Goal: Task Accomplishment & Management: Manage account settings

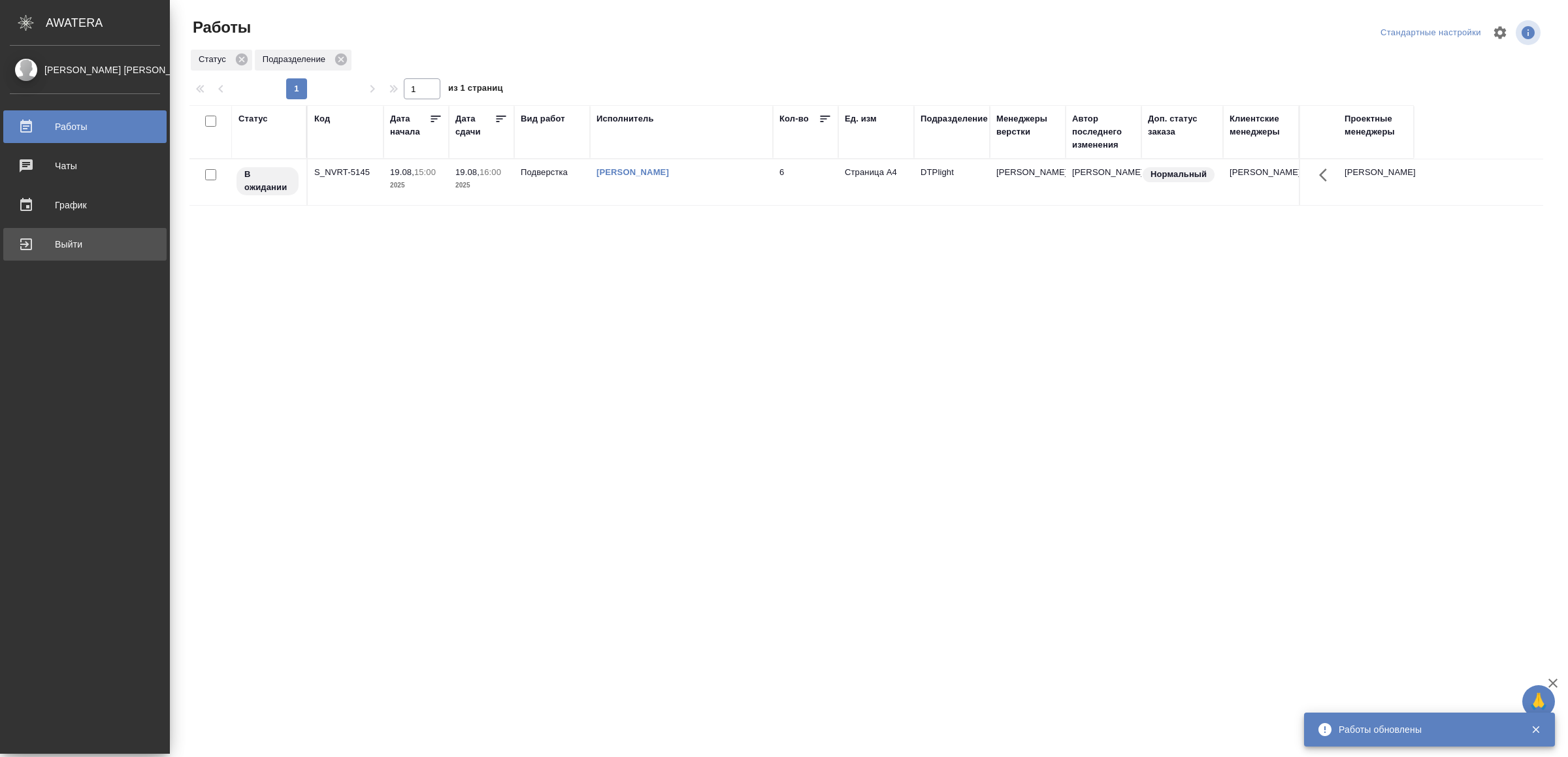
click at [43, 249] on div "Выйти" at bounding box center [85, 245] width 150 height 19
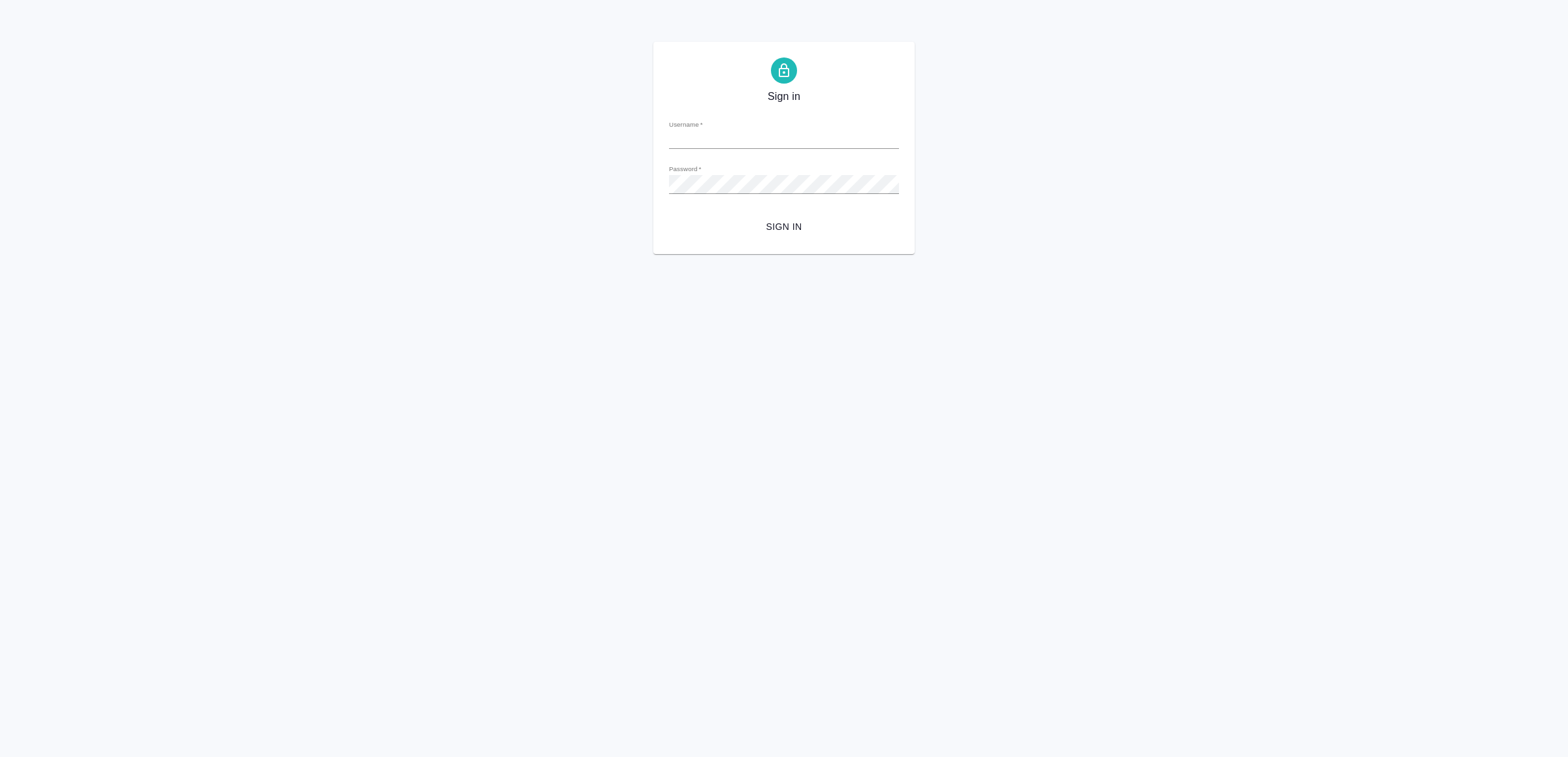
type input "v.yamkovenko@awatera.com"
click at [780, 217] on button "Sign in" at bounding box center [784, 227] width 230 height 24
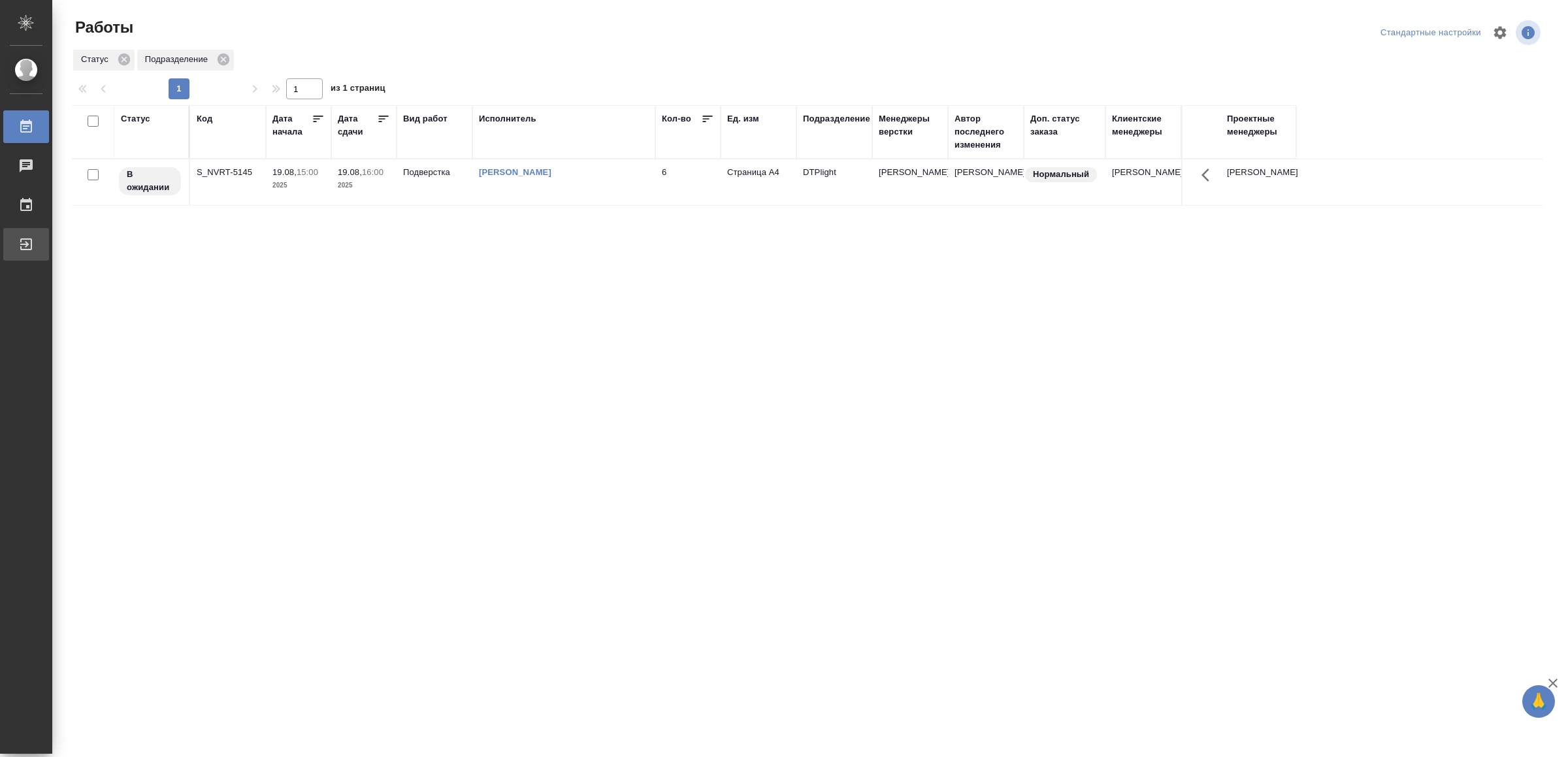
click at [26, 246] on div "Выйти" at bounding box center [10, 245] width 33 height 19
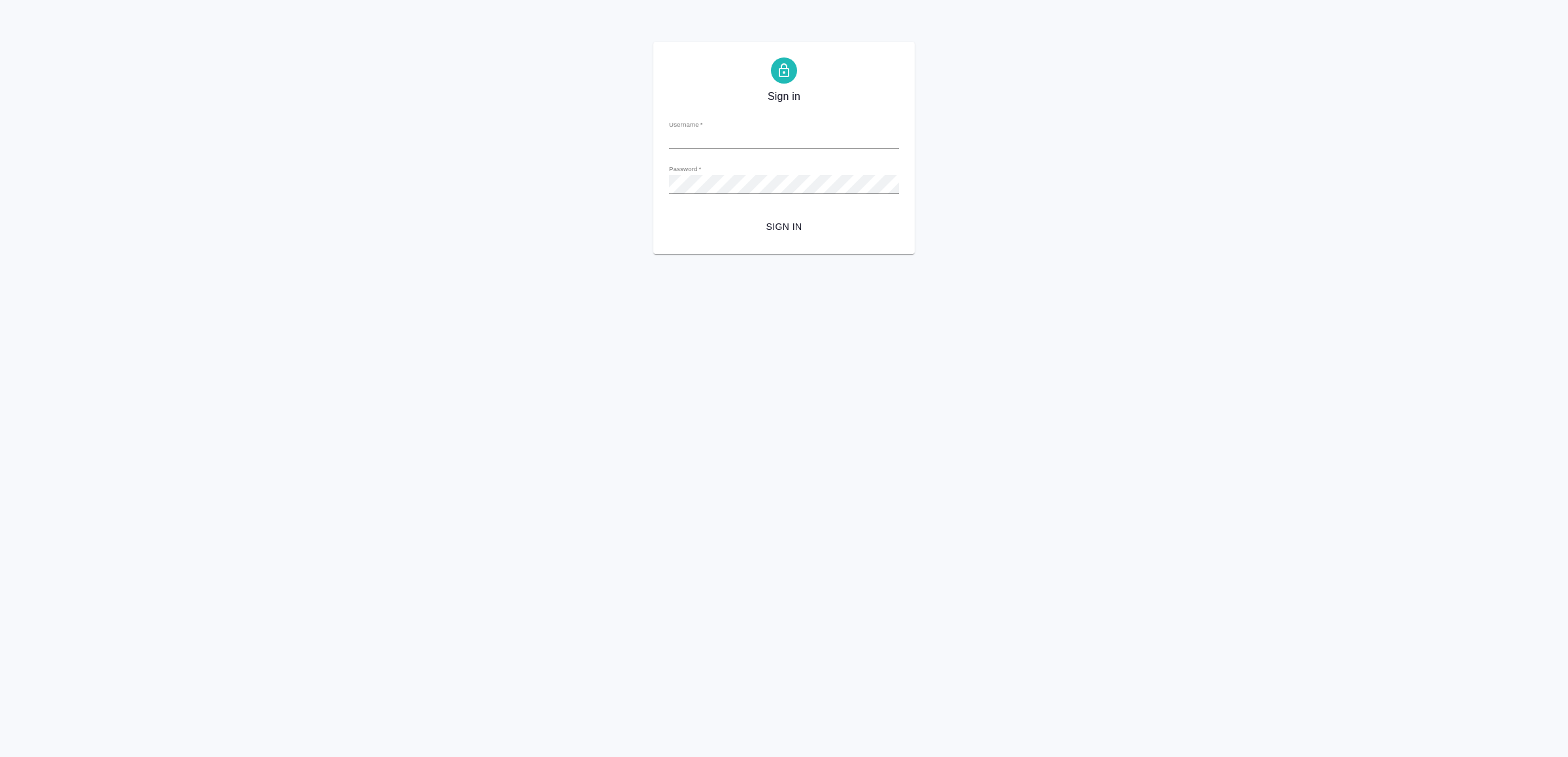
type input "[EMAIL_ADDRESS][DOMAIN_NAME]"
click at [780, 232] on span "Sign in" at bounding box center [784, 227] width 209 height 17
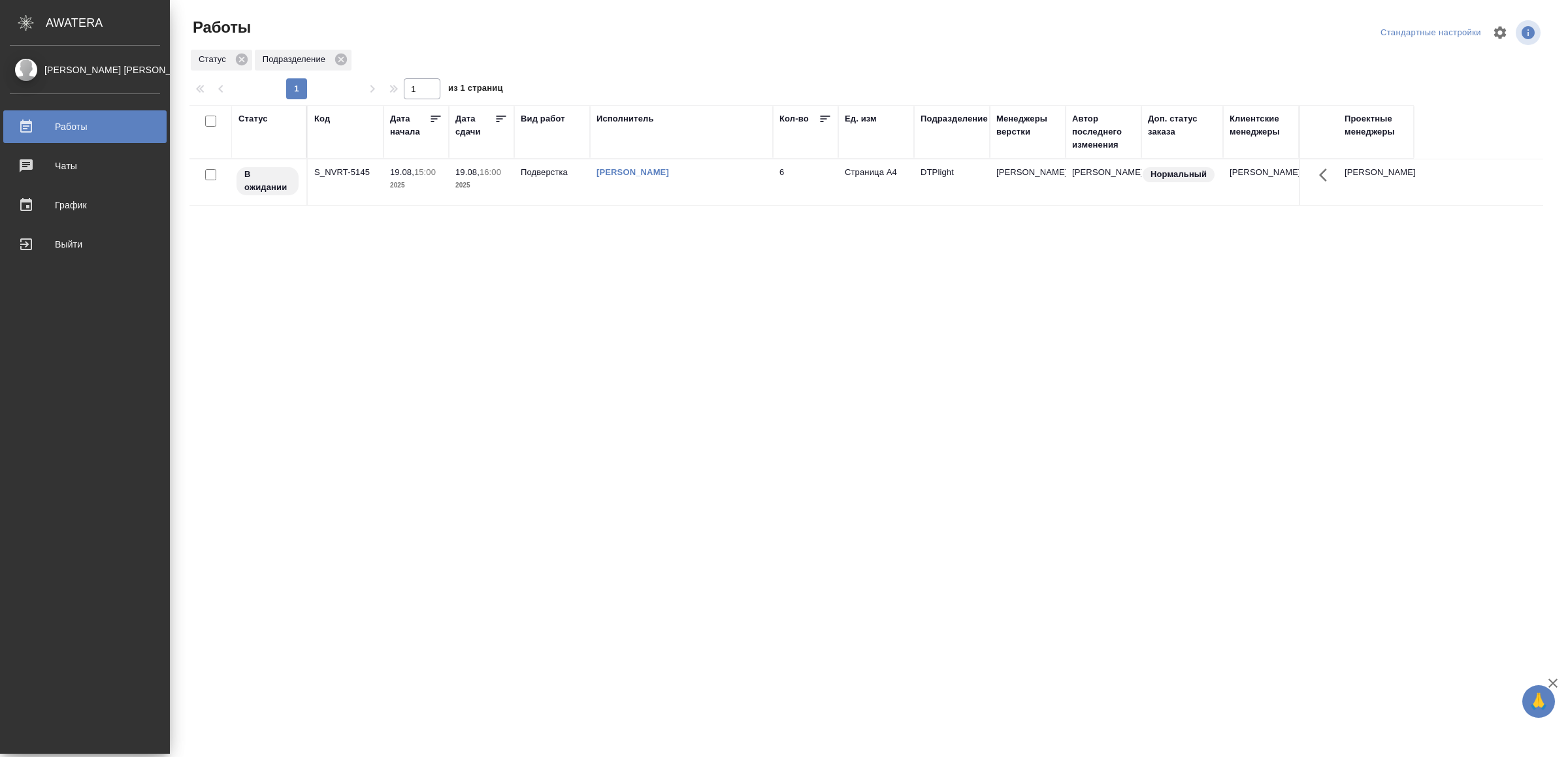
drag, startPoint x: 492, startPoint y: 435, endPoint x: 482, endPoint y: 447, distance: 15.6
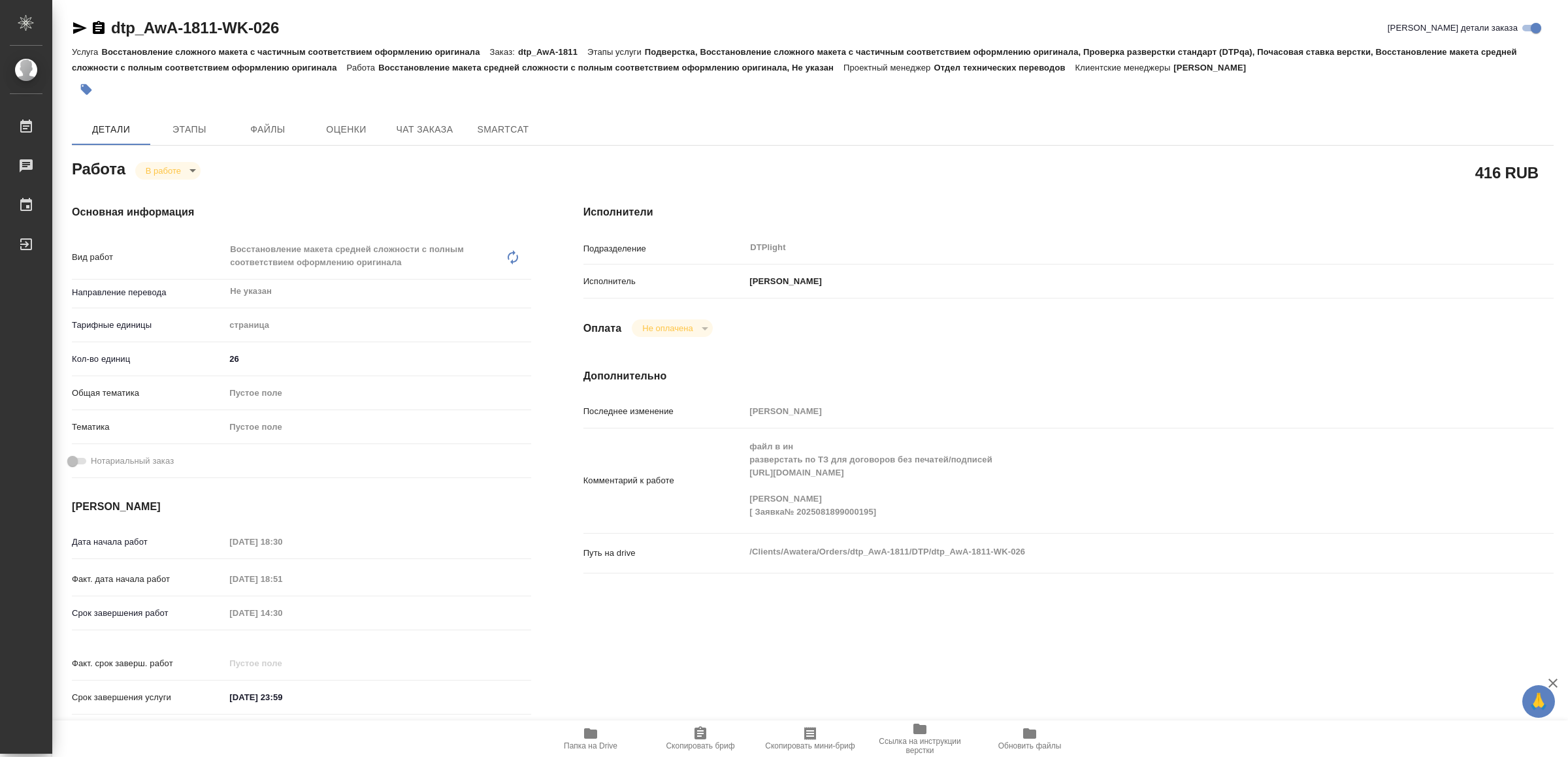
click at [598, 734] on span "Папка на Drive" at bounding box center [590, 738] width 94 height 24
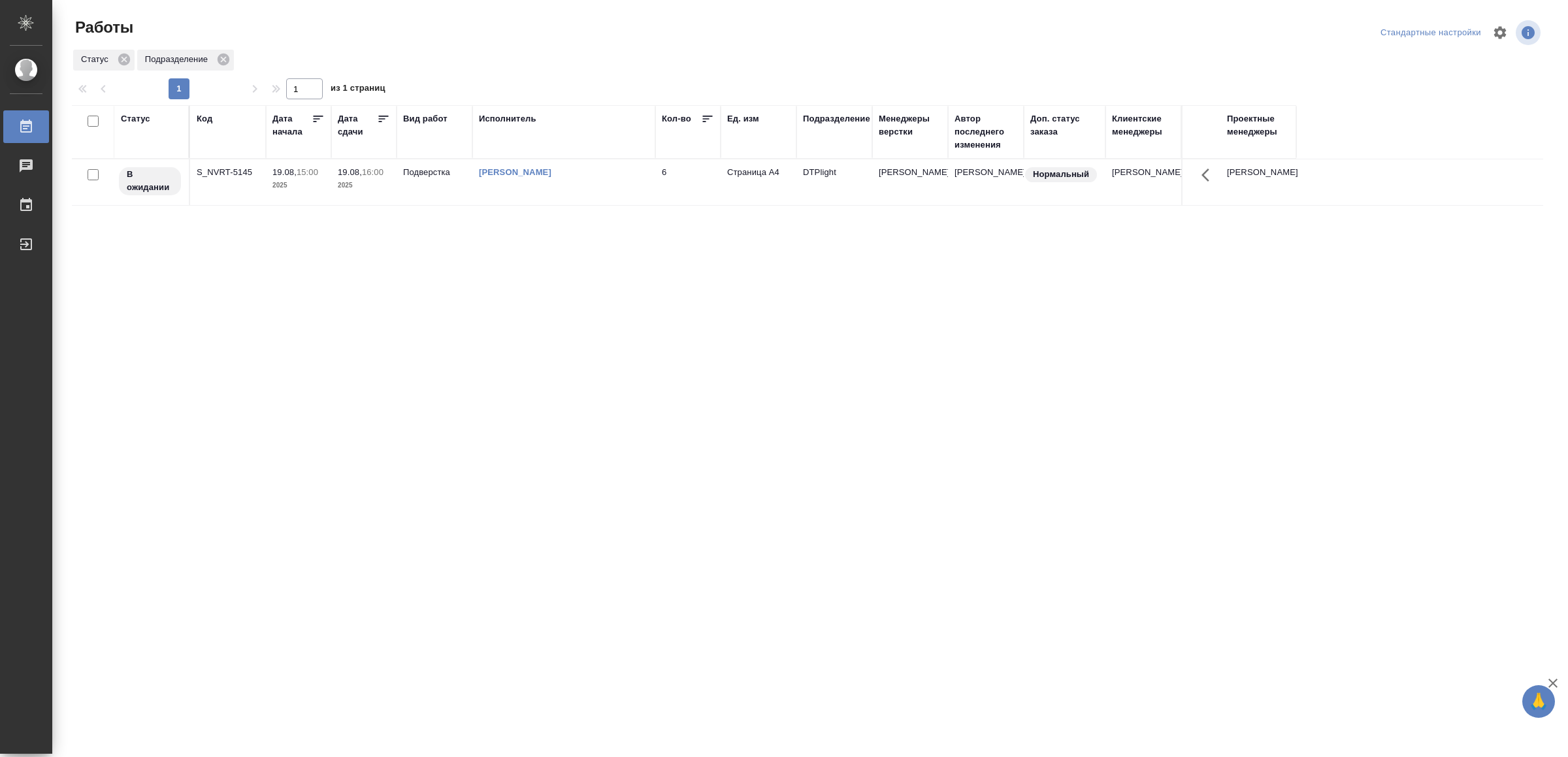
drag, startPoint x: 238, startPoint y: 399, endPoint x: 257, endPoint y: 391, distance: 20.6
click at [449, 192] on td "Подверстка" at bounding box center [434, 182] width 76 height 46
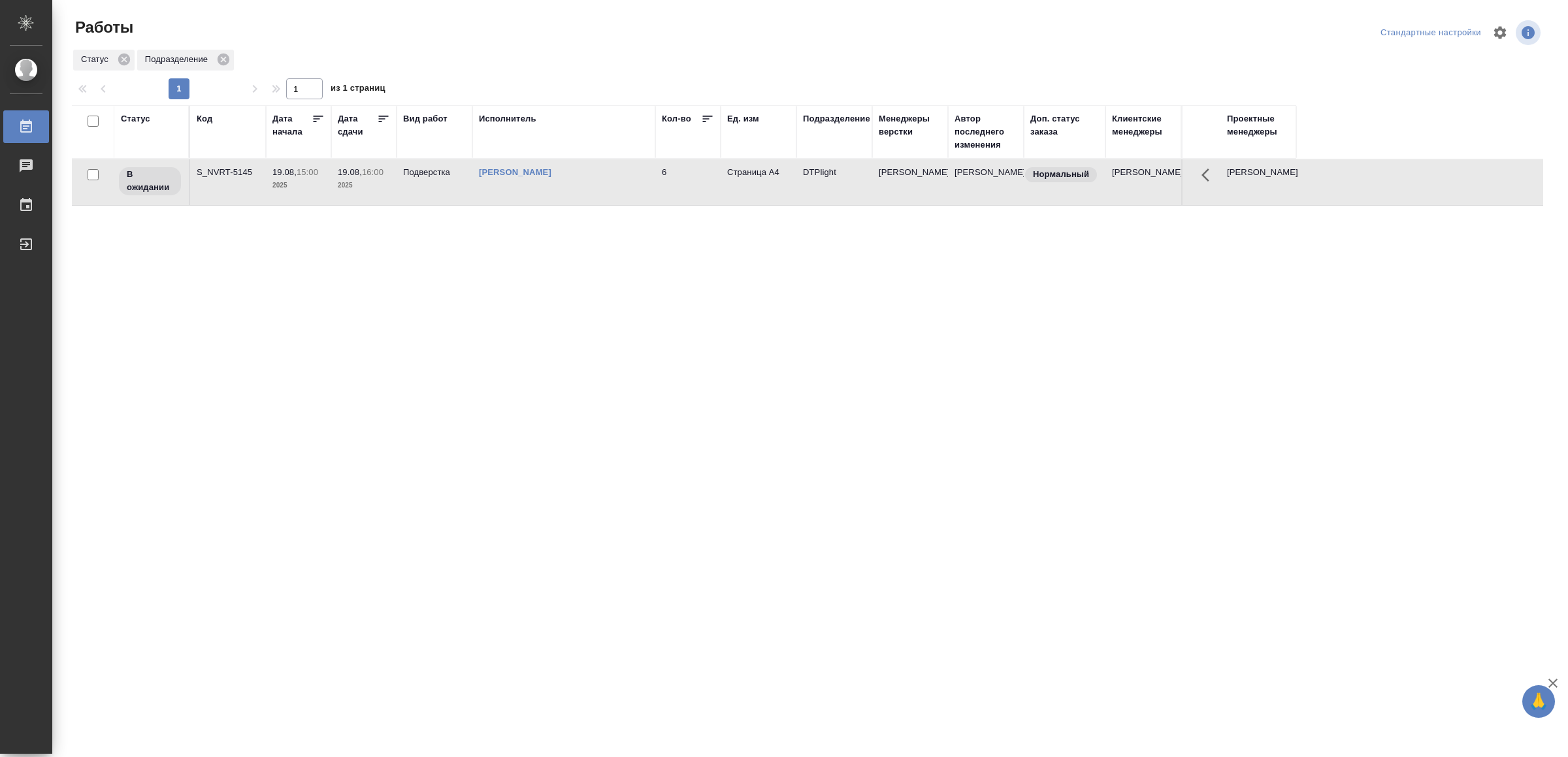
click at [449, 192] on td "Подверстка" at bounding box center [434, 182] width 76 height 46
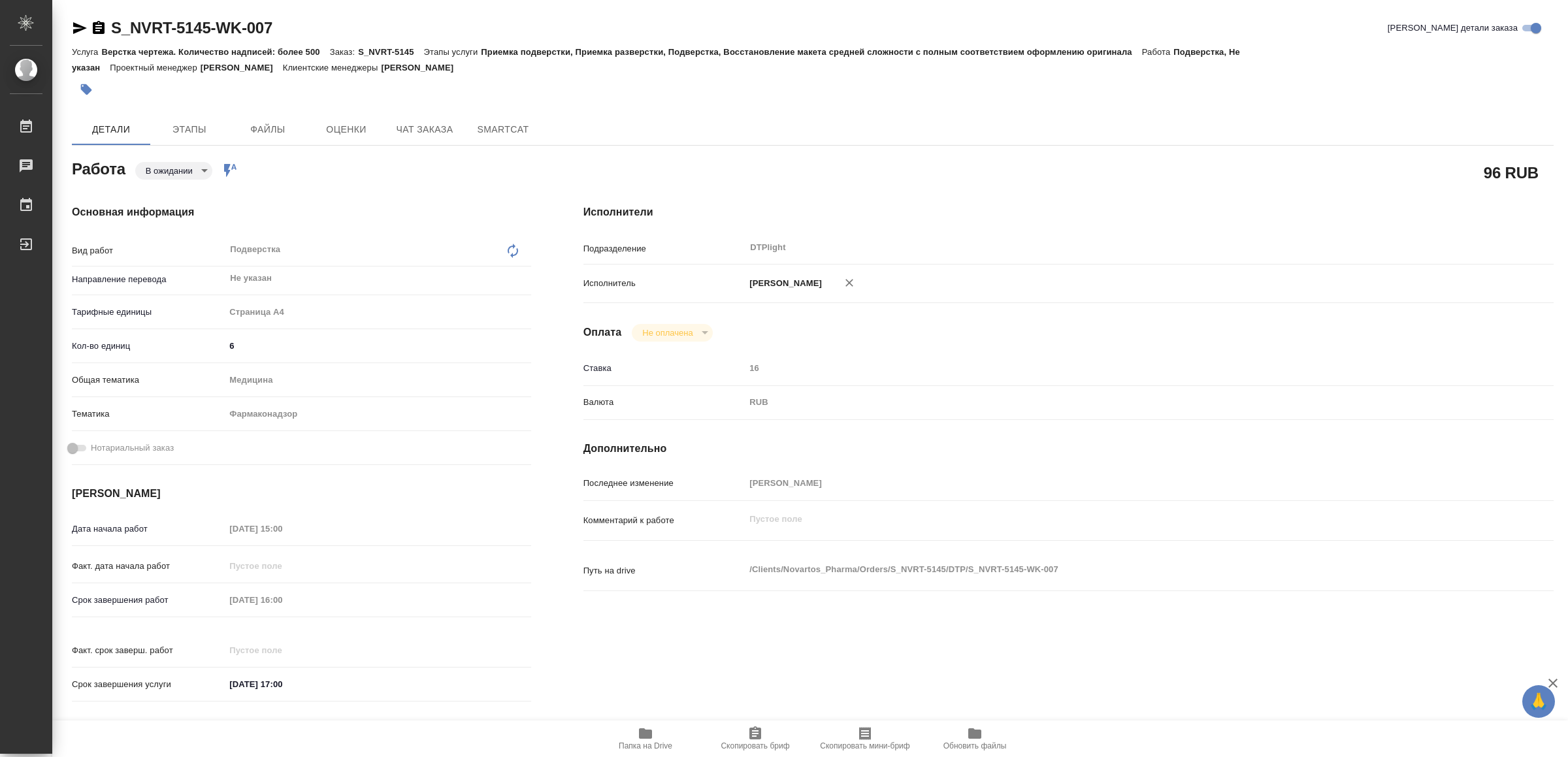
click at [633, 741] on span "Папка на Drive" at bounding box center [645, 738] width 94 height 24
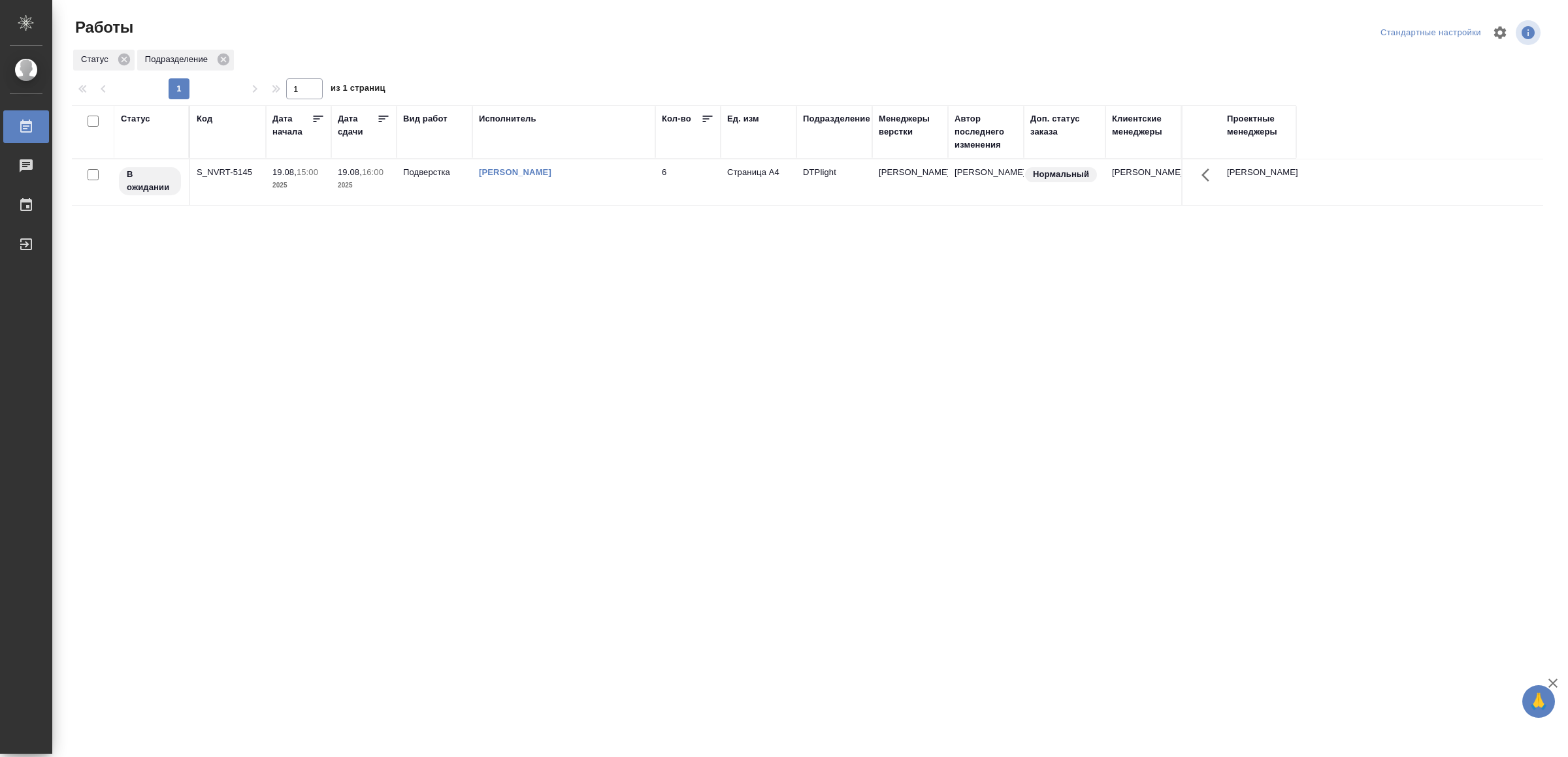
drag, startPoint x: 539, startPoint y: 403, endPoint x: 553, endPoint y: 383, distance: 24.4
click at [526, 178] on div "[PERSON_NAME]" at bounding box center [564, 171] width 169 height 13
drag, startPoint x: 333, startPoint y: 508, endPoint x: 333, endPoint y: 492, distance: 16.0
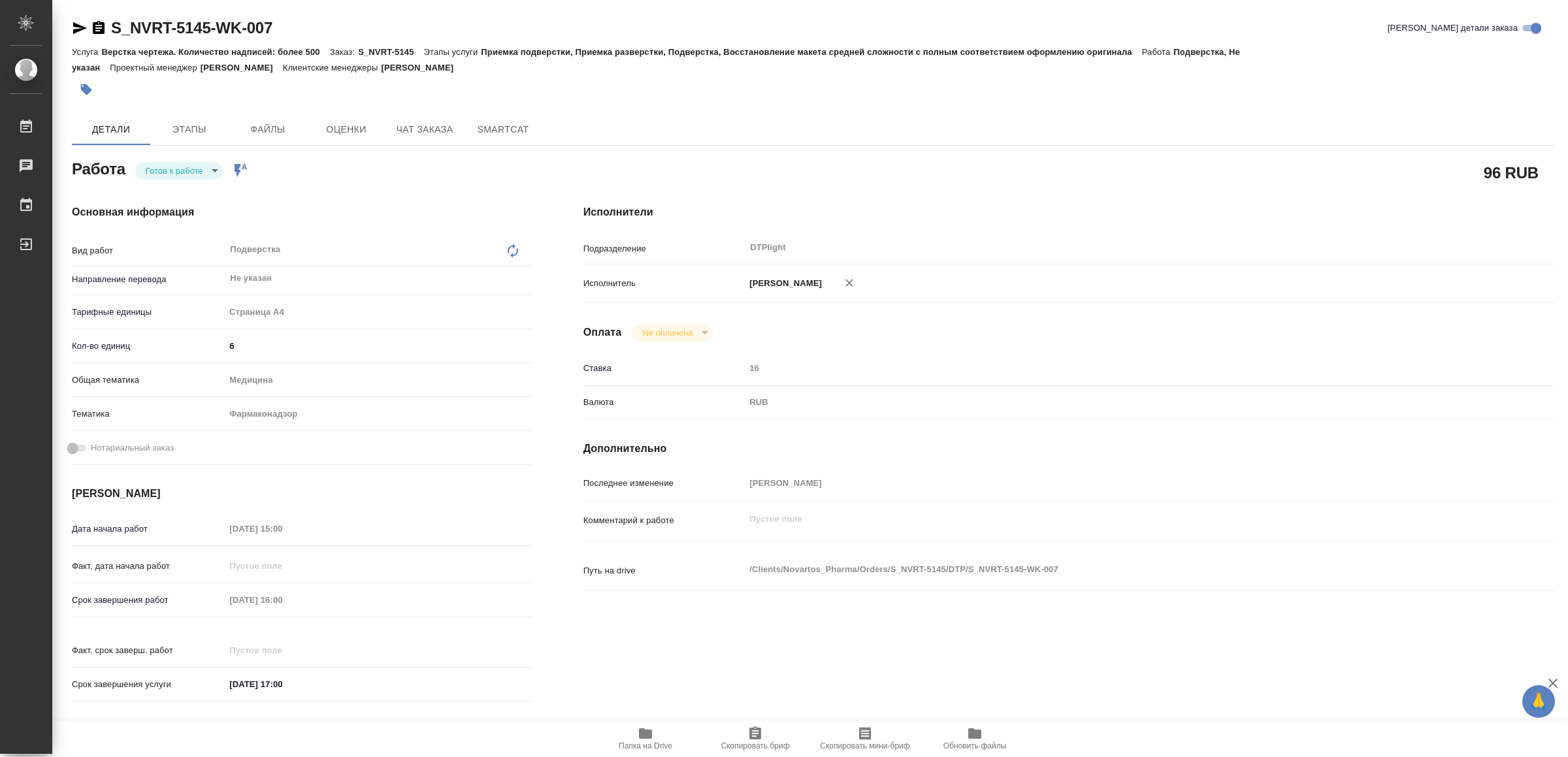
click at [655, 726] on span "Папка на Drive" at bounding box center [645, 738] width 94 height 24
click at [196, 164] on body "🙏 .cls-1 fill:#fff; AWATERA Yamkovenko Vera Работы 0 Чаты График Выйти S_NVRT-5…" at bounding box center [784, 378] width 1568 height 757
click at [196, 169] on li "В работе" at bounding box center [182, 170] width 92 height 22
type textarea "x"
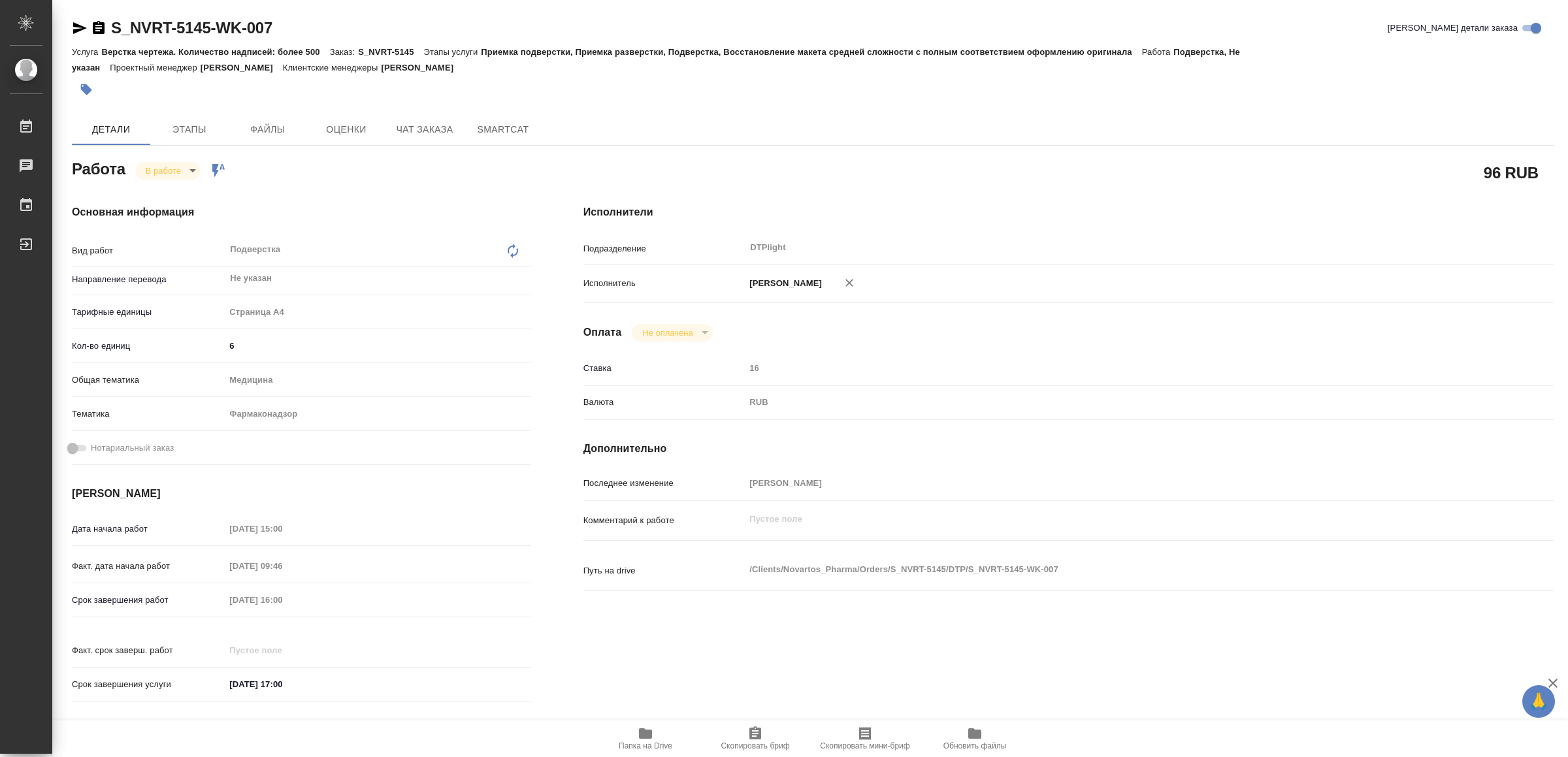
type textarea "x"
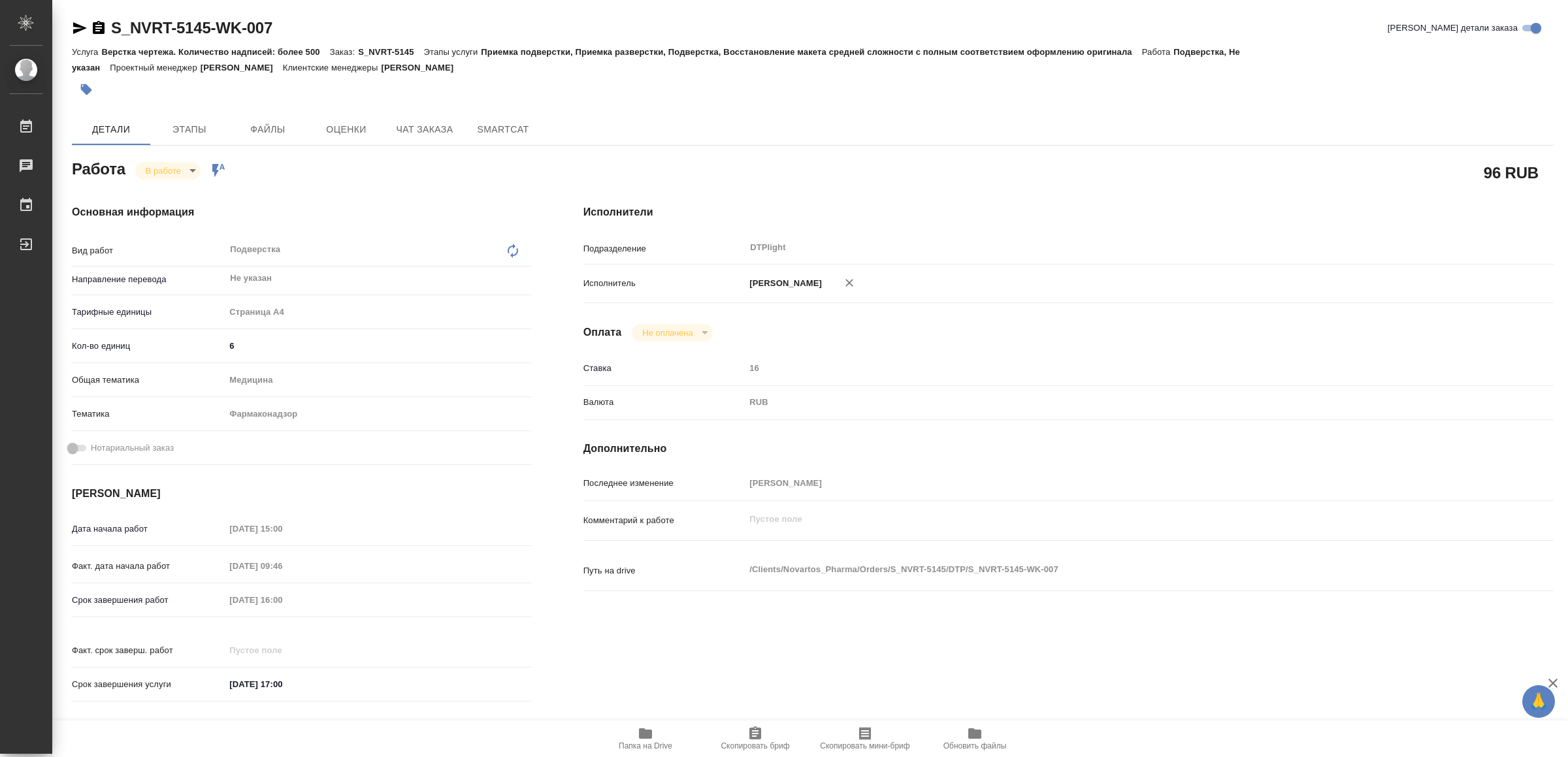
type textarea "x"
click at [81, 25] on icon "button" at bounding box center [80, 28] width 16 height 16
click at [647, 745] on span "Папка на Drive" at bounding box center [645, 745] width 54 height 9
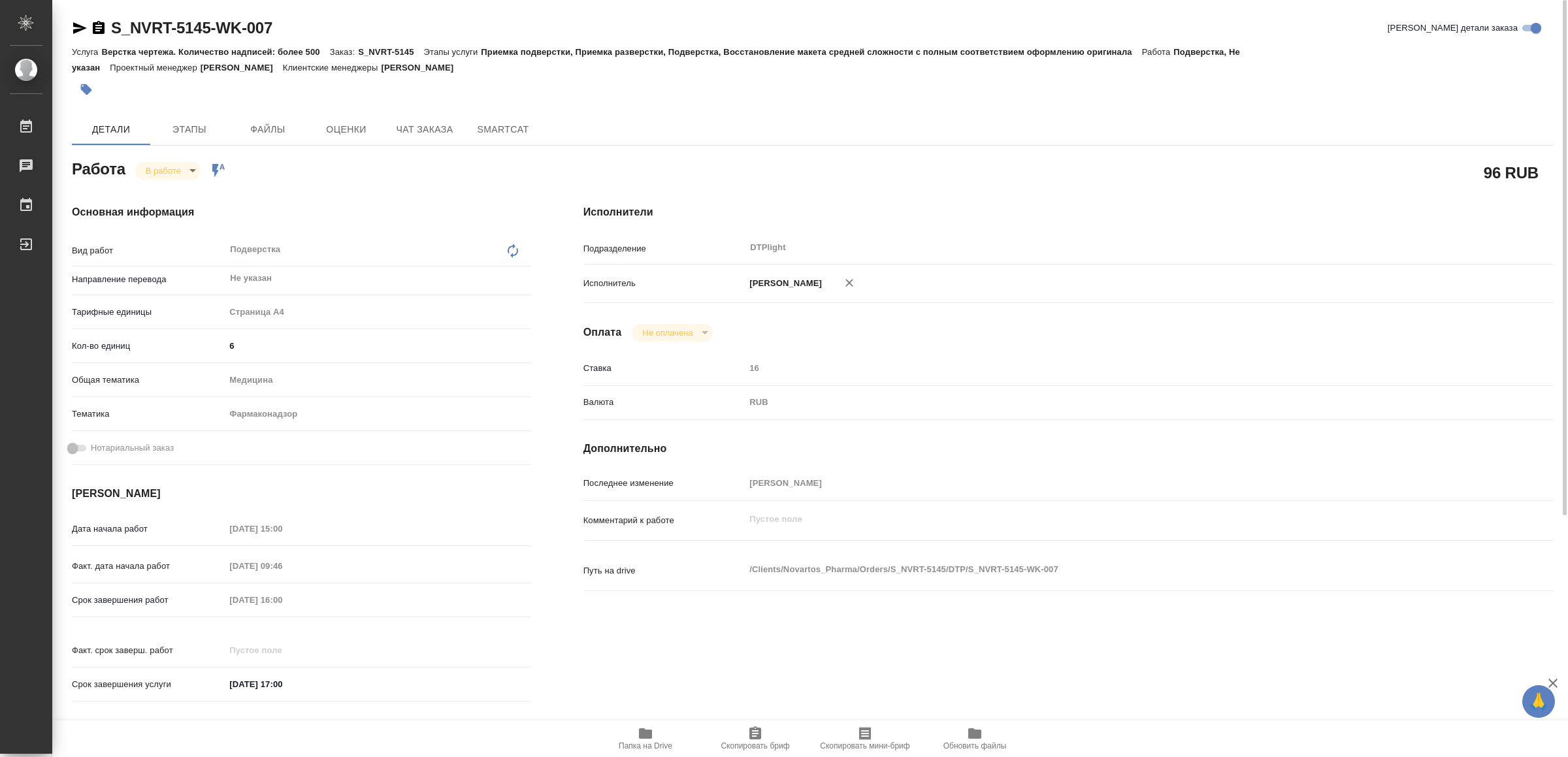
click at [76, 28] on icon "button" at bounding box center [80, 28] width 16 height 16
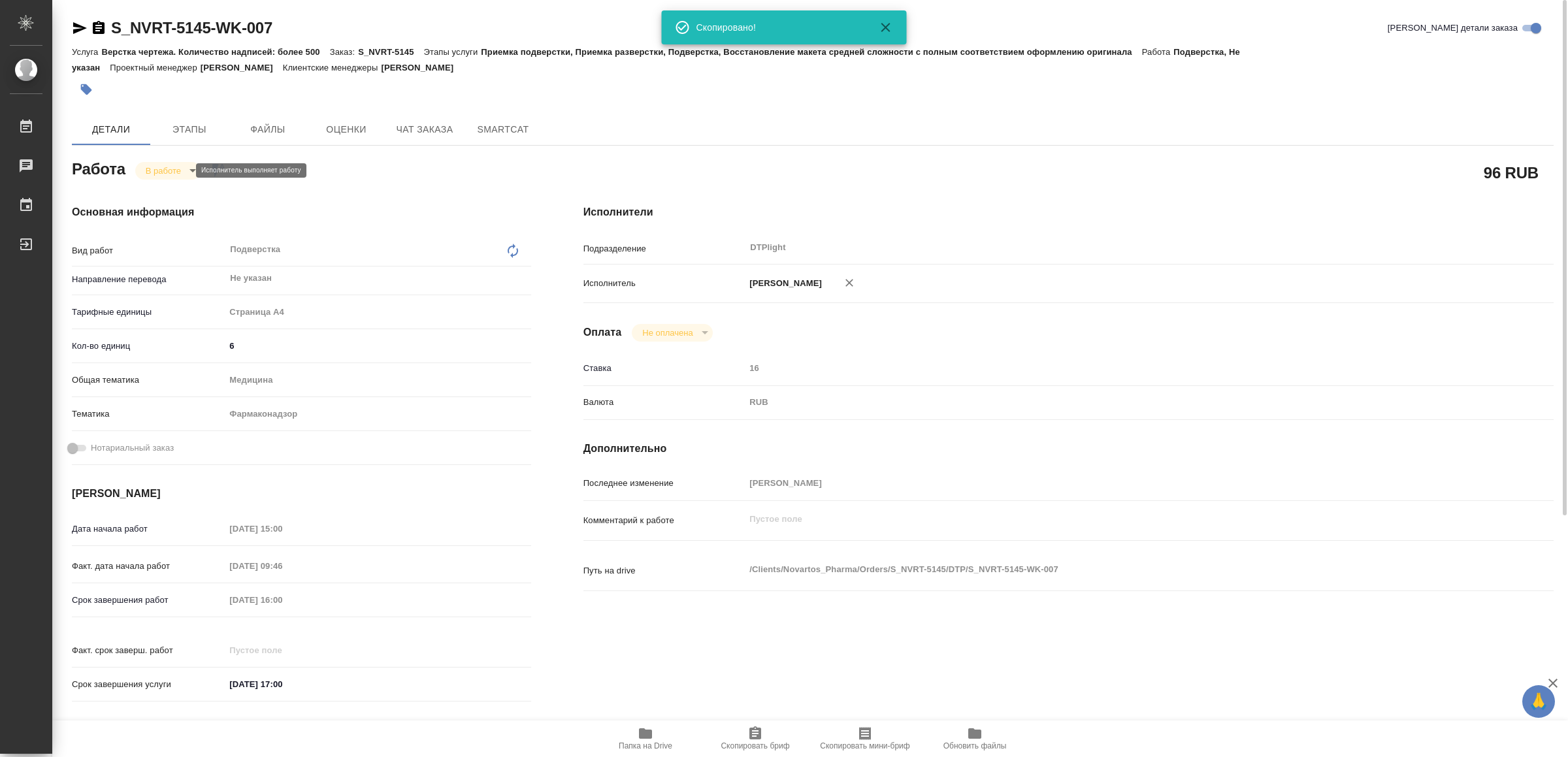
click at [169, 173] on body "🙏 .cls-1 fill:#fff; AWATERA Yamkovenko Vera Работы 0 Чаты График Выйти S_NVRT-5…" at bounding box center [784, 378] width 1568 height 757
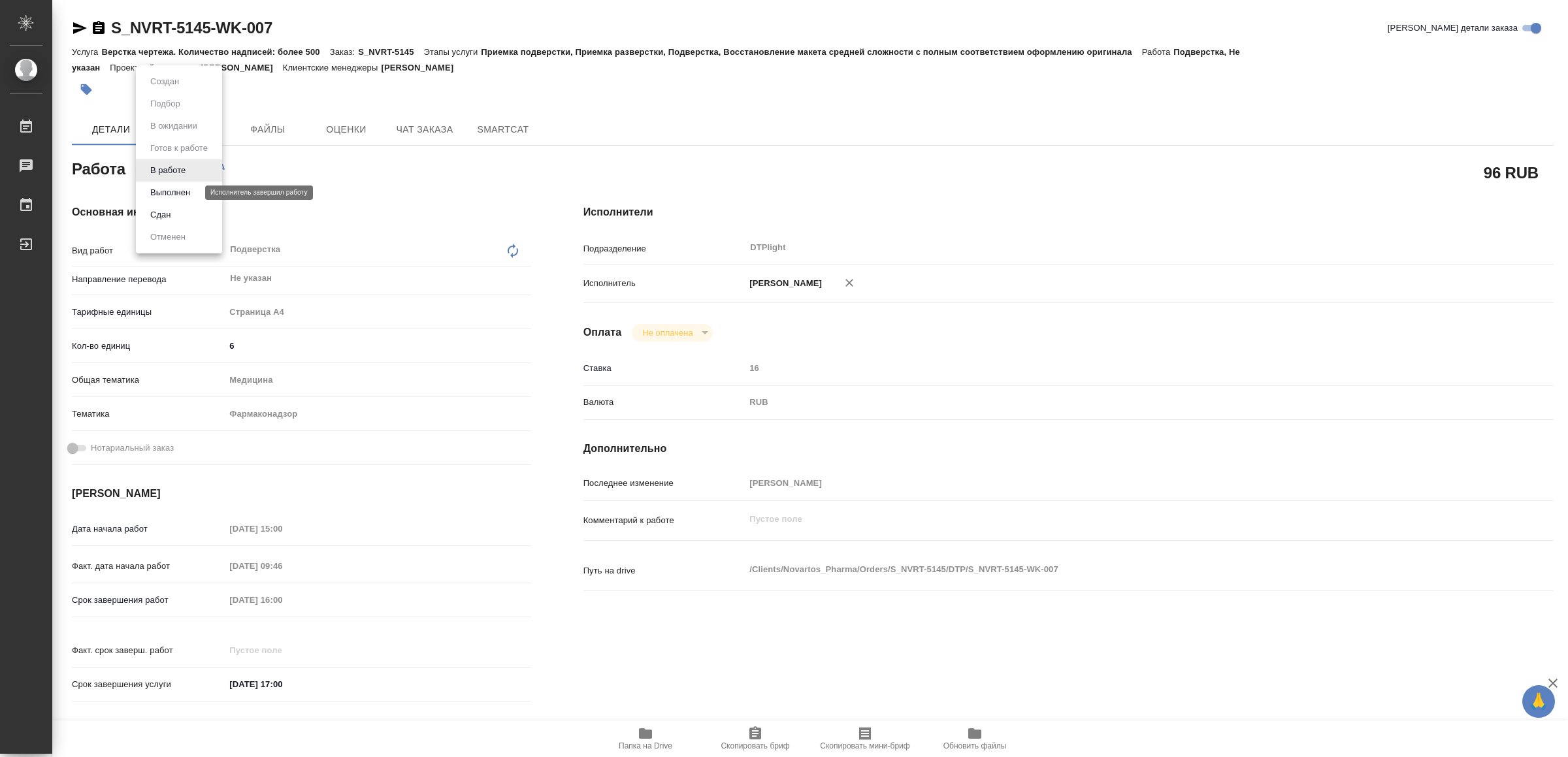
click at [176, 192] on button "Выполнен" at bounding box center [169, 192] width 48 height 15
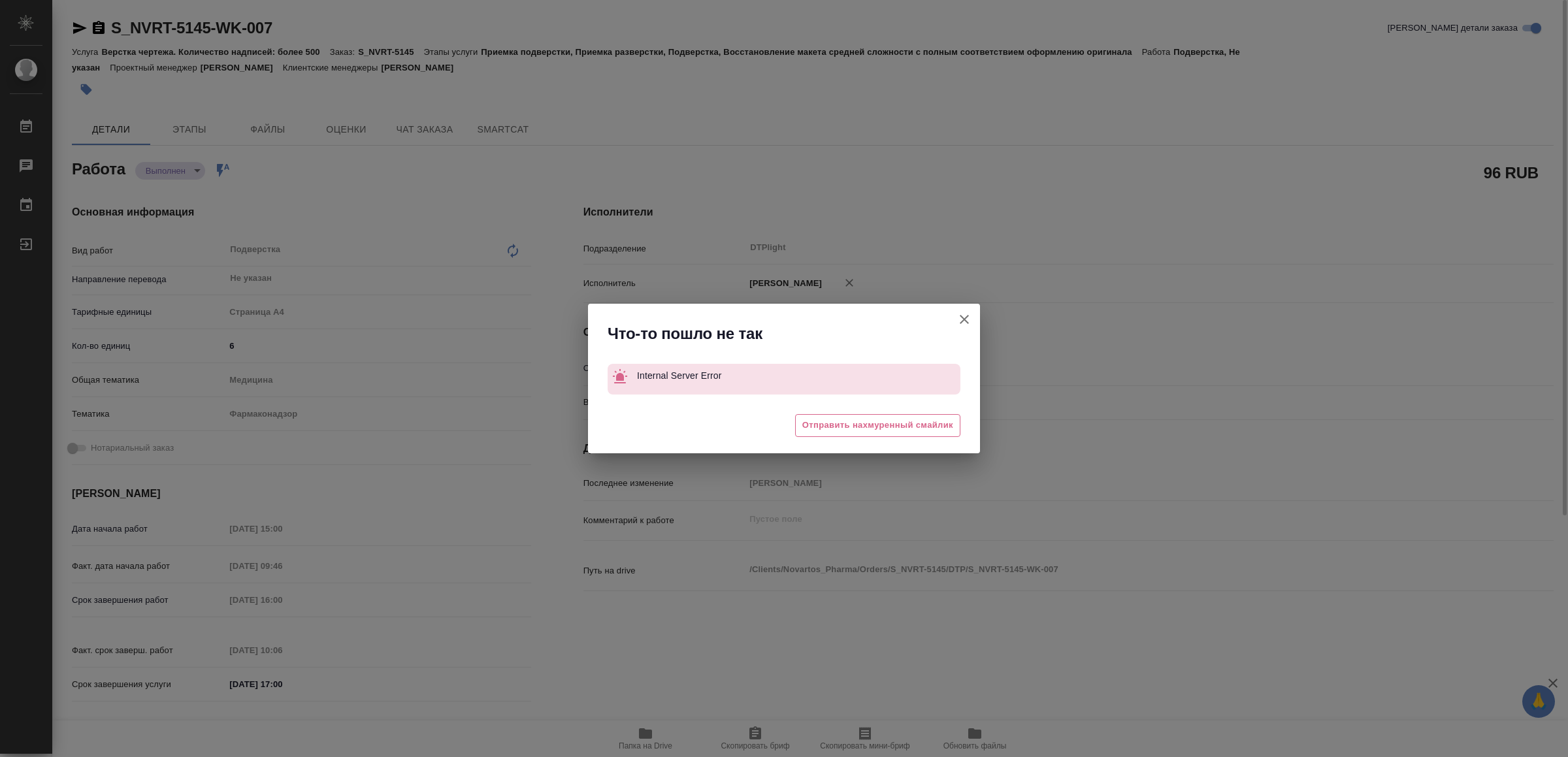
type textarea "x"
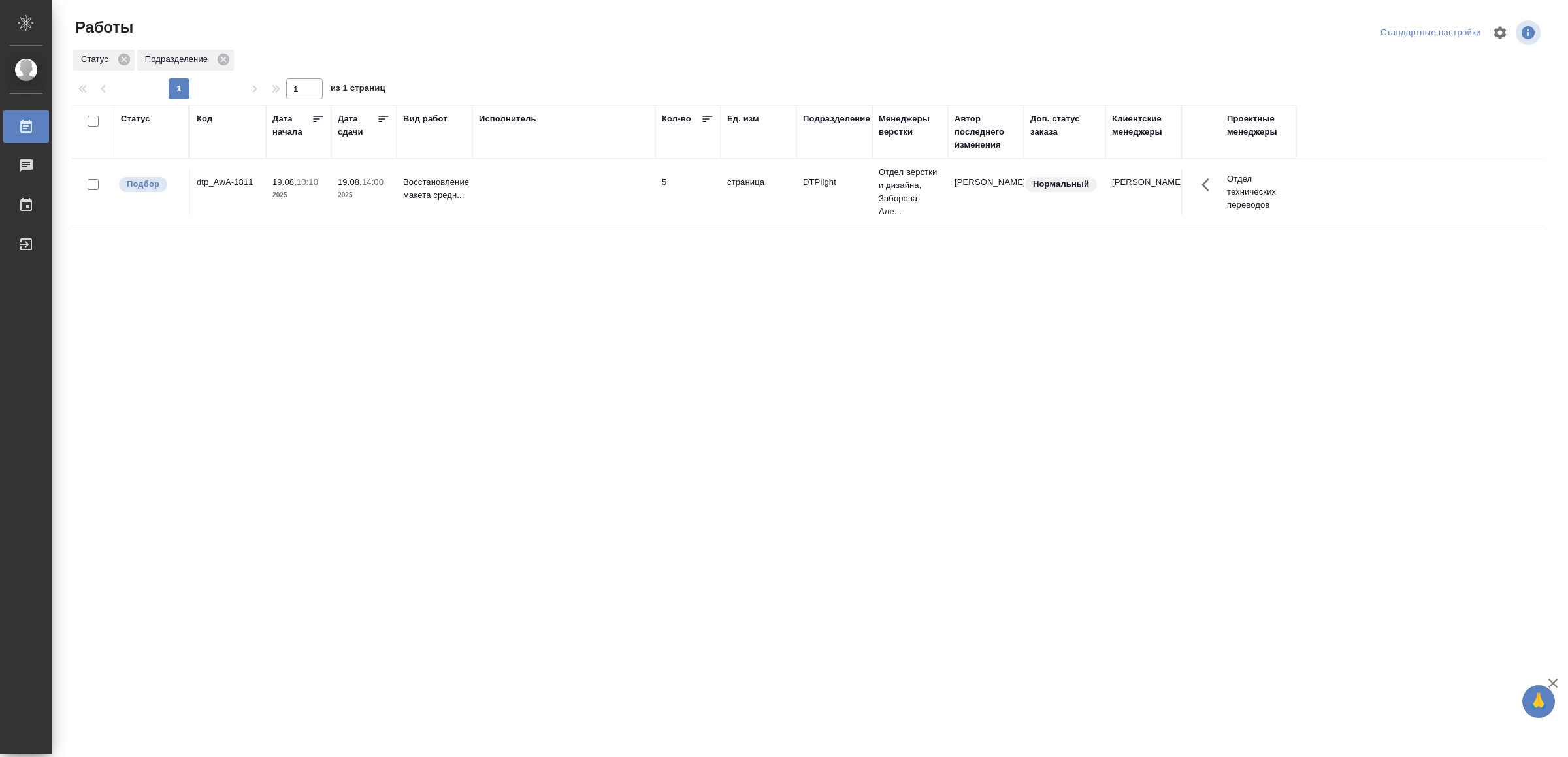
click at [487, 225] on tr "Подбор dtp_AwA-1811 19.08, 10:10 2025 19.08, 14:00 2025 Восстановление макета с…" at bounding box center [807, 193] width 1471 height 66
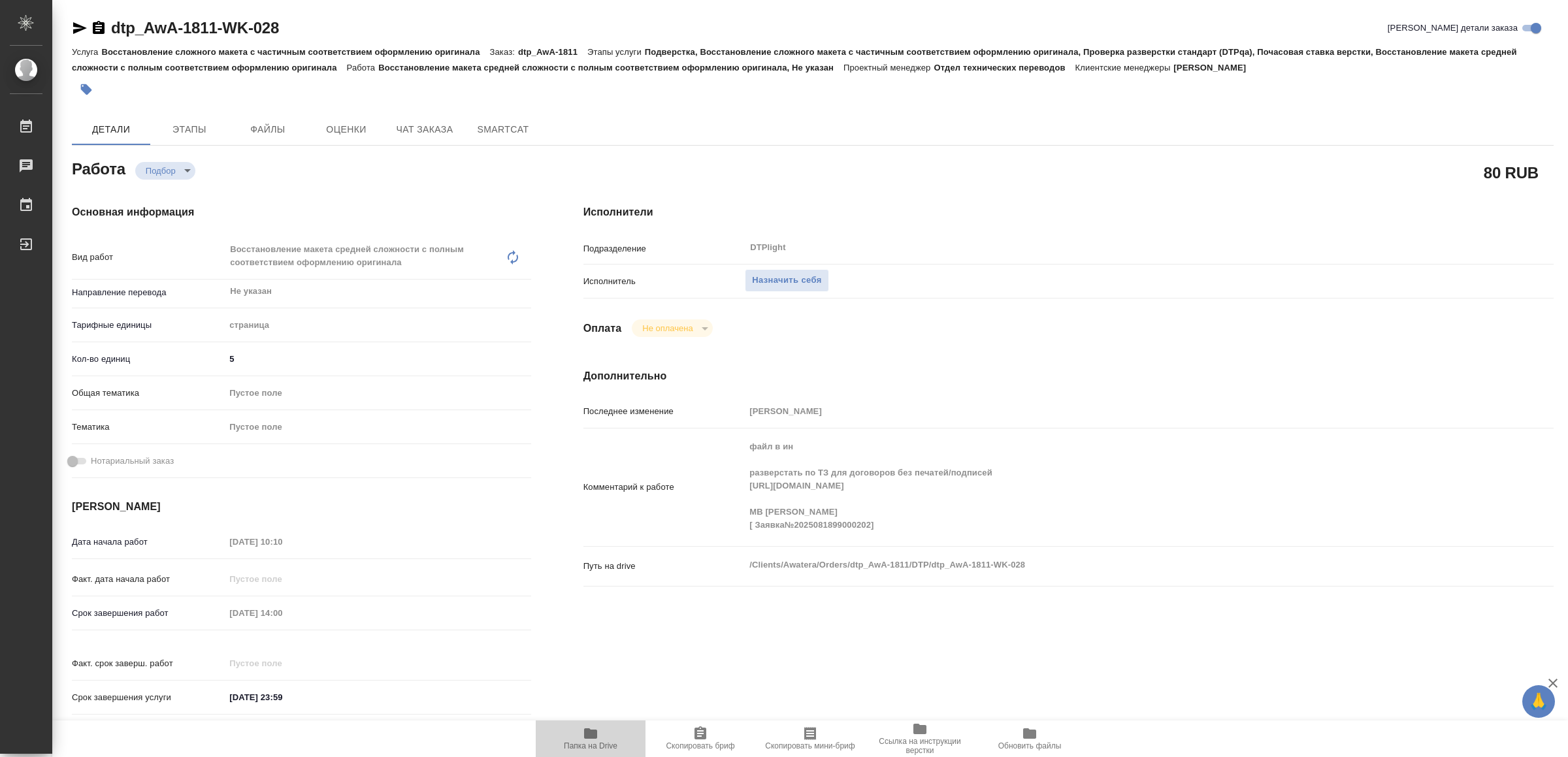
click at [598, 726] on icon "button" at bounding box center [590, 734] width 16 height 16
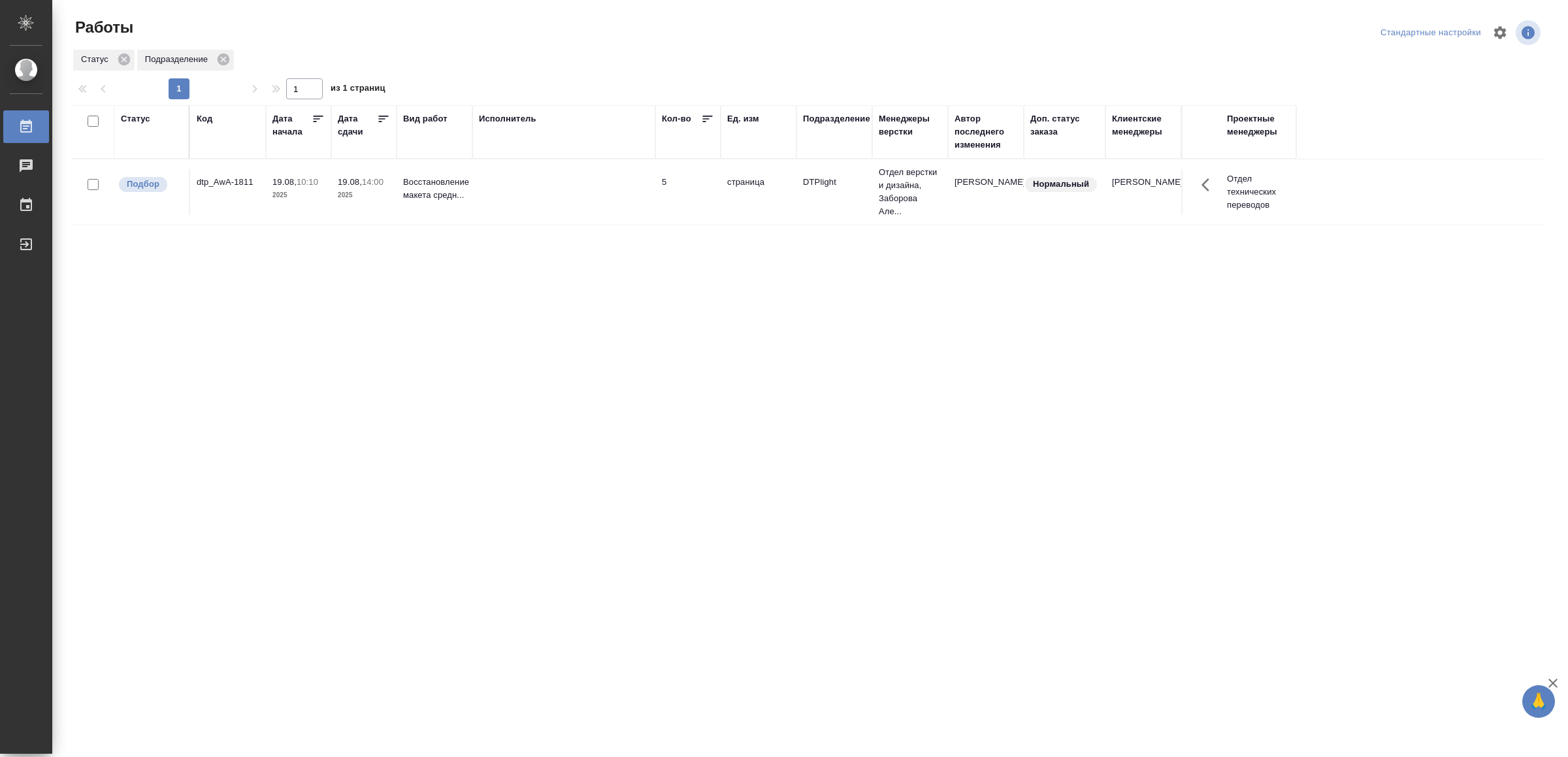
drag, startPoint x: 575, startPoint y: 560, endPoint x: 575, endPoint y: 550, distance: 10.0
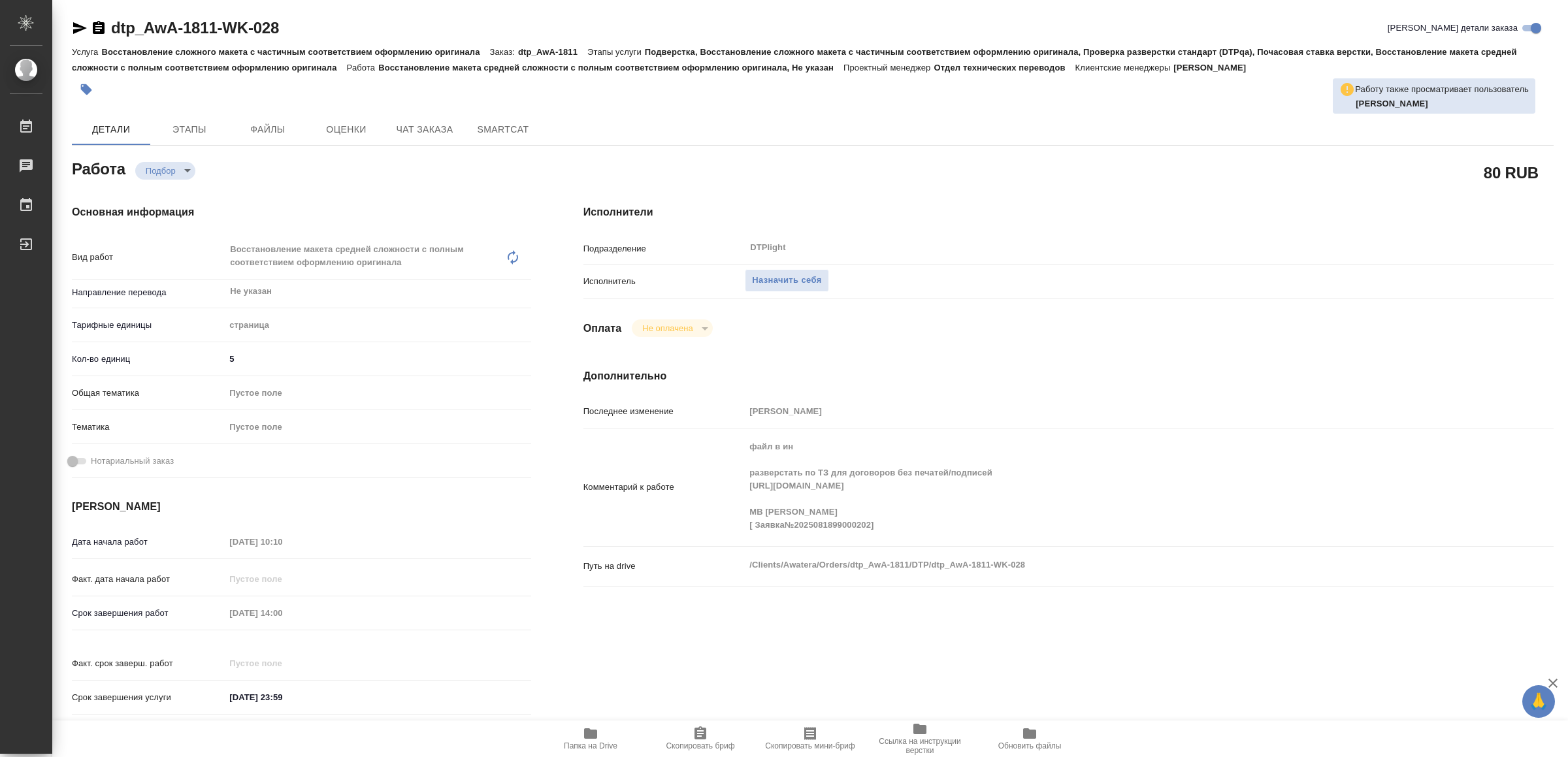
click at [733, 482] on div "Комментарий к работе файл в ин разверстать по ТЗ для договоров без печатей/подп…" at bounding box center [1068, 487] width 970 height 107
type textarea "x"
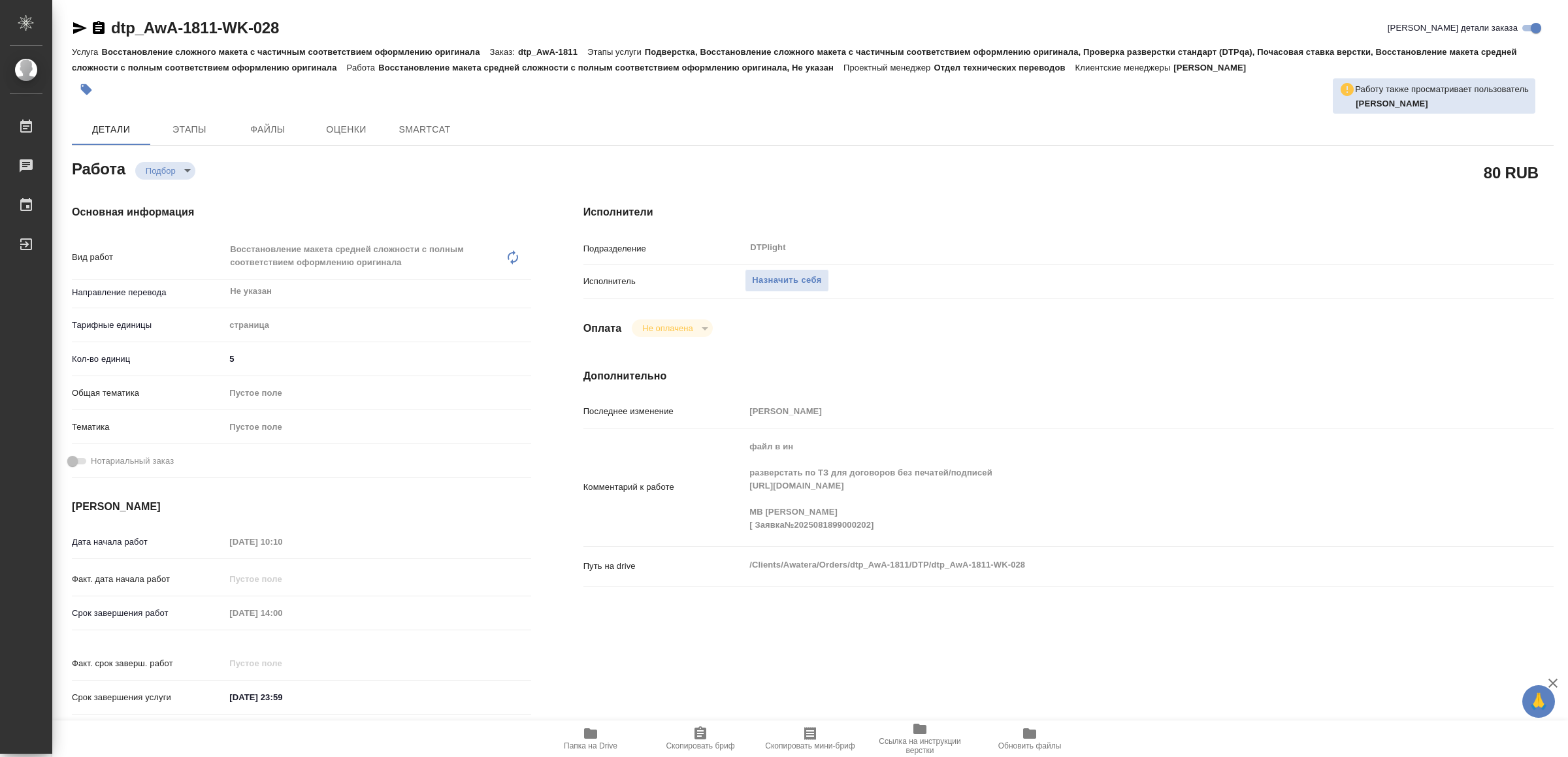
type textarea "x"
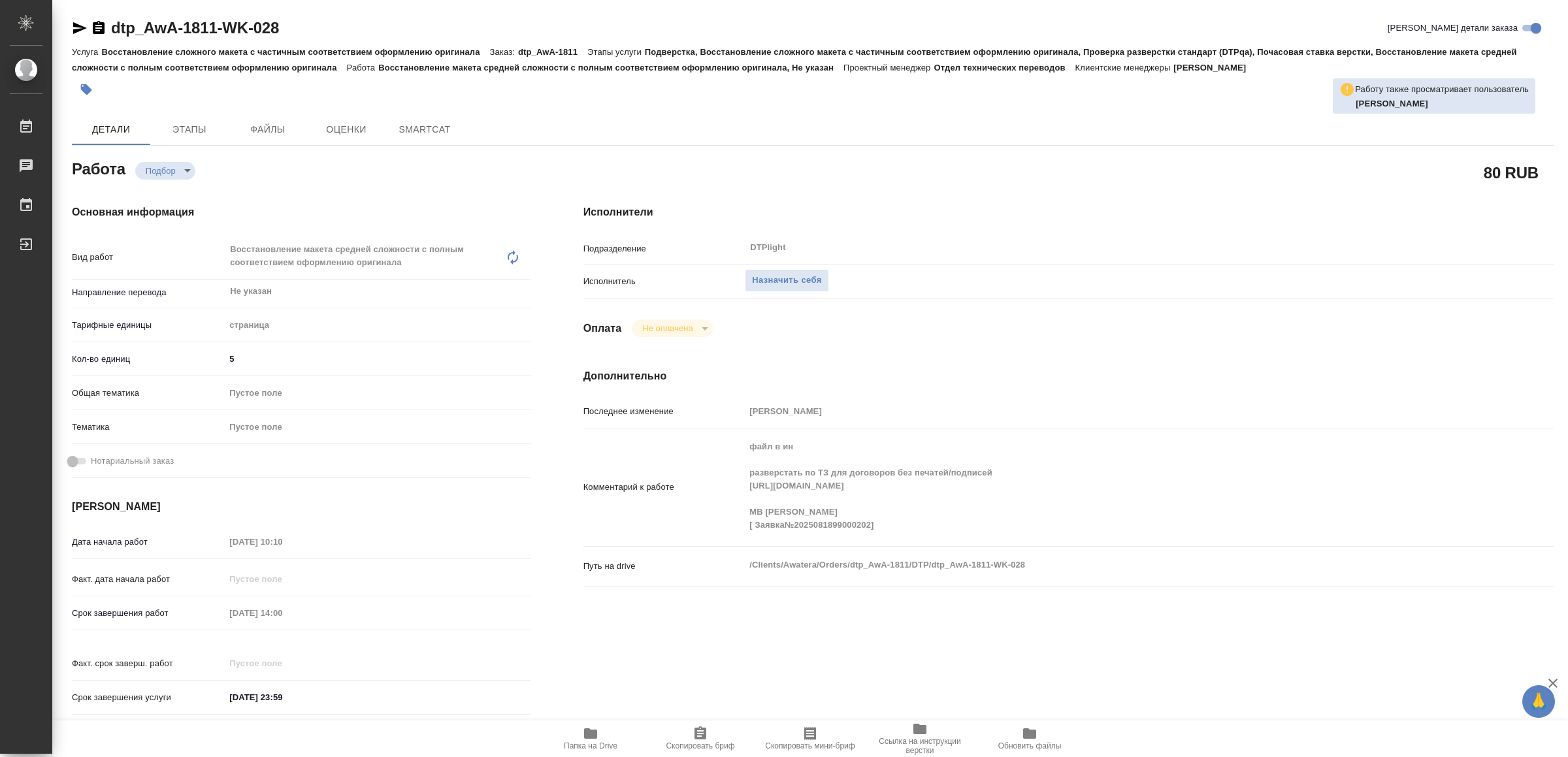
type textarea "x"
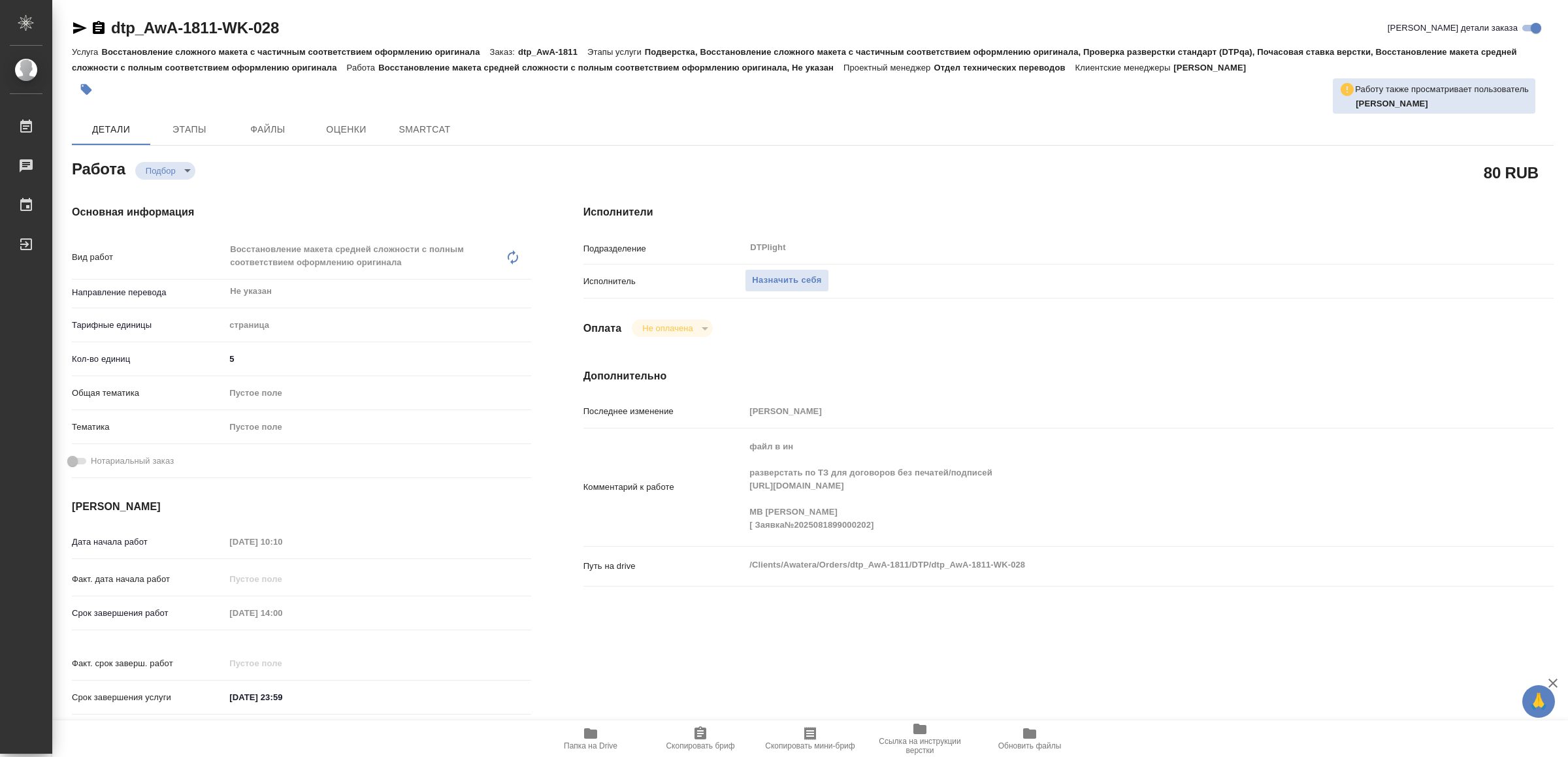
type textarea "x"
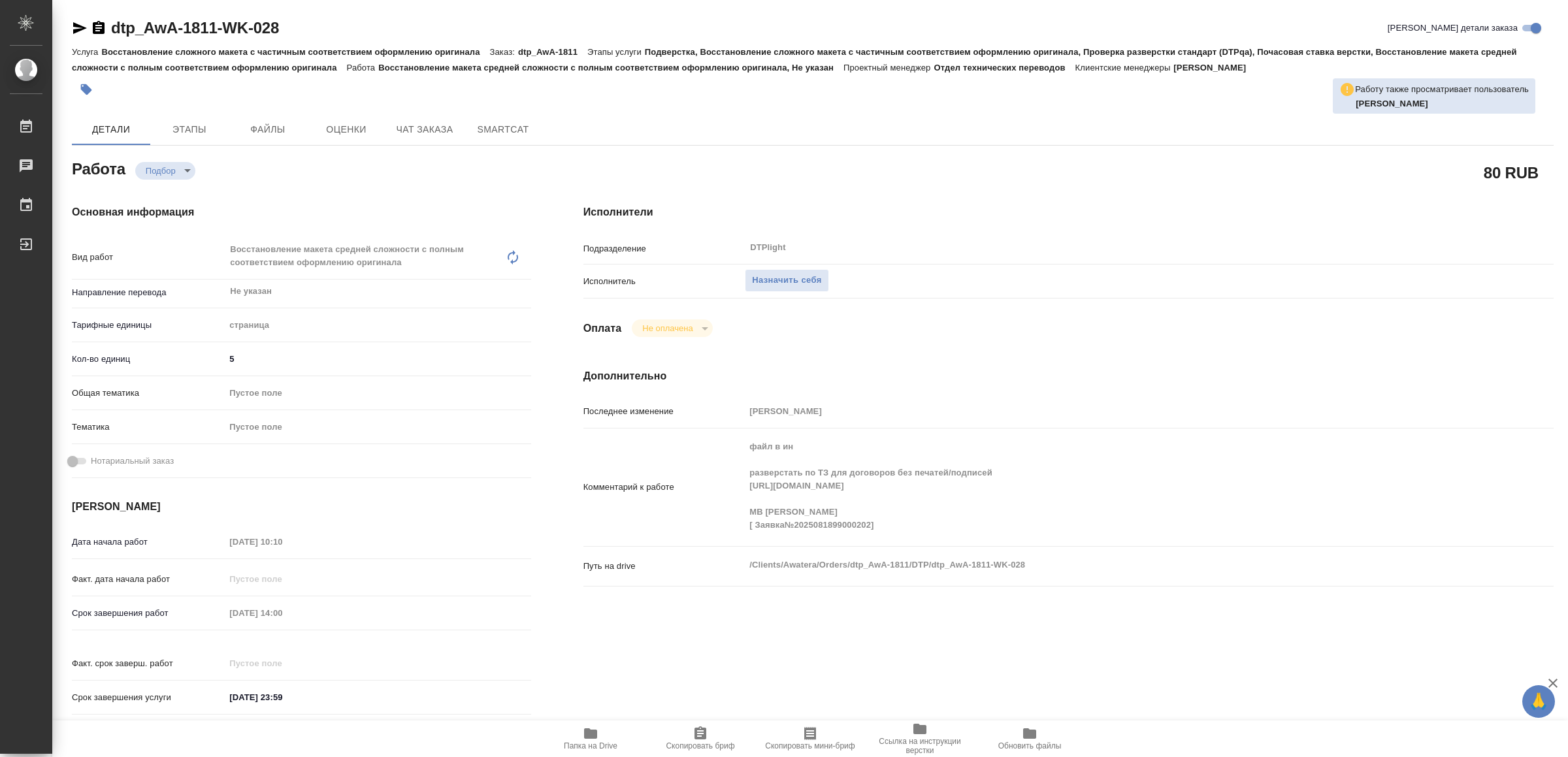
type textarea "x"
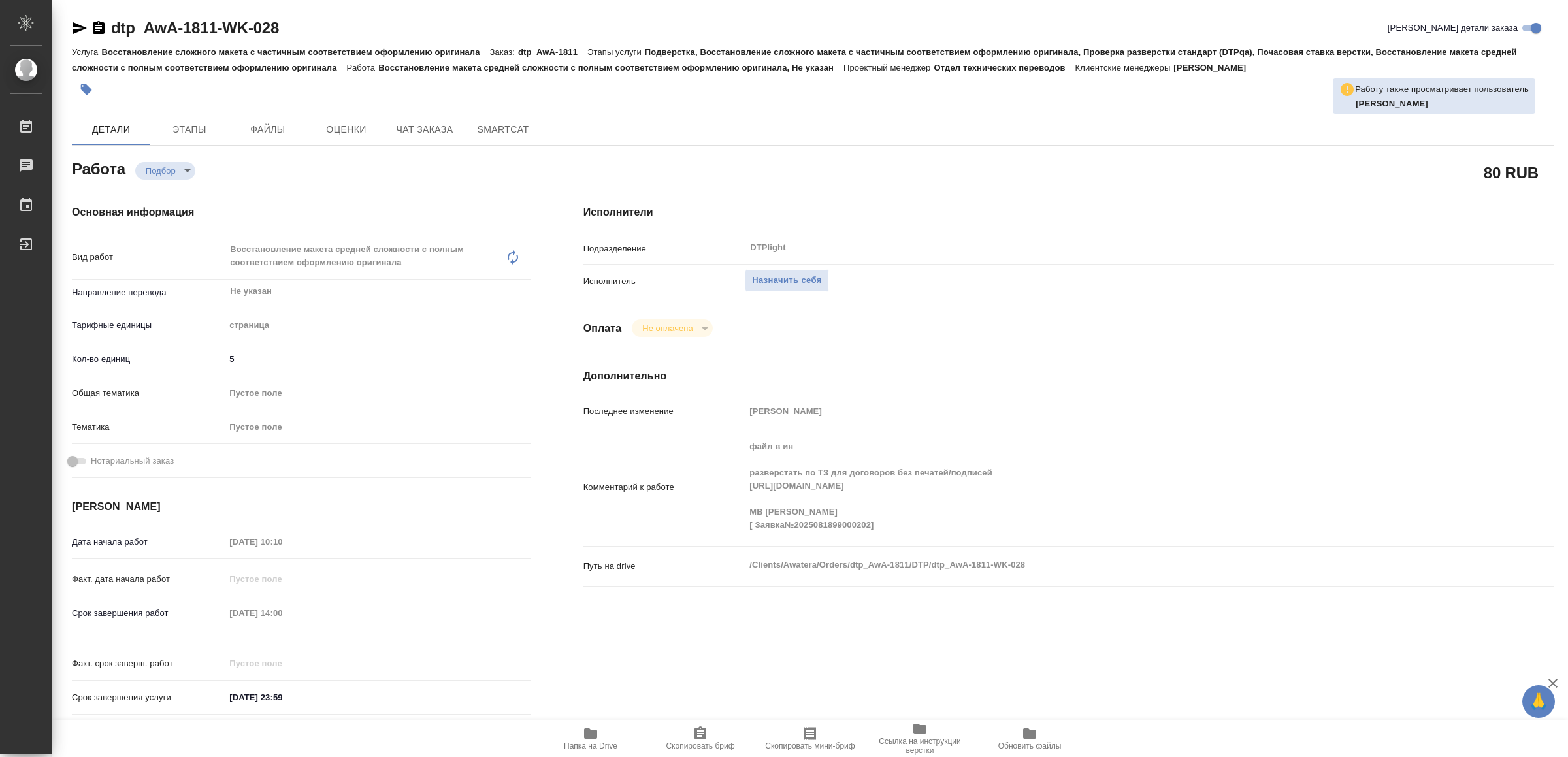
type textarea "x"
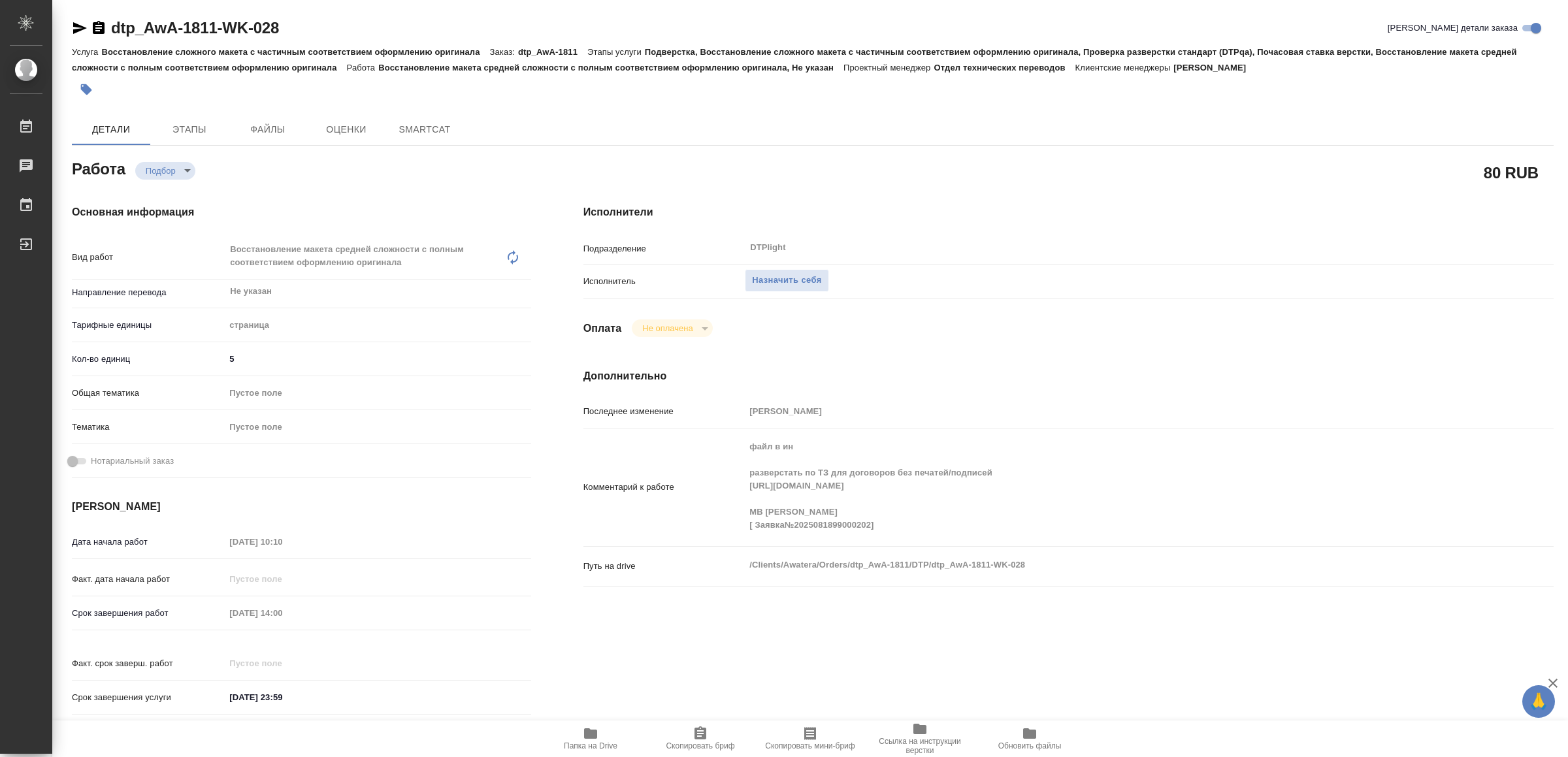
type textarea "x"
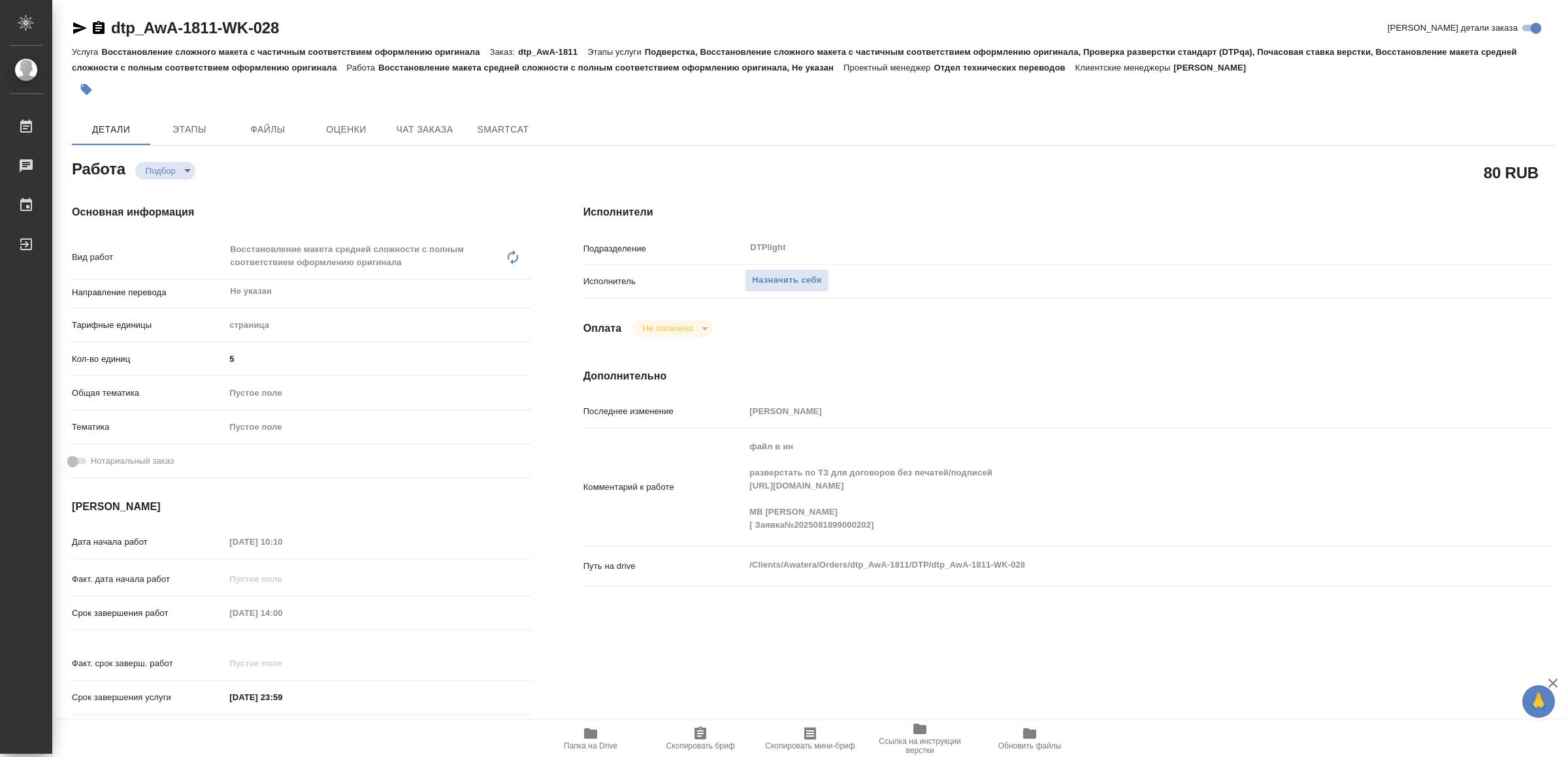
type textarea "x"
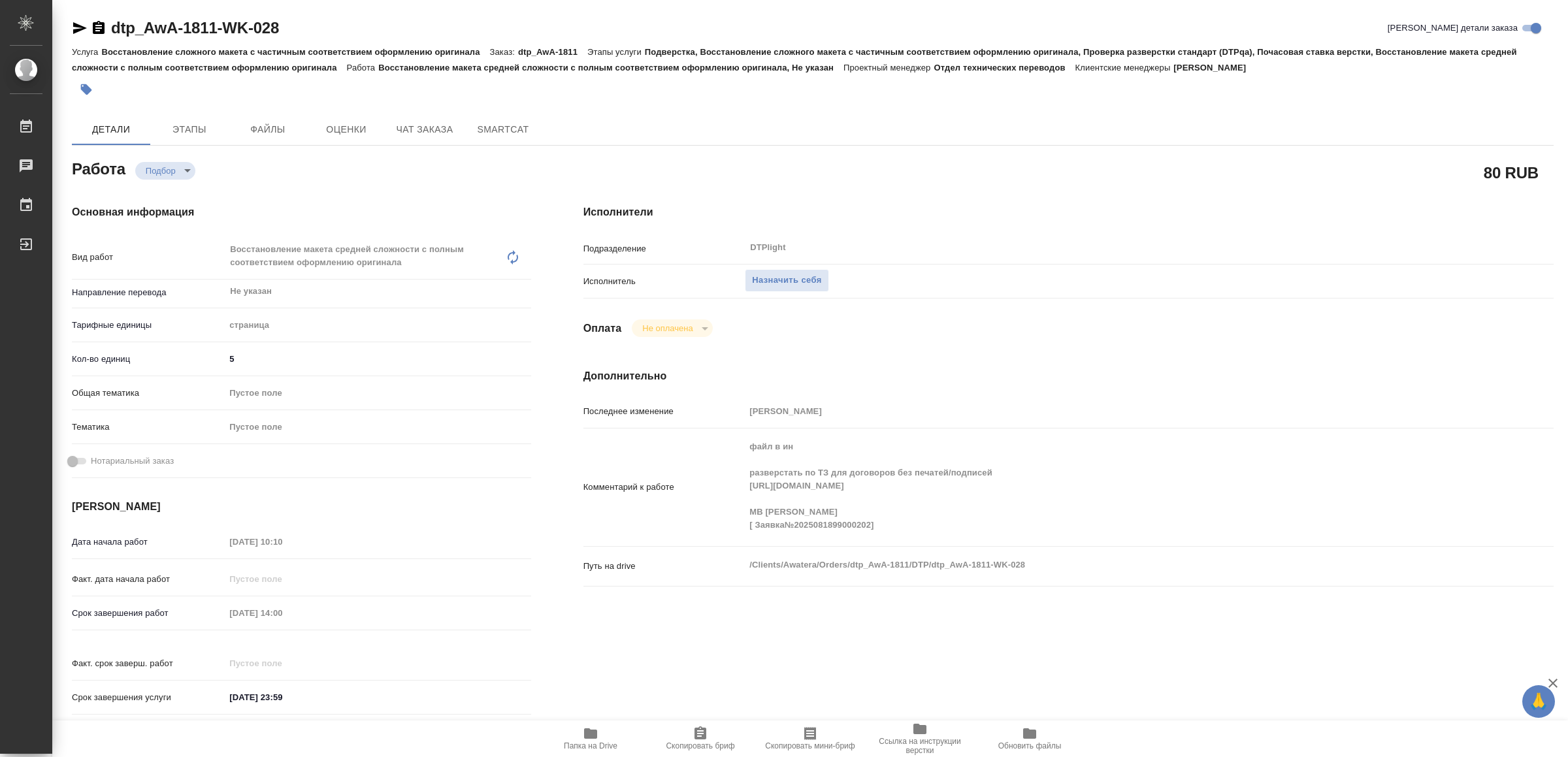
type textarea "x"
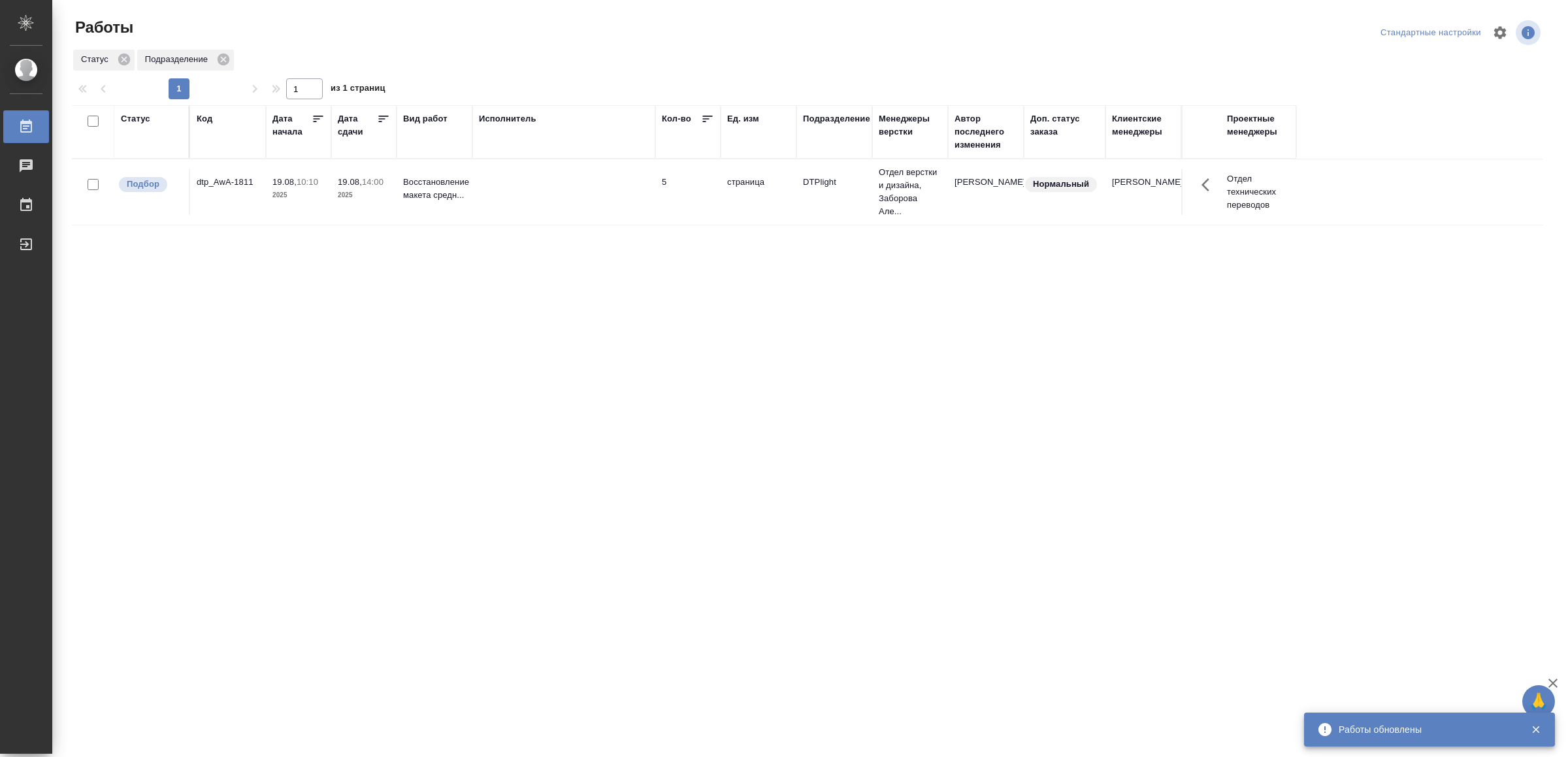
drag, startPoint x: 447, startPoint y: 319, endPoint x: 455, endPoint y: 316, distance: 8.5
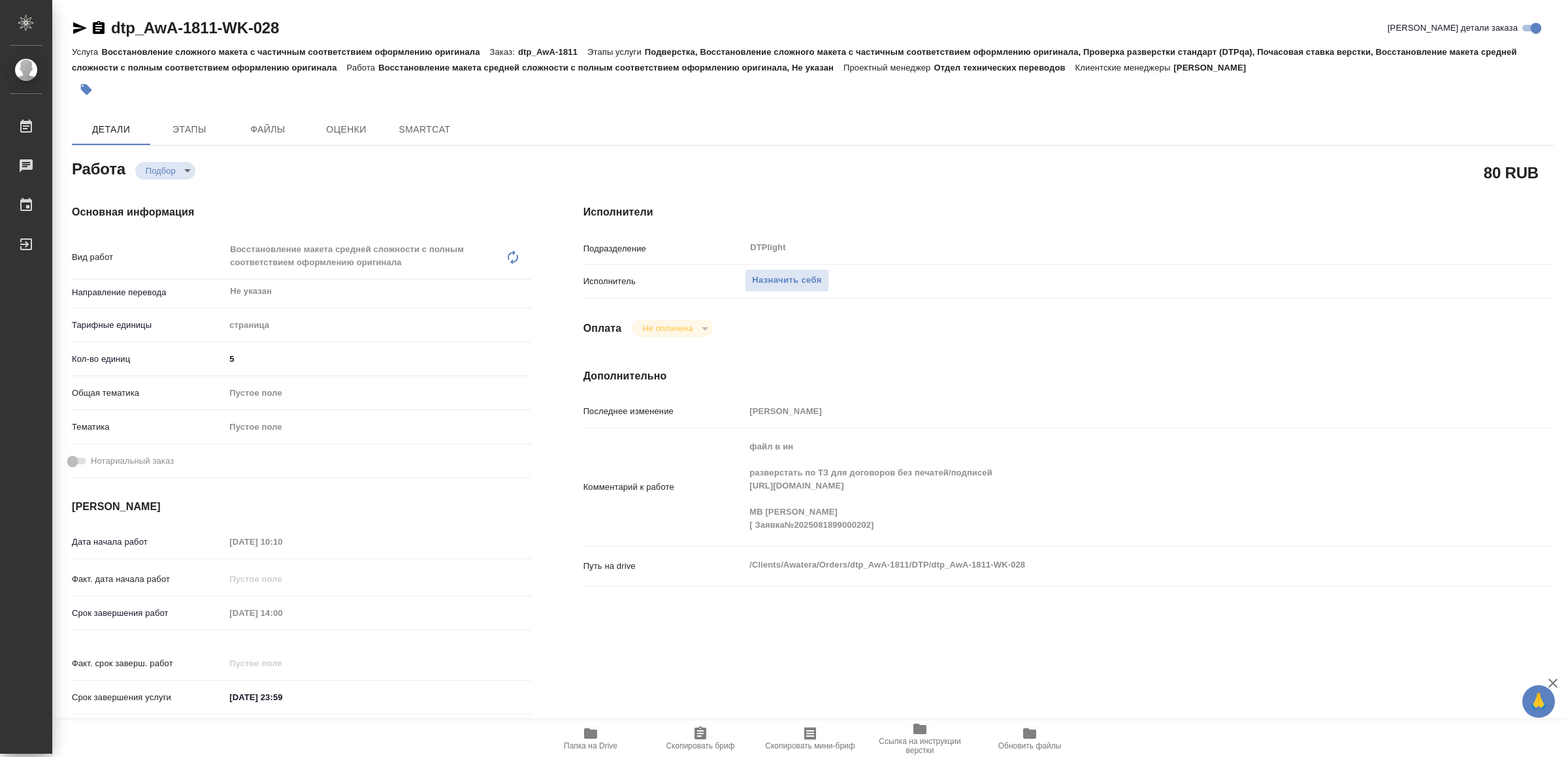
type textarea "x"
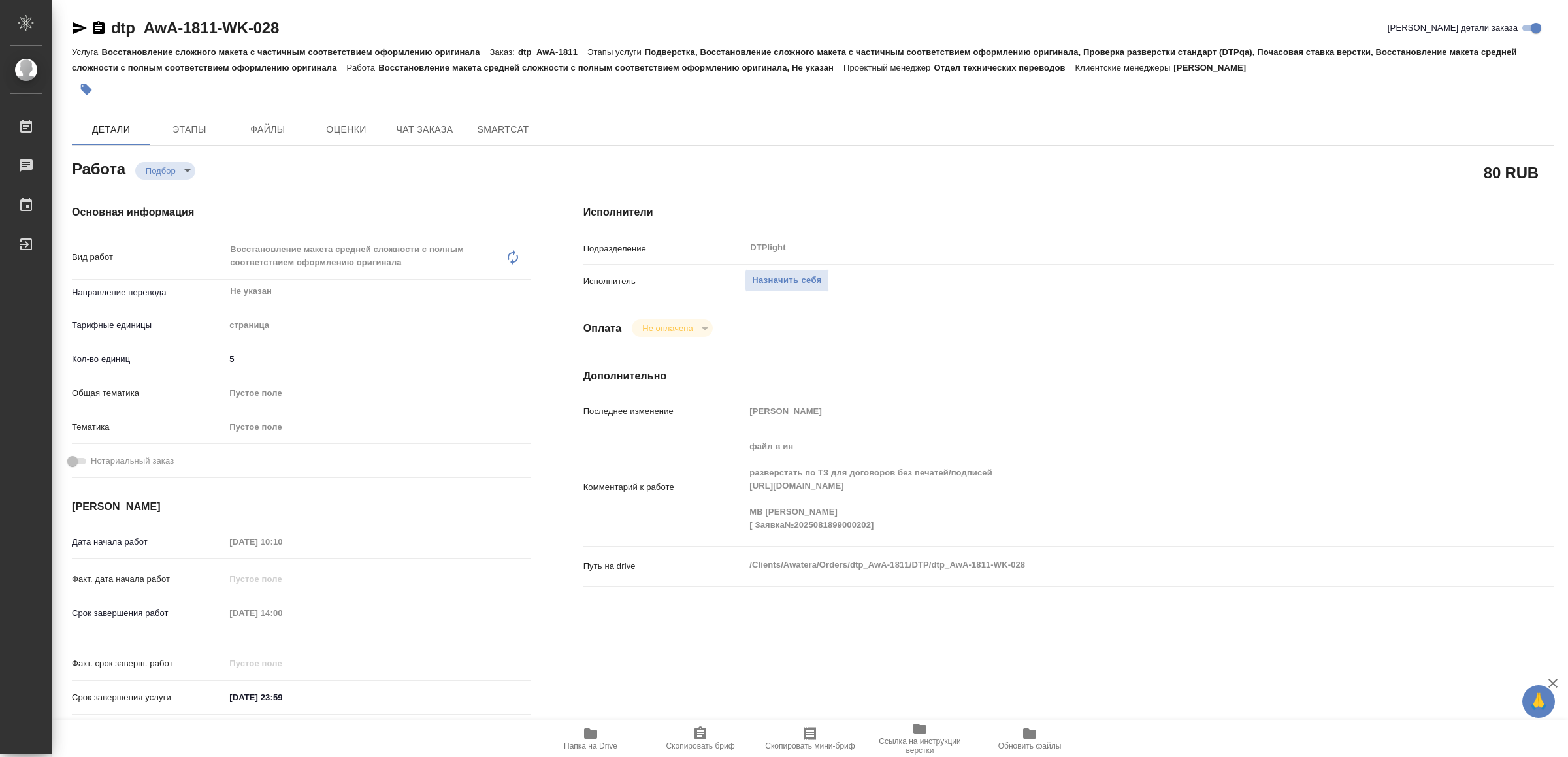
type textarea "x"
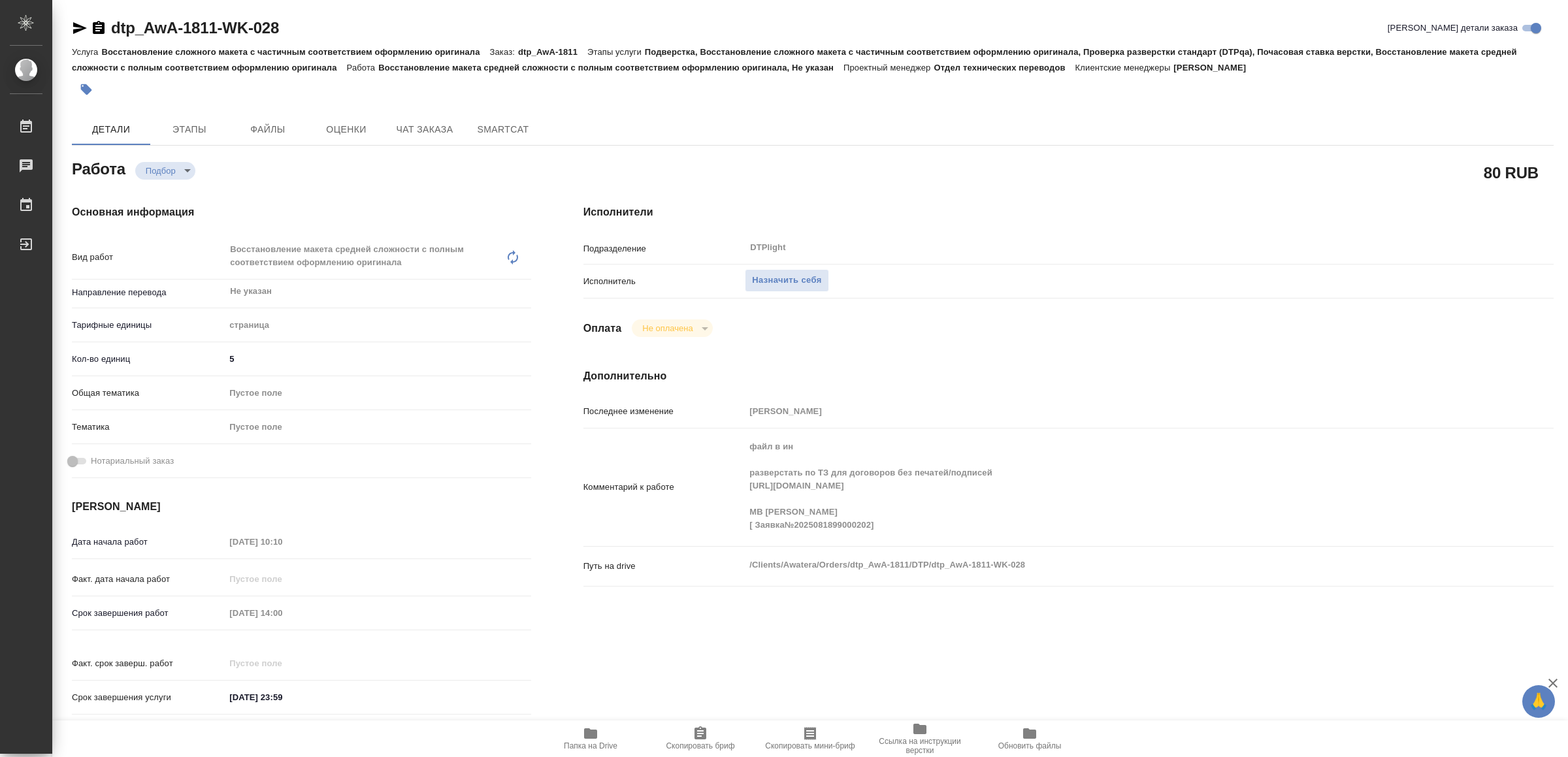
type textarea "x"
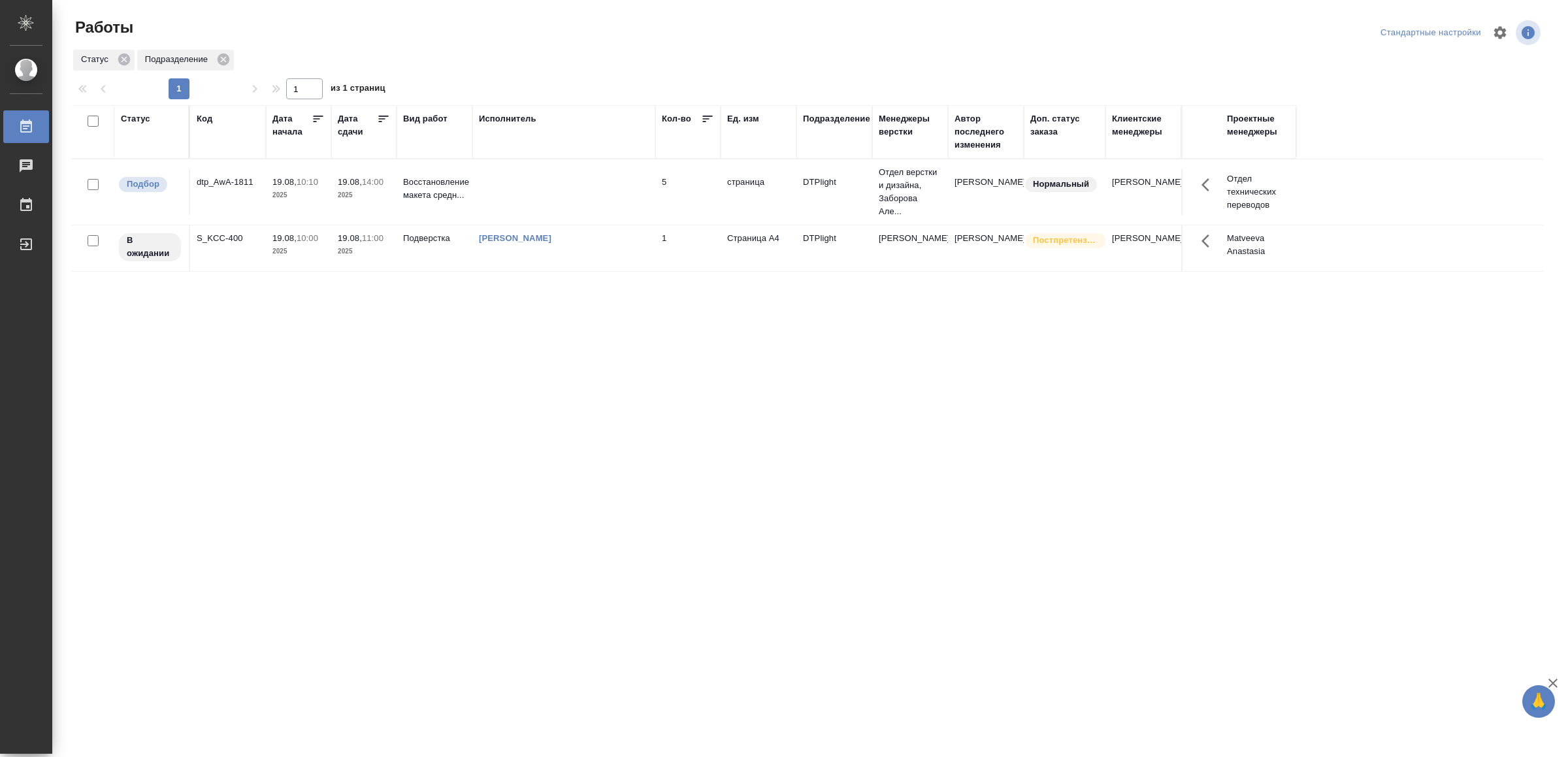
click at [653, 215] on td "[PERSON_NAME]" at bounding box center [564, 192] width 183 height 46
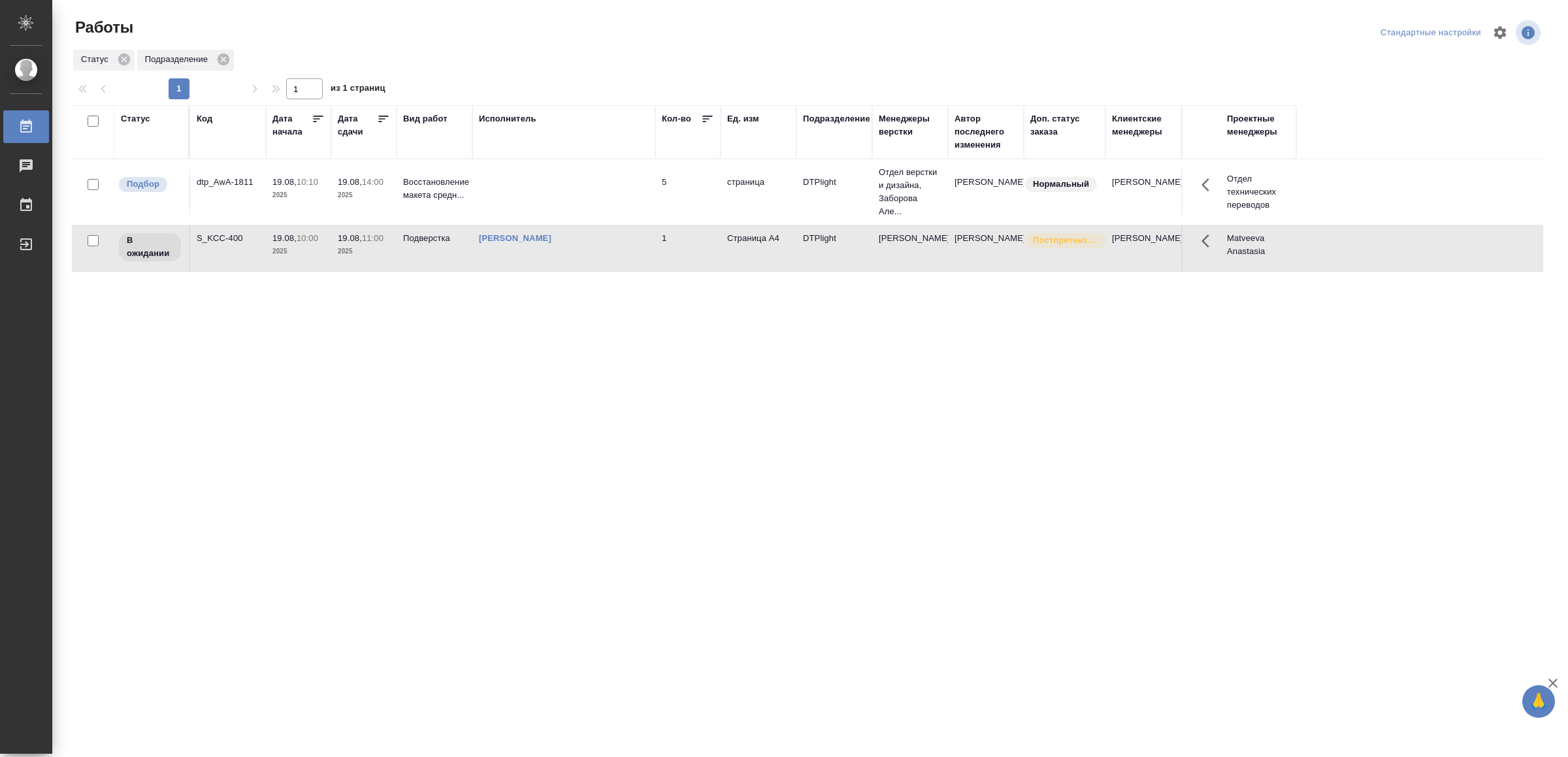
click at [653, 215] on td "[PERSON_NAME]" at bounding box center [564, 192] width 183 height 46
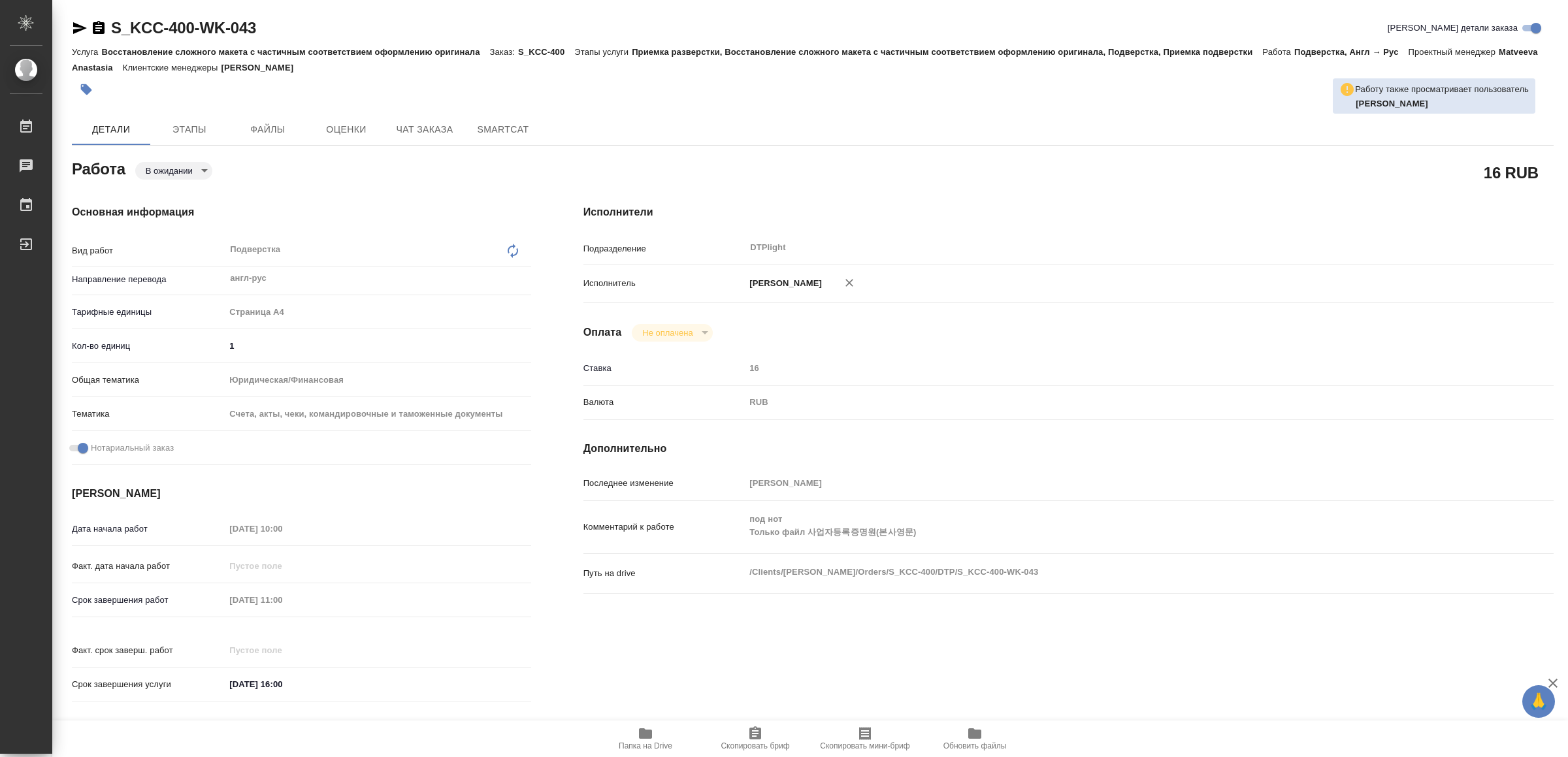
click at [645, 741] on span "Папка на Drive" at bounding box center [645, 745] width 54 height 9
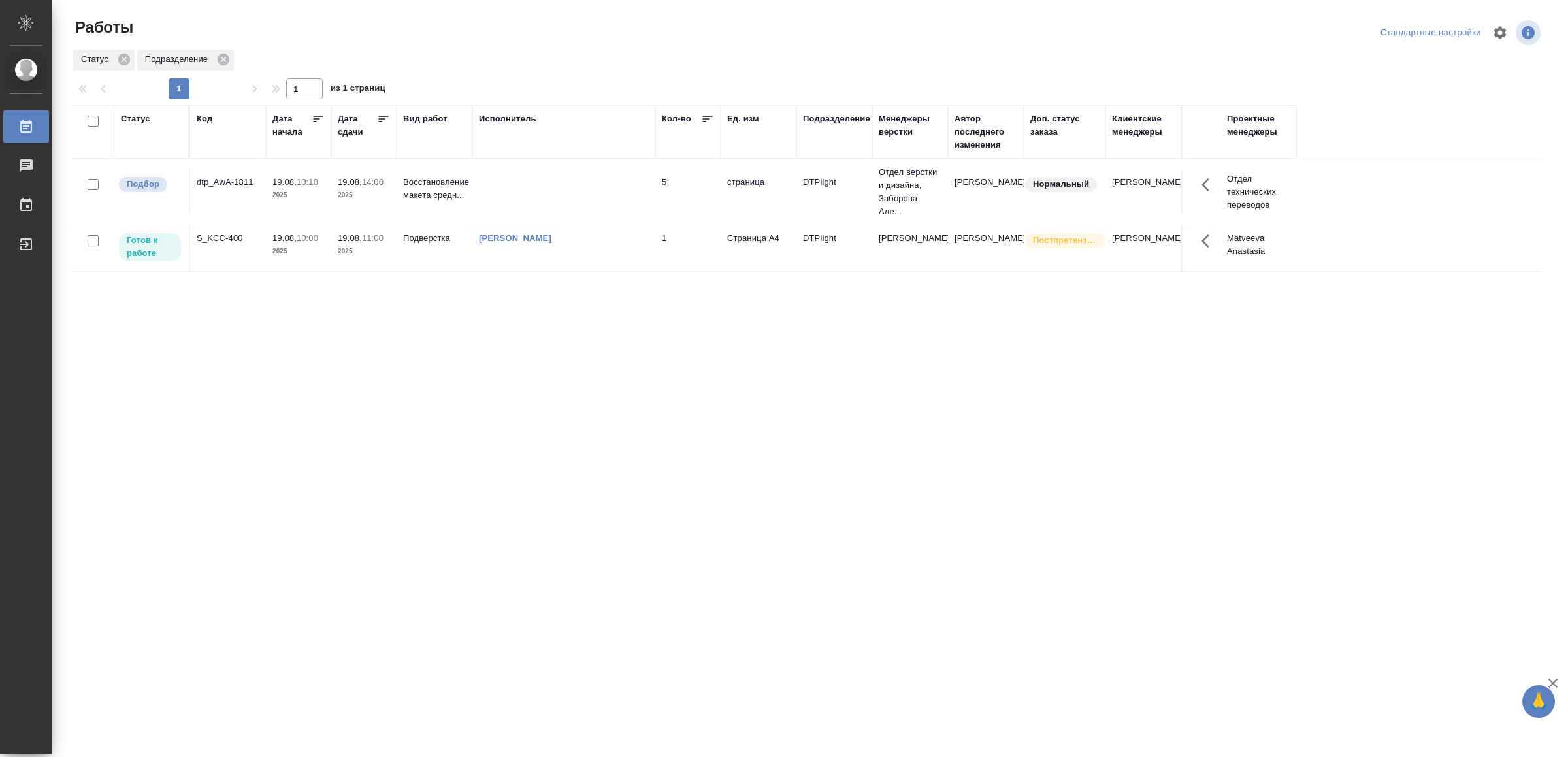
click at [644, 215] on td "[PERSON_NAME]" at bounding box center [564, 192] width 183 height 46
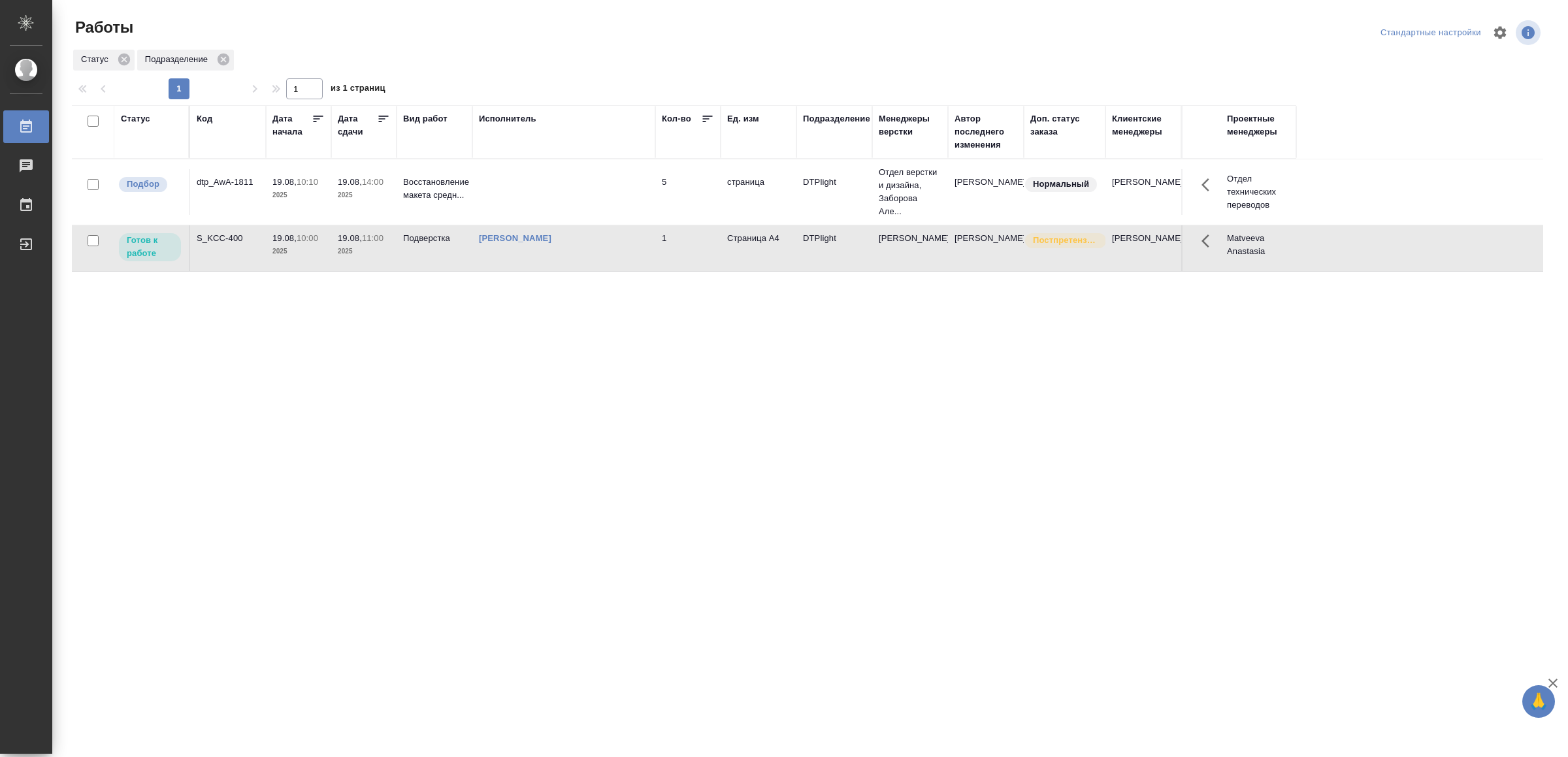
click at [644, 215] on td "[PERSON_NAME]" at bounding box center [564, 192] width 183 height 46
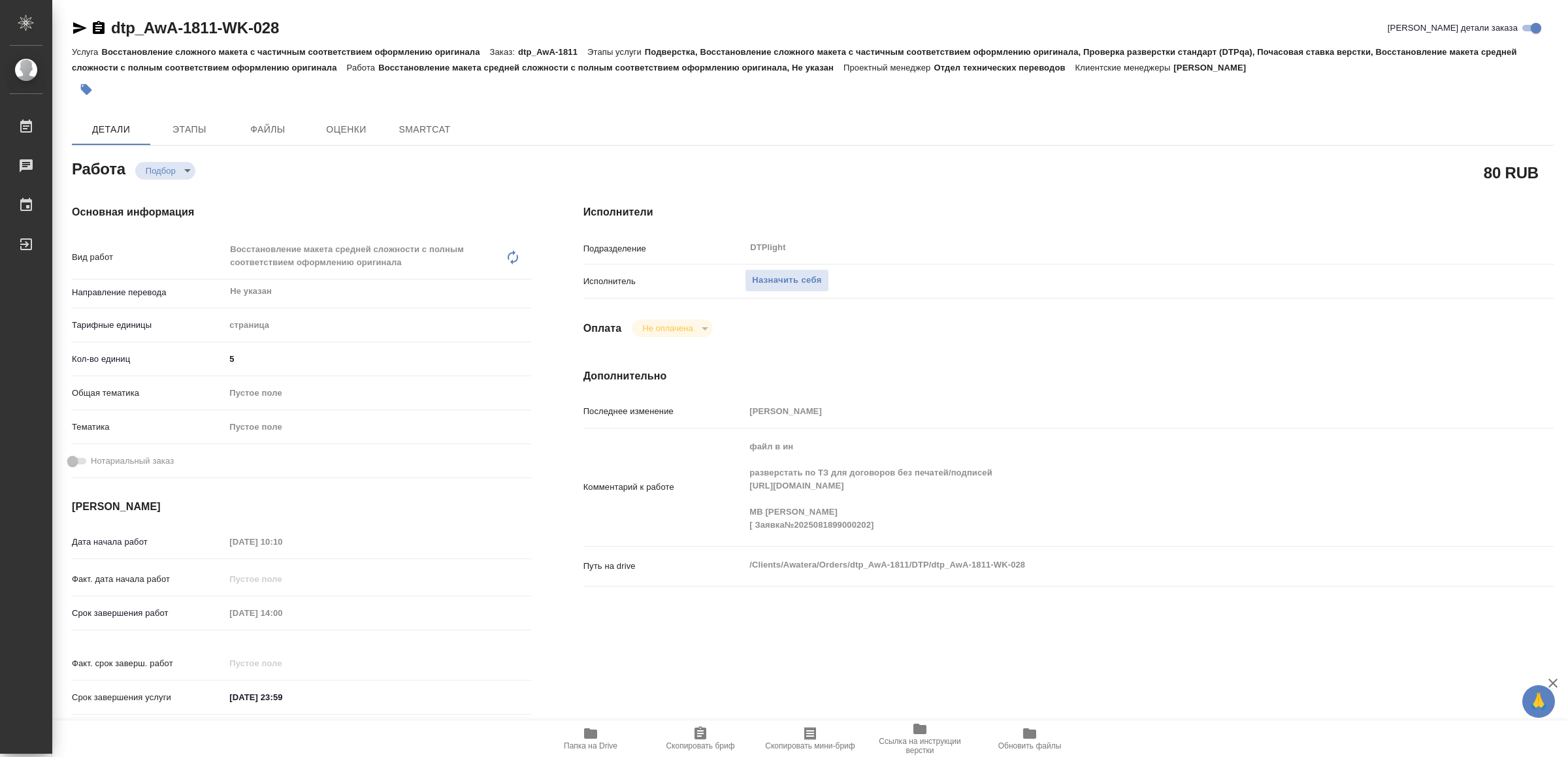
type textarea "x"
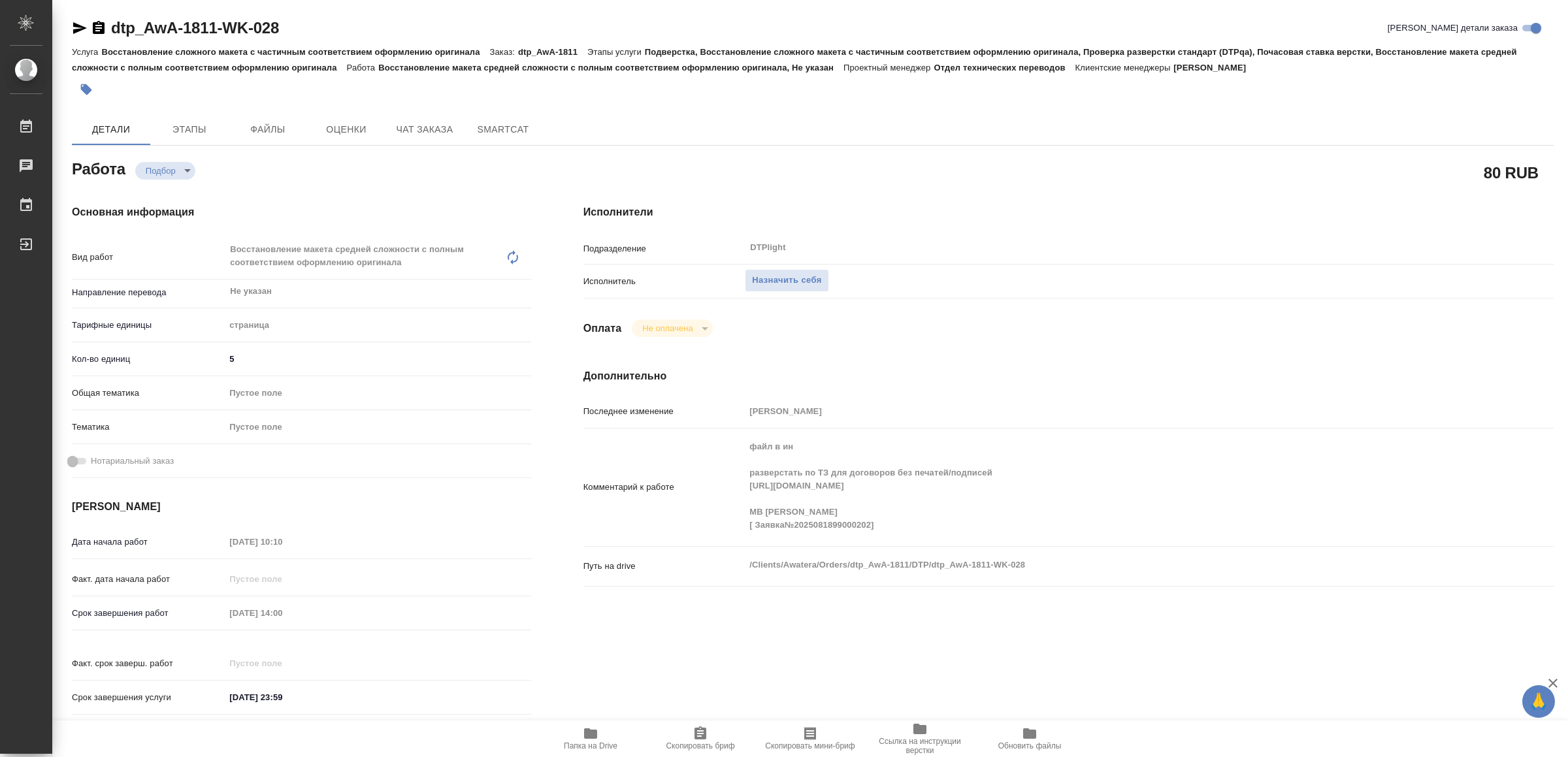
type textarea "x"
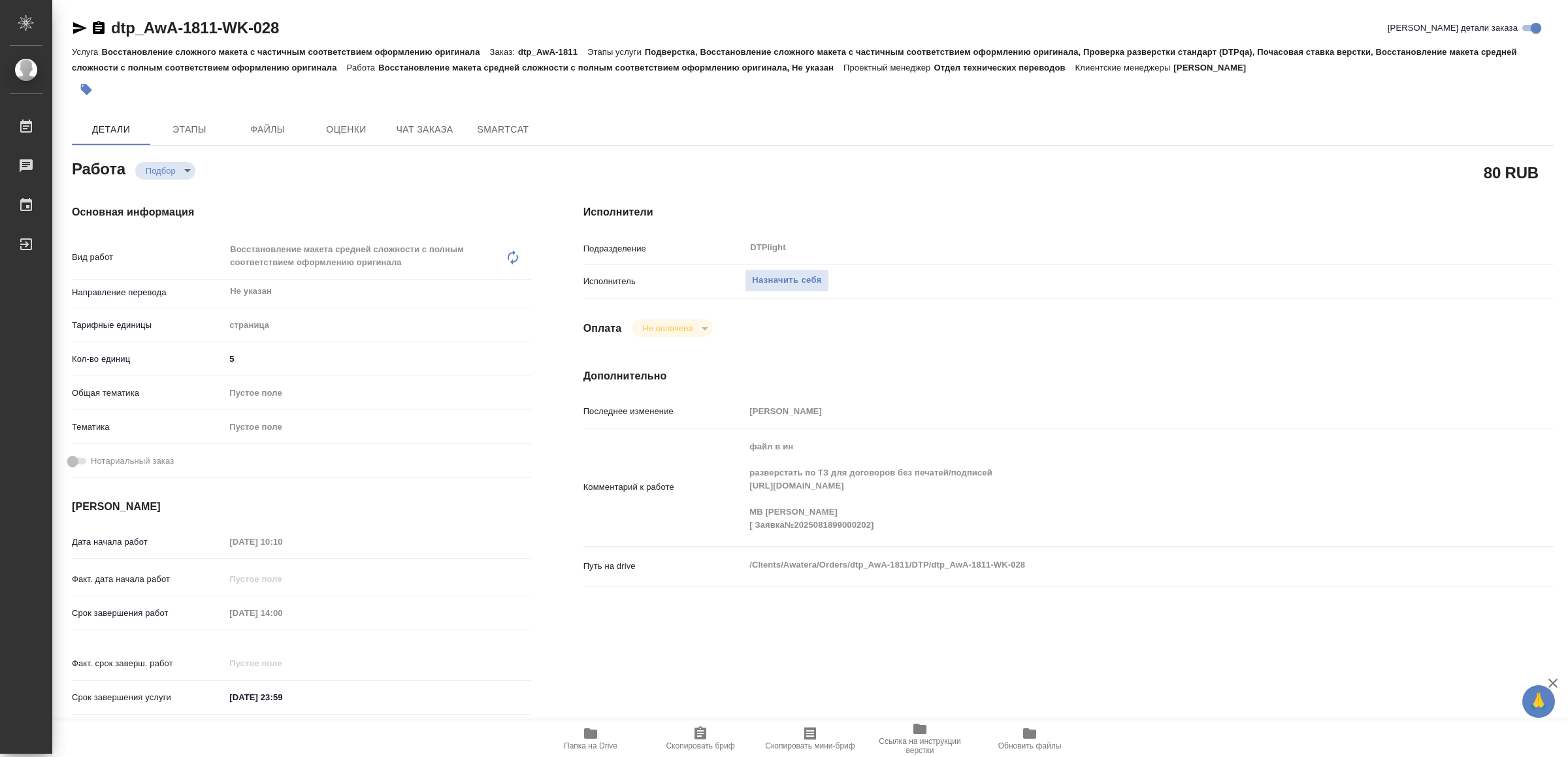
type textarea "x"
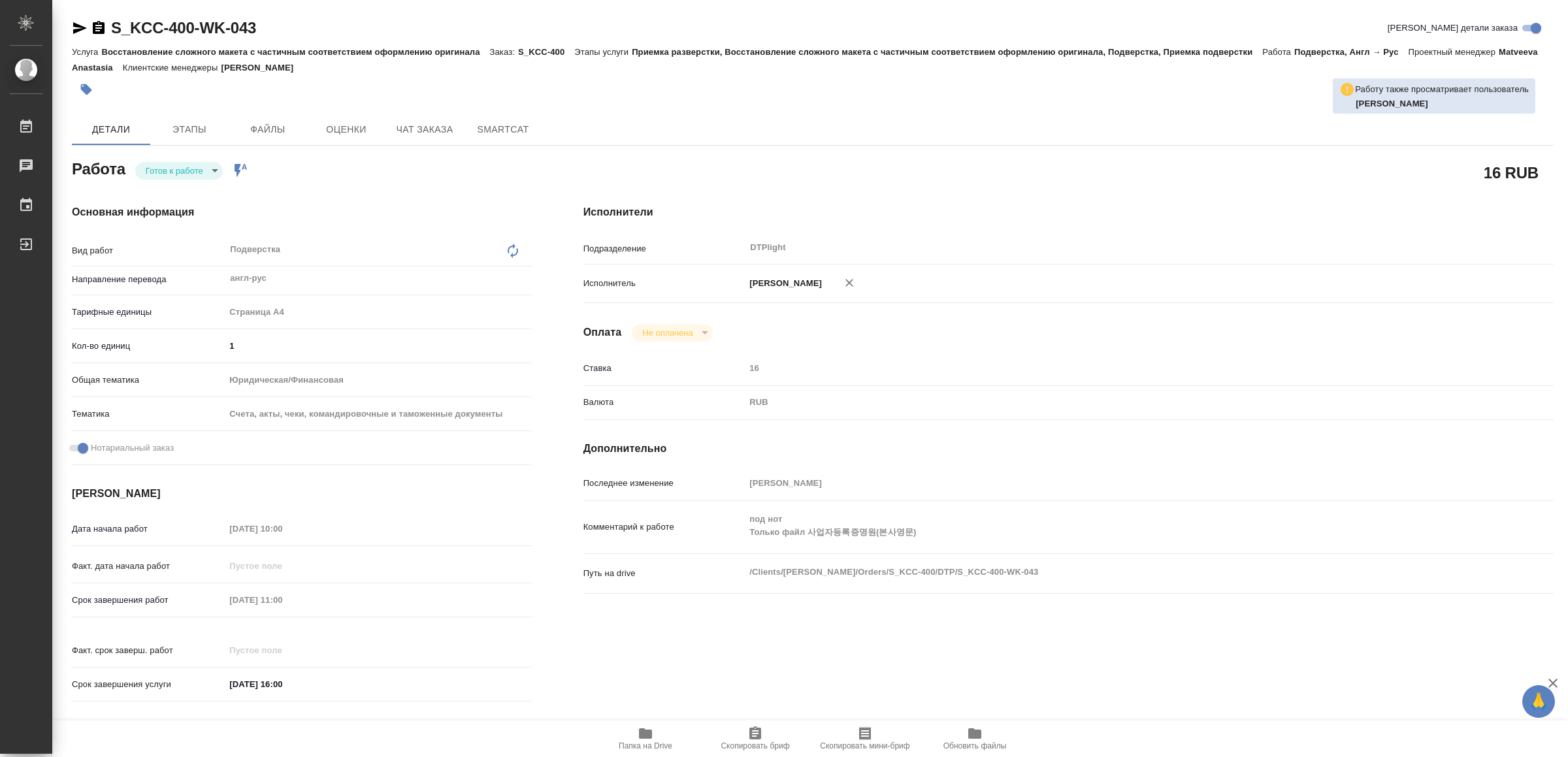
click at [193, 164] on body "🙏 .cls-1 fill:#fff; AWATERA Yamkovenko Vera Работы Чаты График Выйти S_KCC-400-…" at bounding box center [784, 378] width 1568 height 757
click at [191, 162] on li "В работе" at bounding box center [182, 170] width 92 height 22
click at [80, 29] on icon "button" at bounding box center [80, 28] width 14 height 12
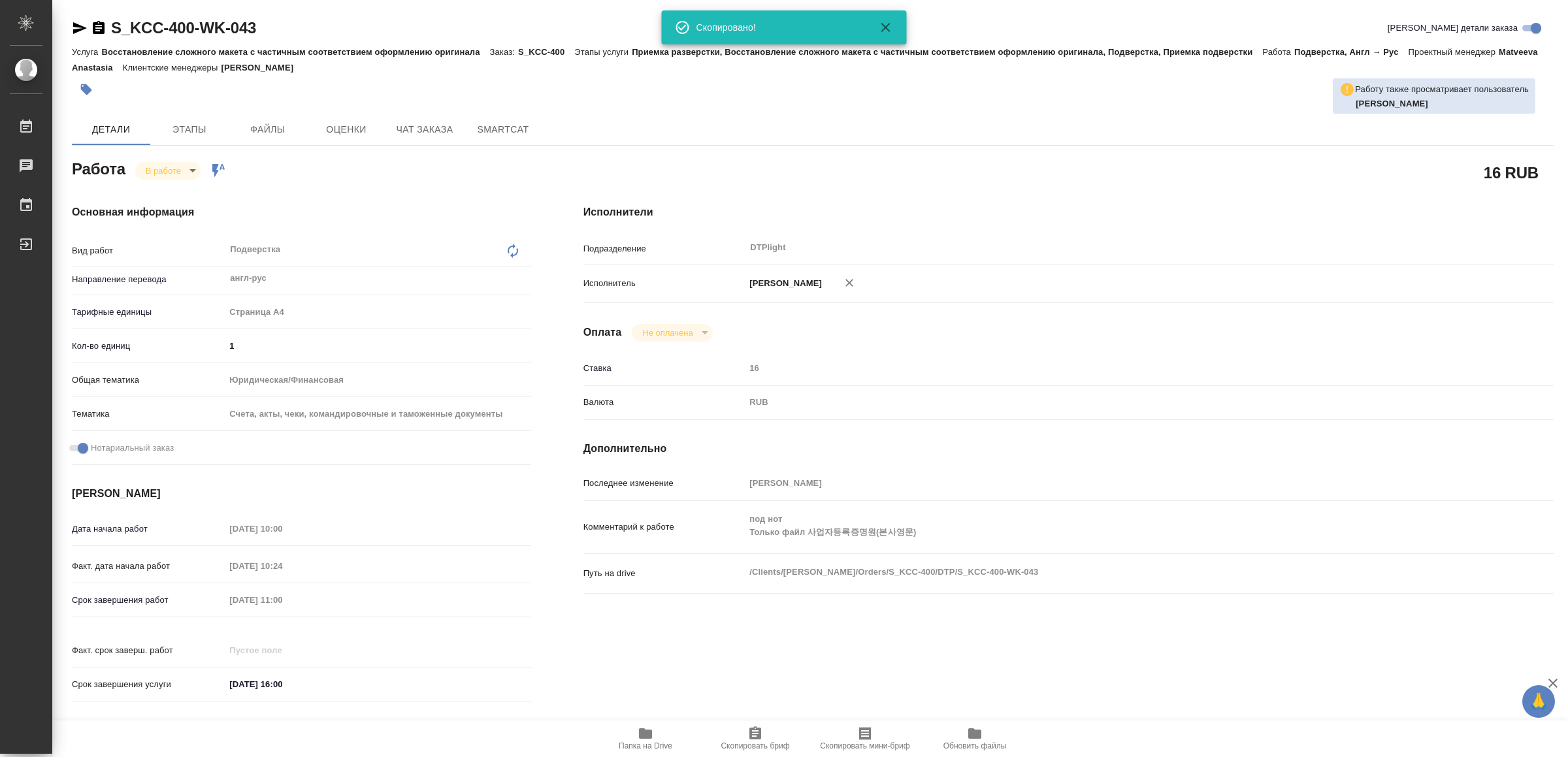
type textarea "x"
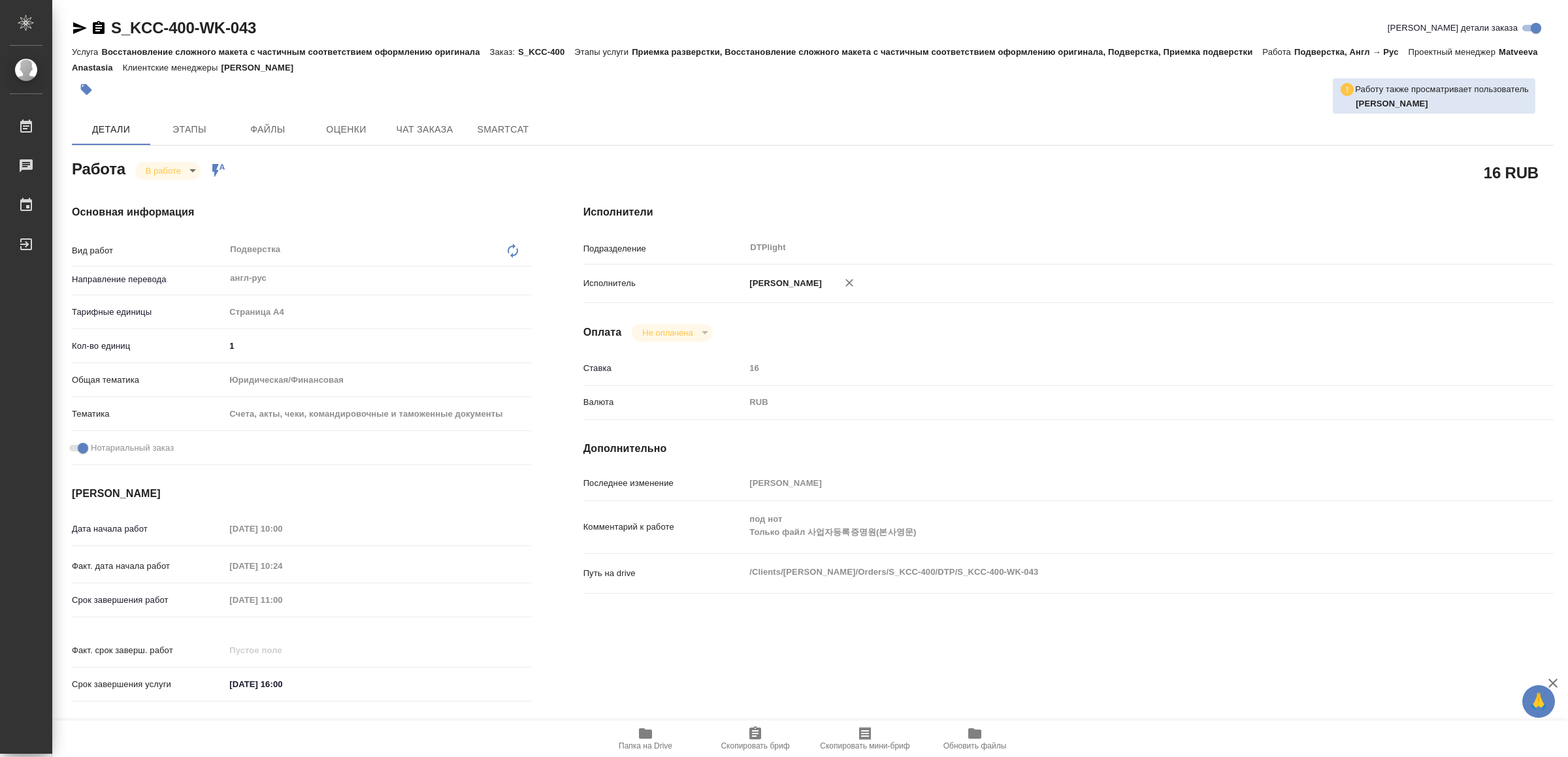
click at [638, 734] on icon "button" at bounding box center [646, 734] width 16 height 16
click at [655, 736] on span "Папка на Drive" at bounding box center [645, 738] width 94 height 24
click at [76, 24] on icon "button" at bounding box center [80, 28] width 14 height 12
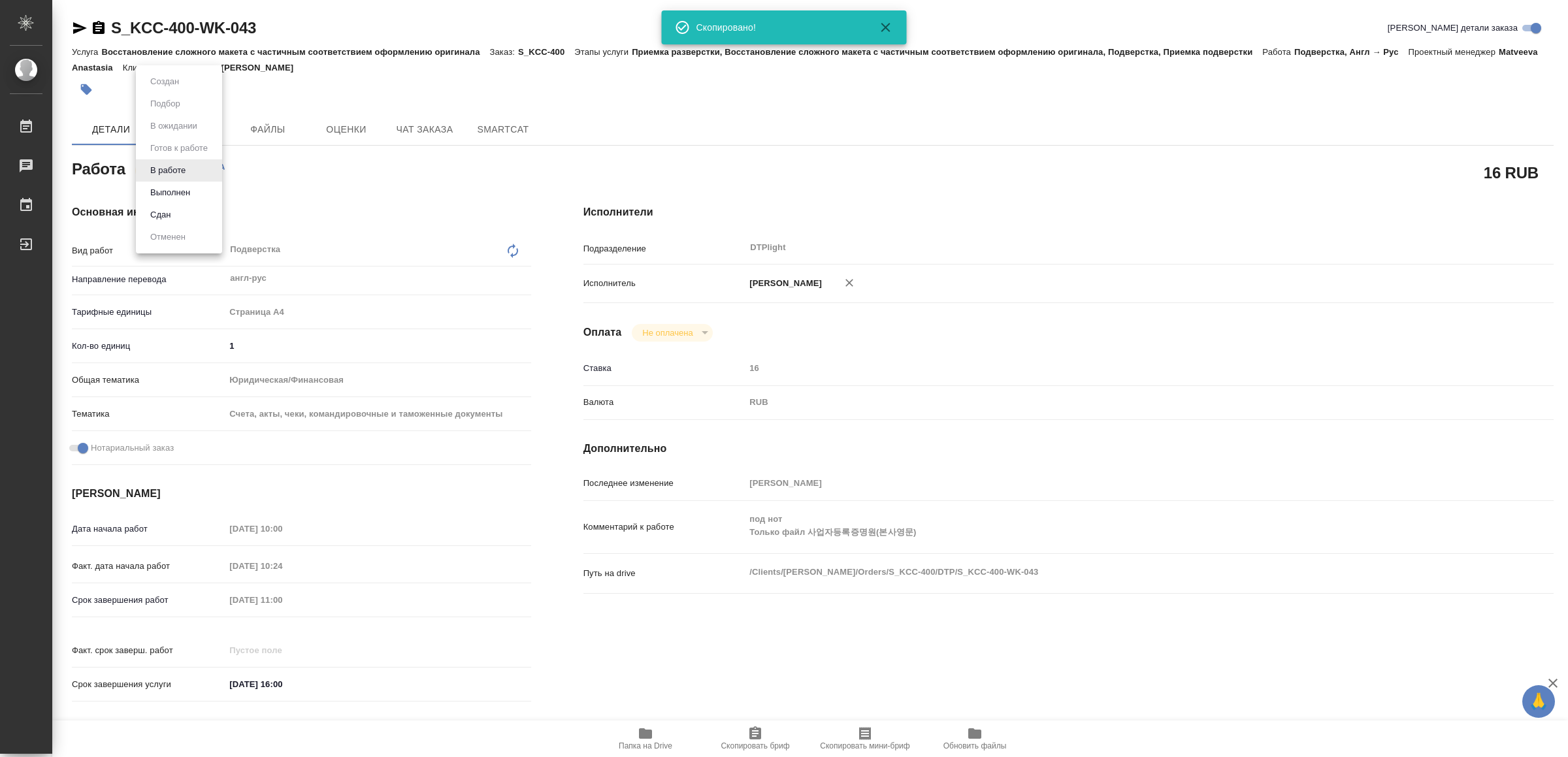
click at [170, 166] on body "🙏 .cls-1 fill:#fff; AWATERA Yamkovenko Vera Работы 0 Чаты График Выйти S_KCC-40…" at bounding box center [784, 378] width 1568 height 757
click at [186, 186] on button "Выполнен" at bounding box center [169, 192] width 48 height 15
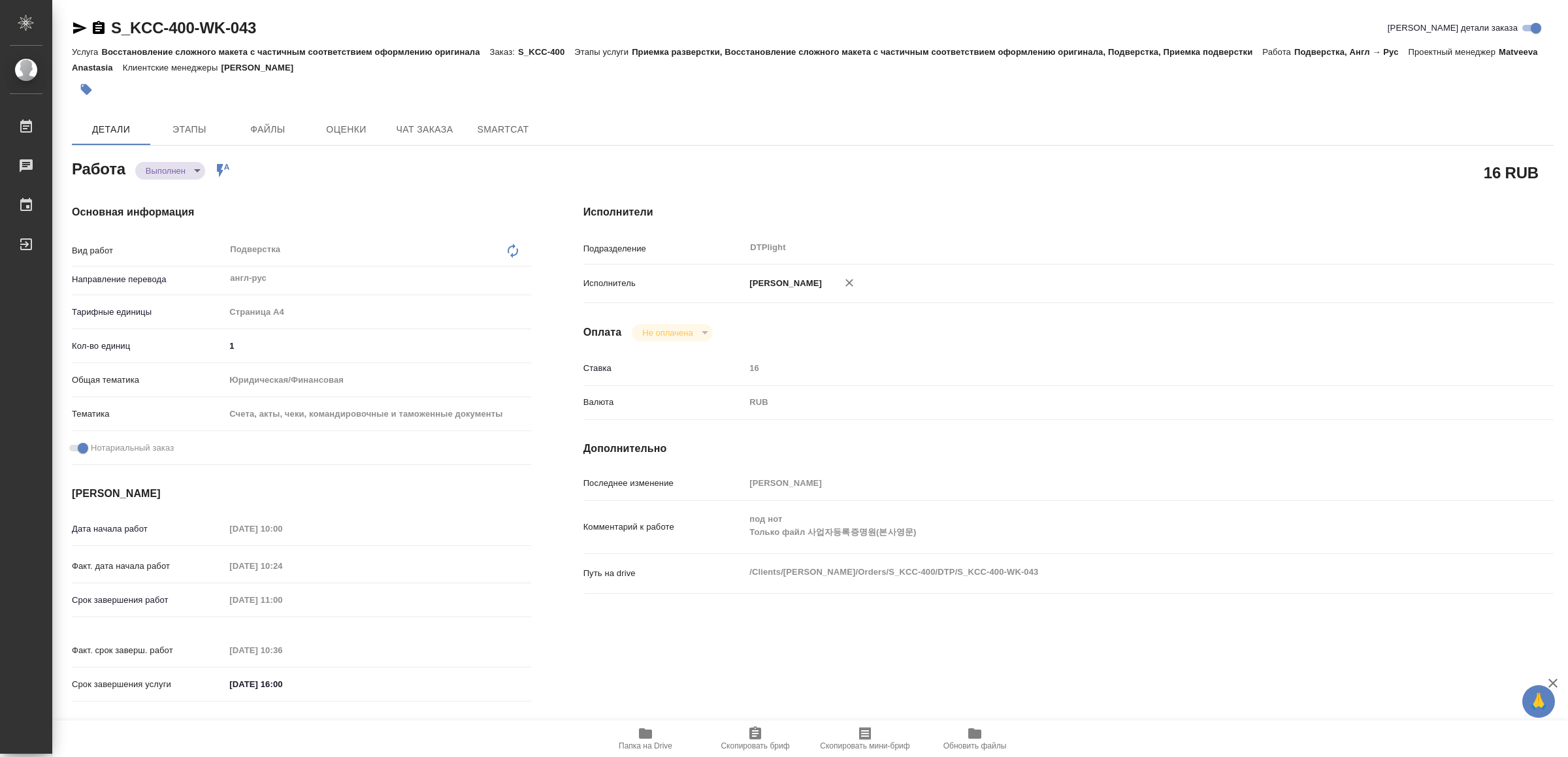
type textarea "x"
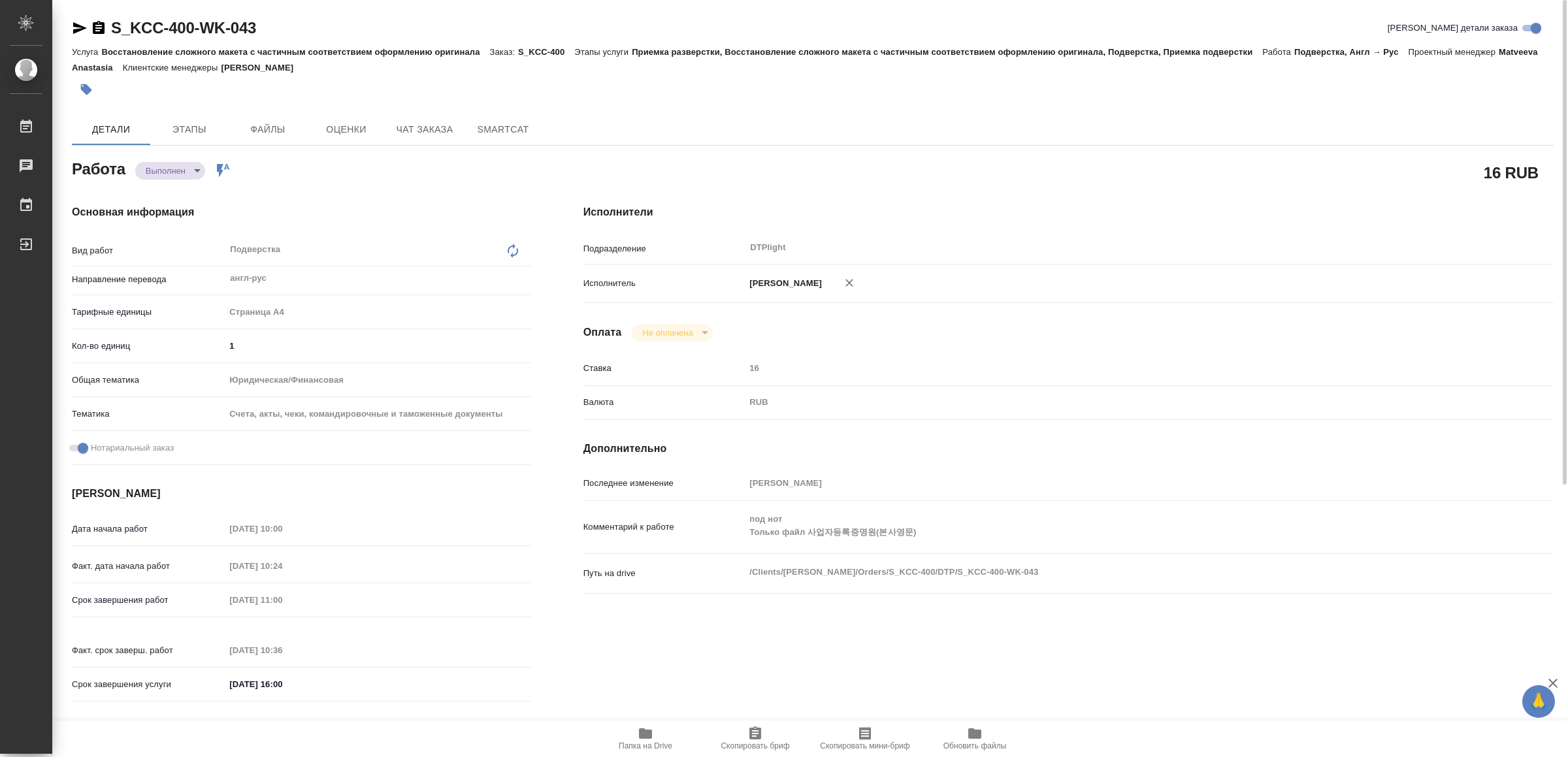
type textarea "x"
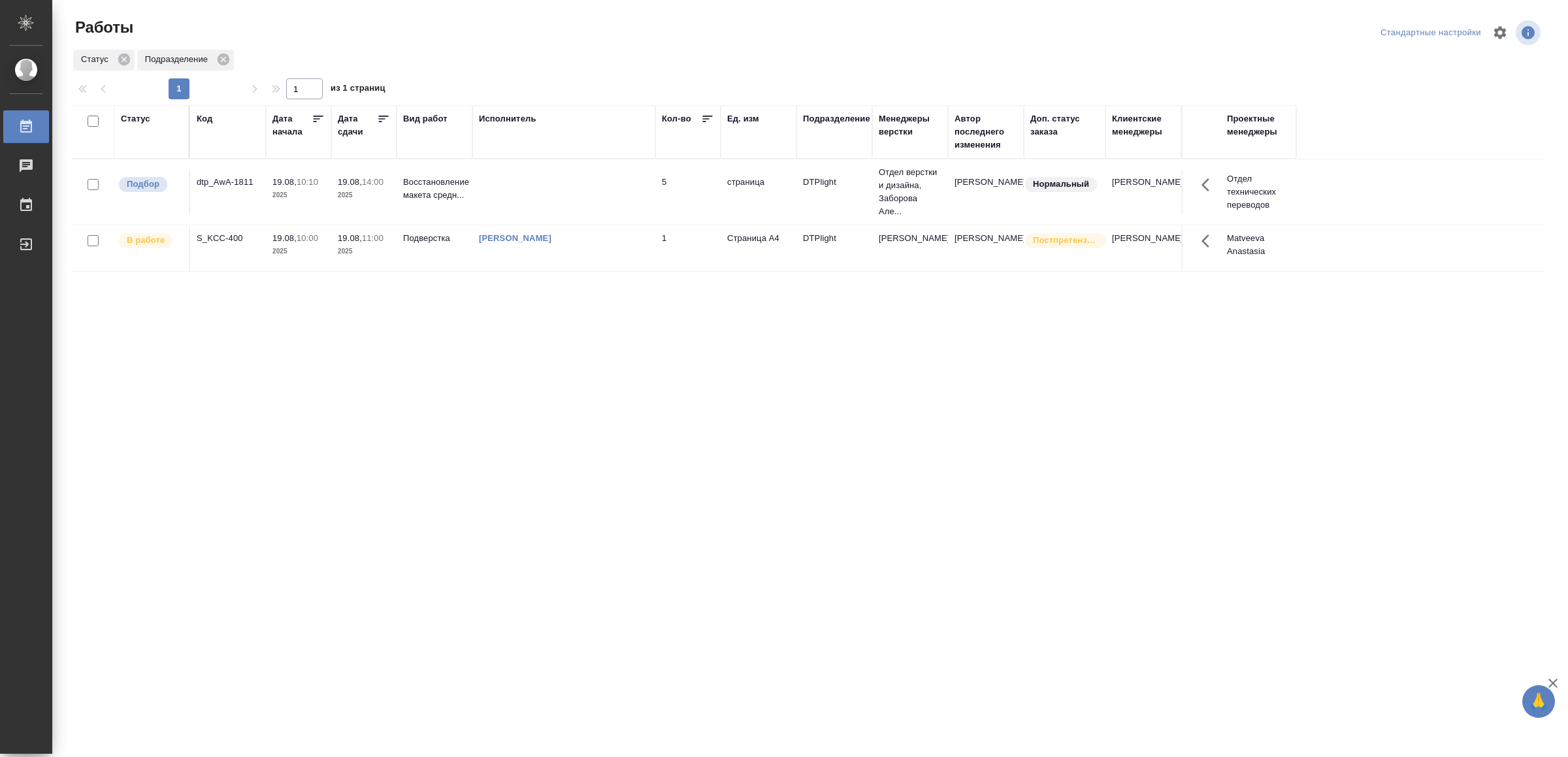
drag, startPoint x: 406, startPoint y: 378, endPoint x: 420, endPoint y: 378, distance: 14.0
drag, startPoint x: 501, startPoint y: 538, endPoint x: 503, endPoint y: 525, distance: 13.2
drag, startPoint x: 418, startPoint y: 430, endPoint x: 523, endPoint y: 206, distance: 247.4
click at [590, 201] on td at bounding box center [564, 192] width 183 height 46
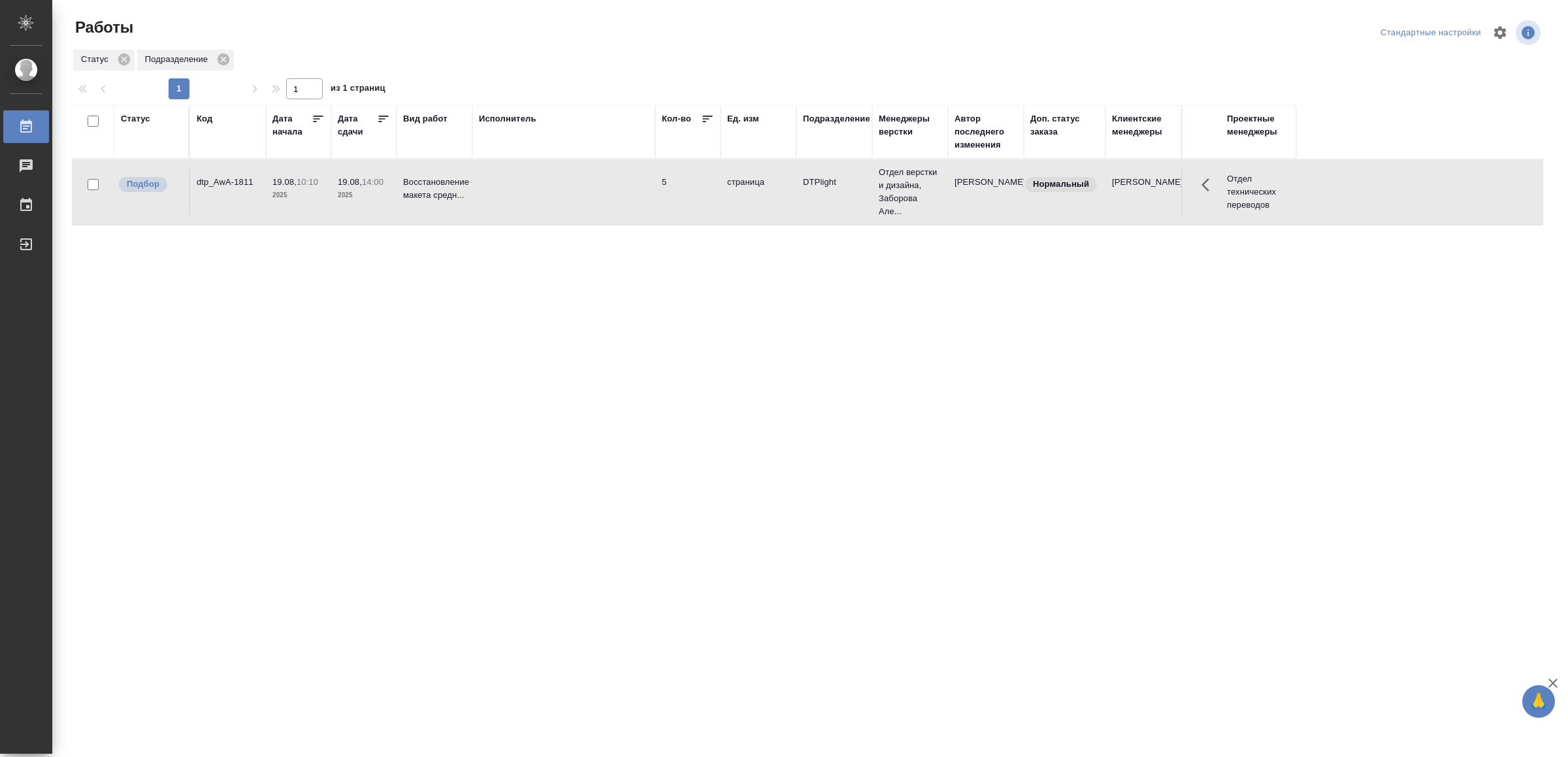
click at [590, 201] on td at bounding box center [564, 192] width 183 height 46
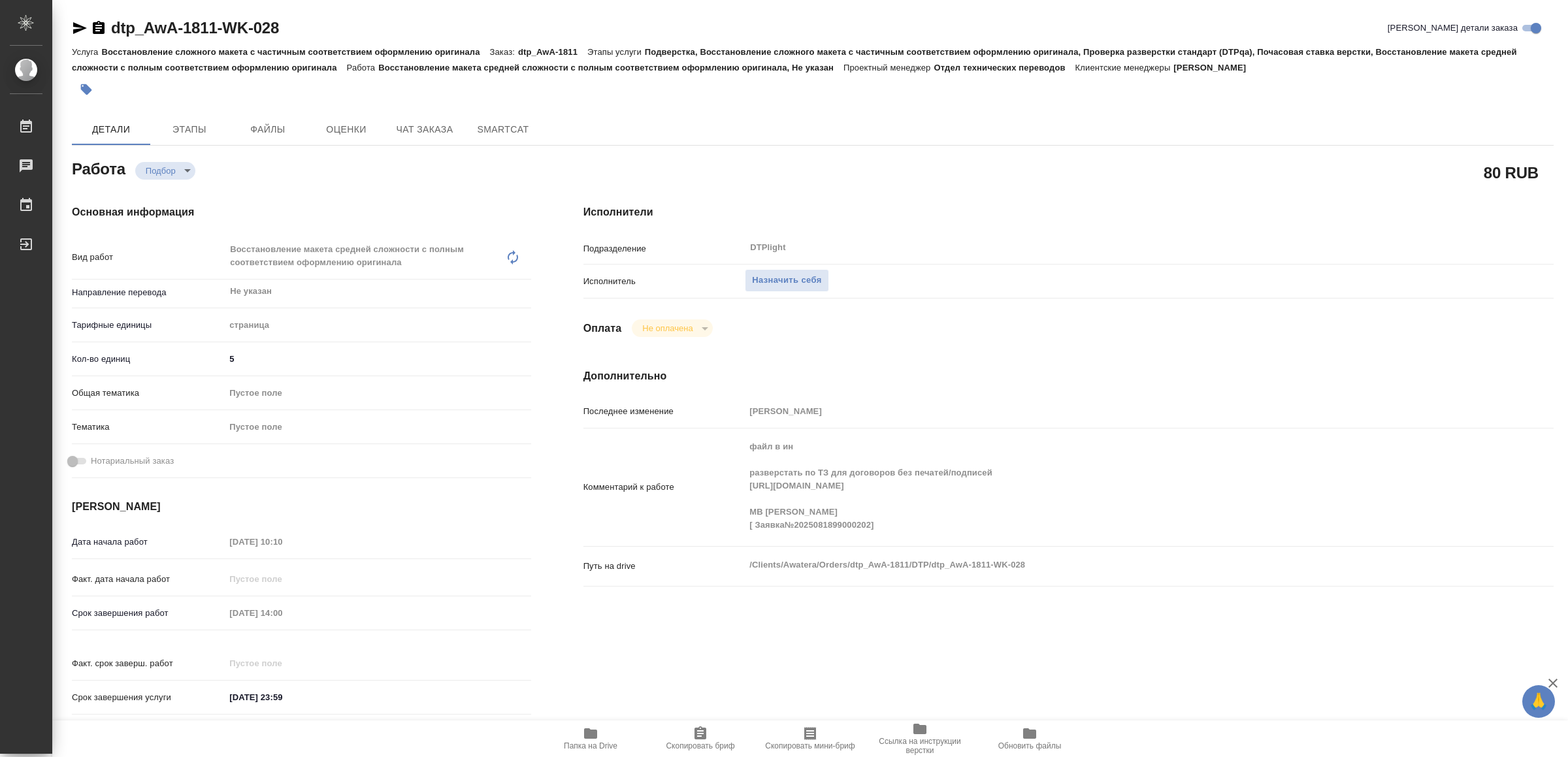
click at [604, 732] on span "Папка на Drive" at bounding box center [590, 738] width 94 height 24
type textarea "x"
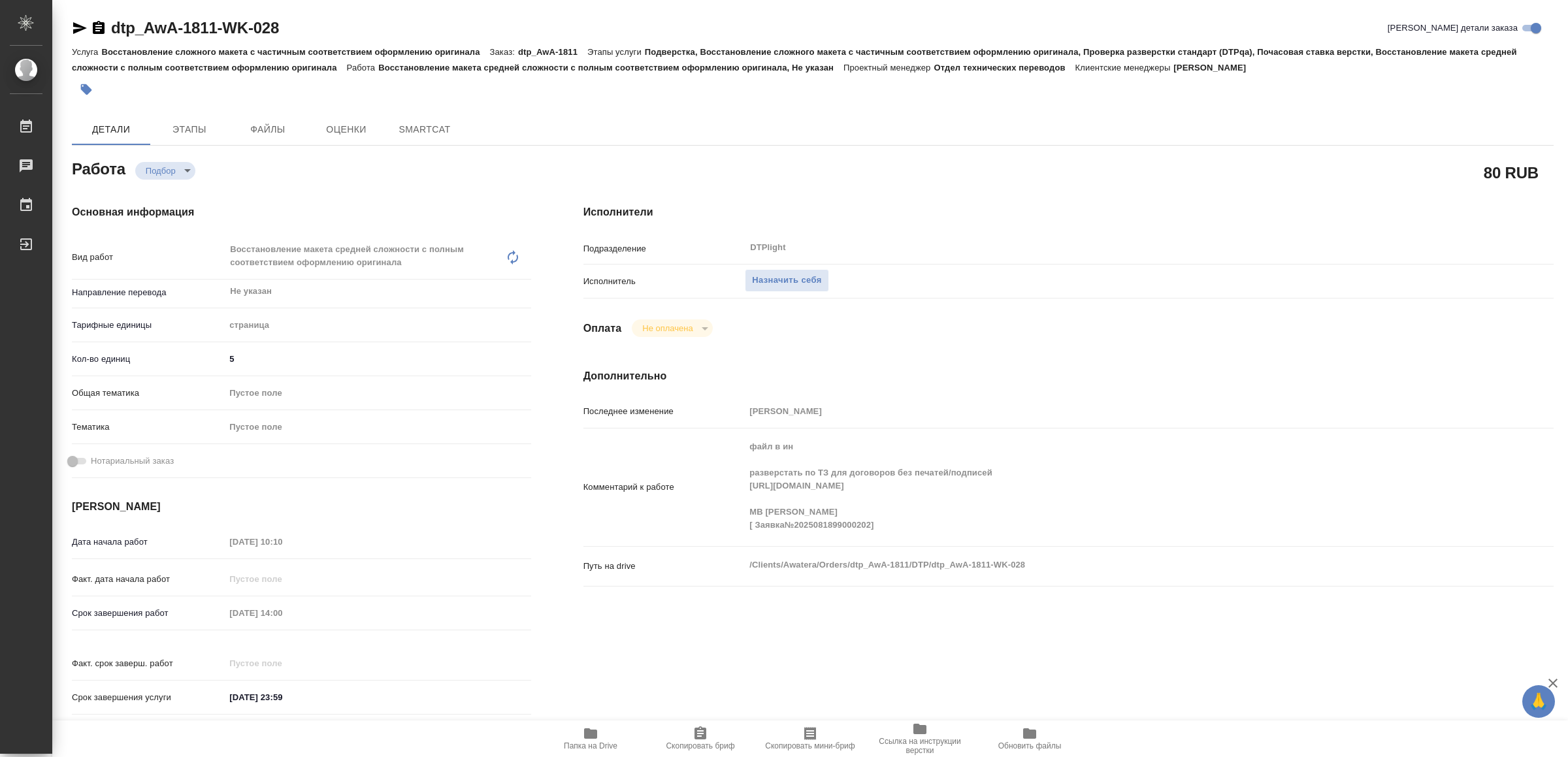
type textarea "x"
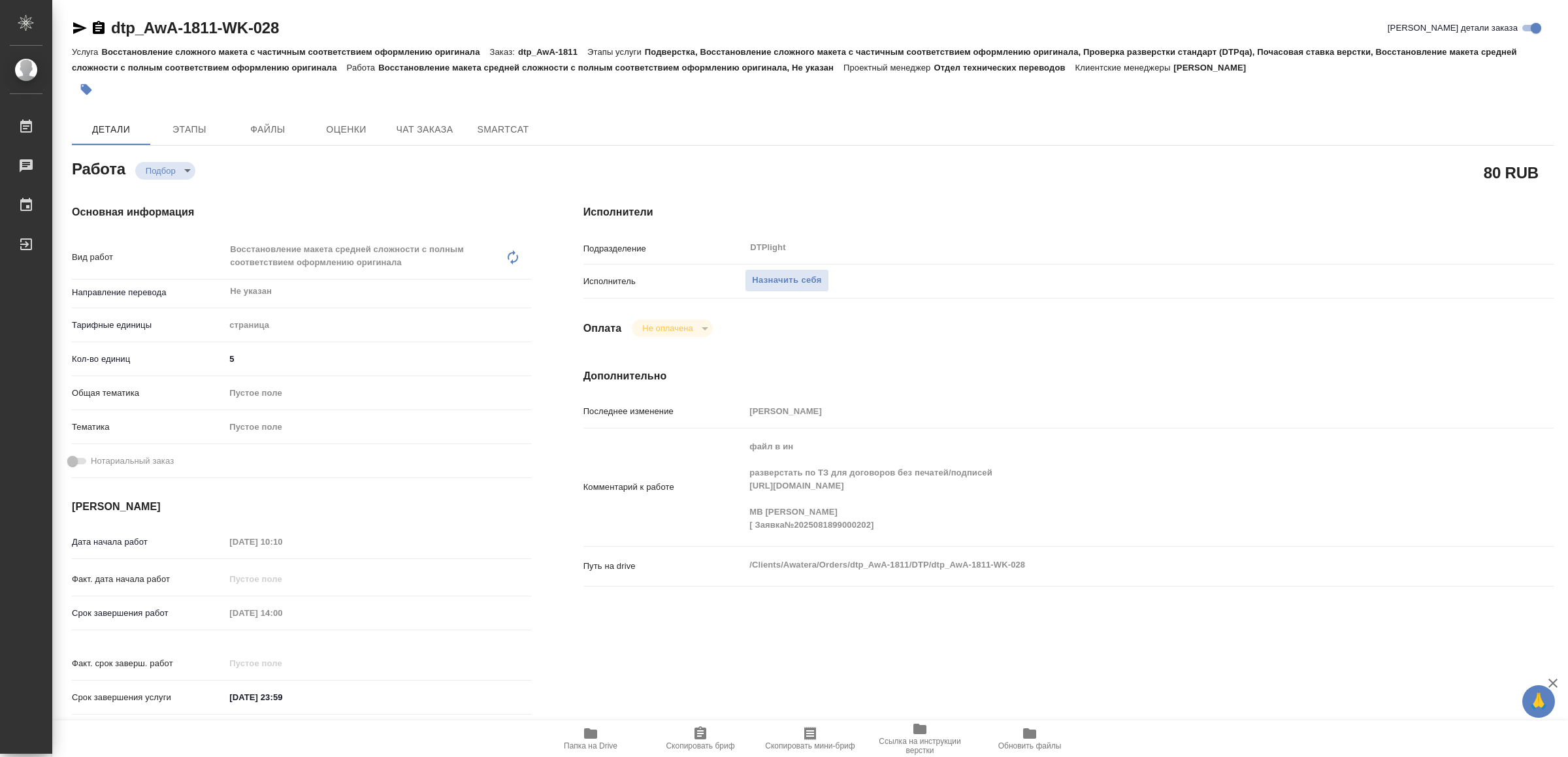
type textarea "x"
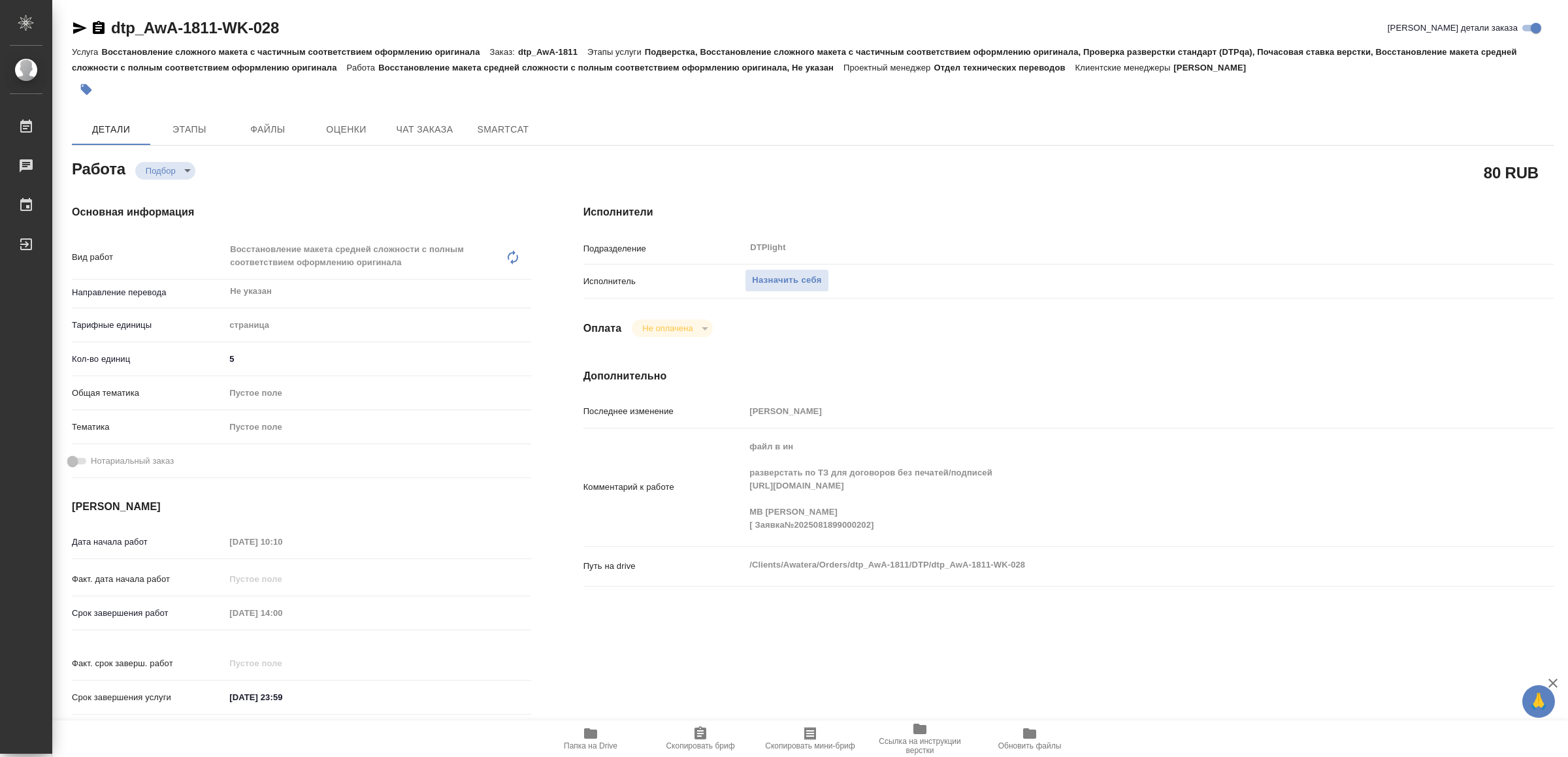
type textarea "x"
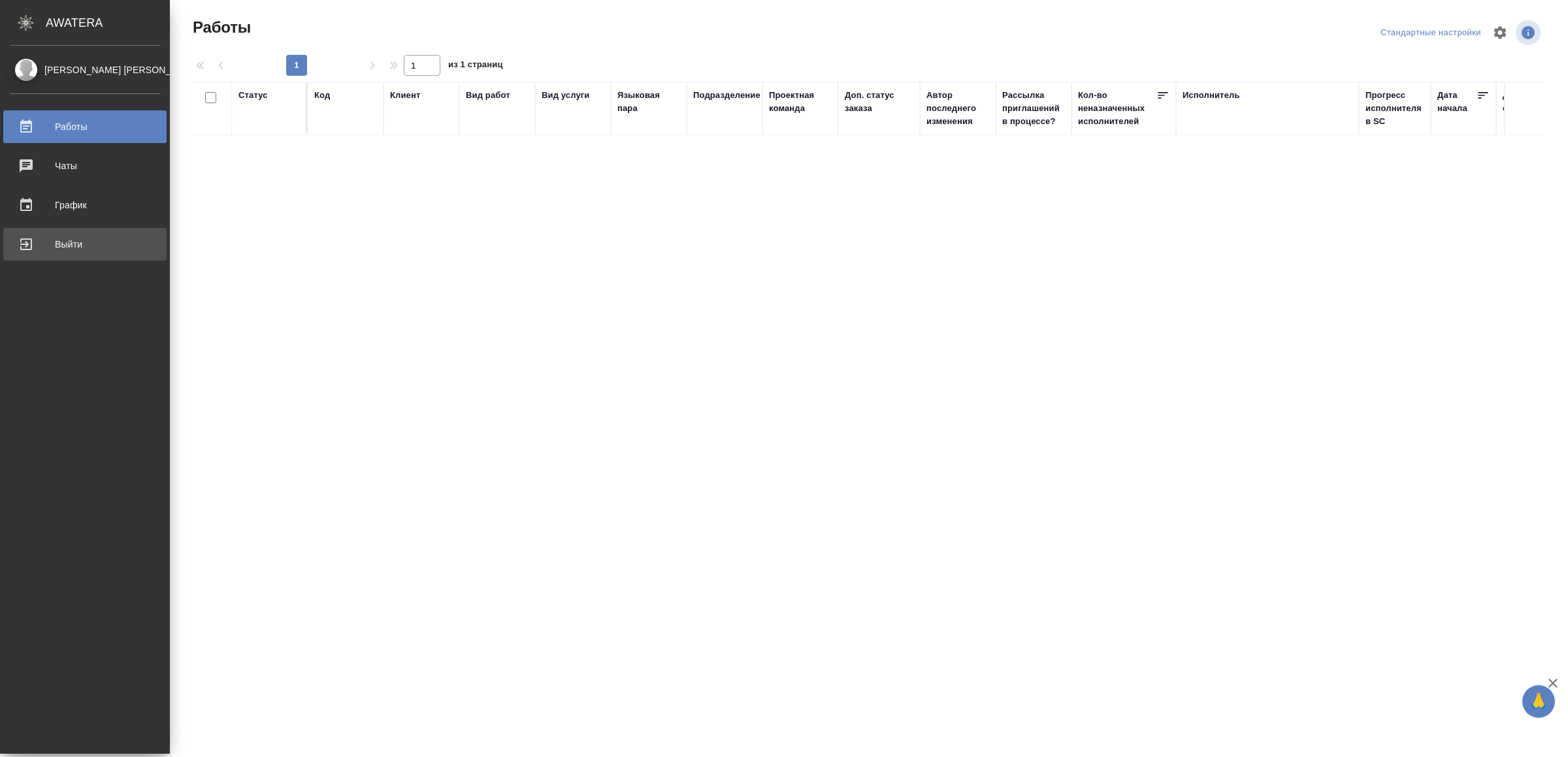
click at [19, 249] on div "Выйти" at bounding box center [85, 245] width 150 height 19
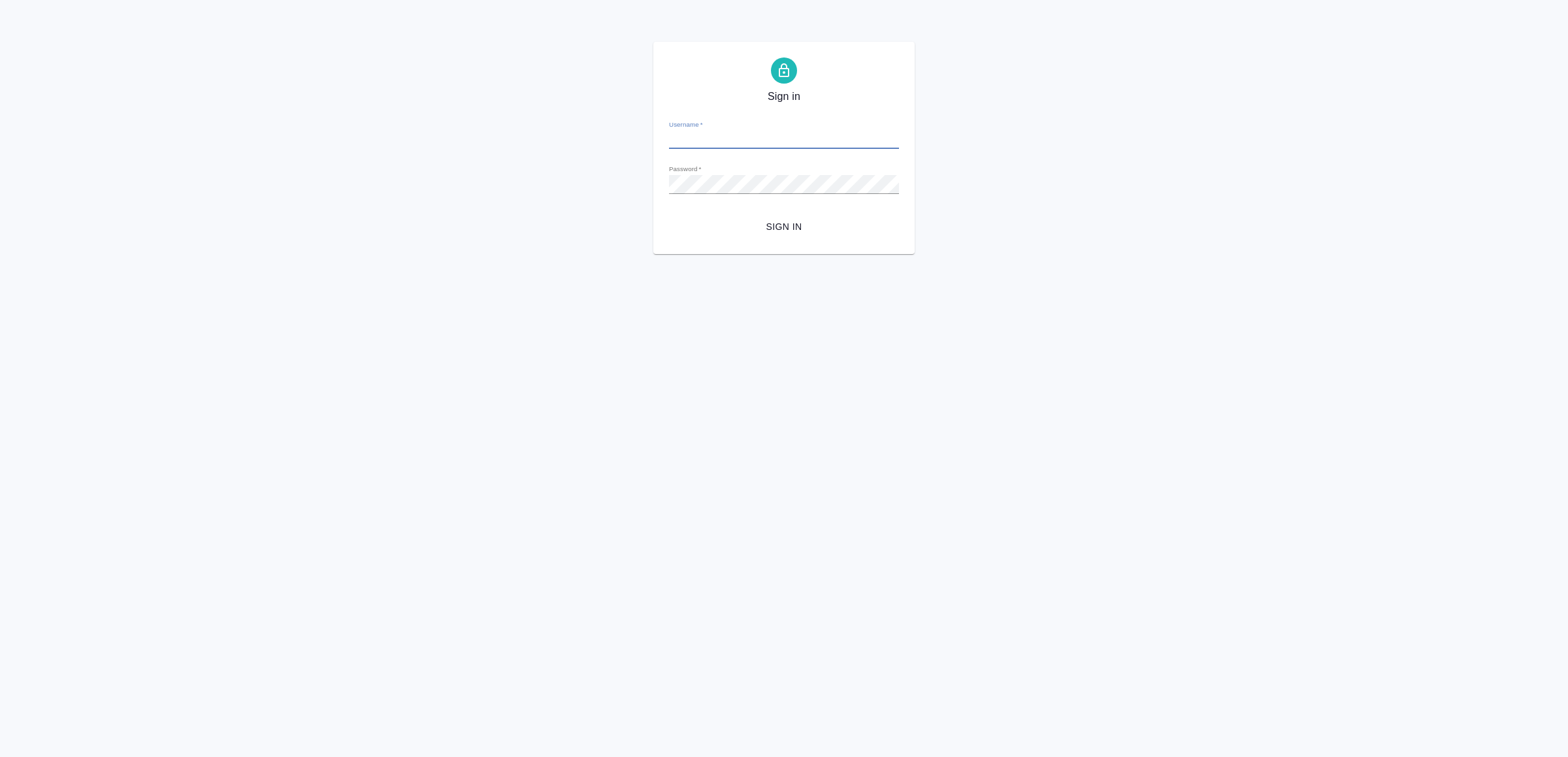
type input "v.yamkovenko@awatera.com"
click at [757, 232] on span "Sign in" at bounding box center [784, 227] width 209 height 17
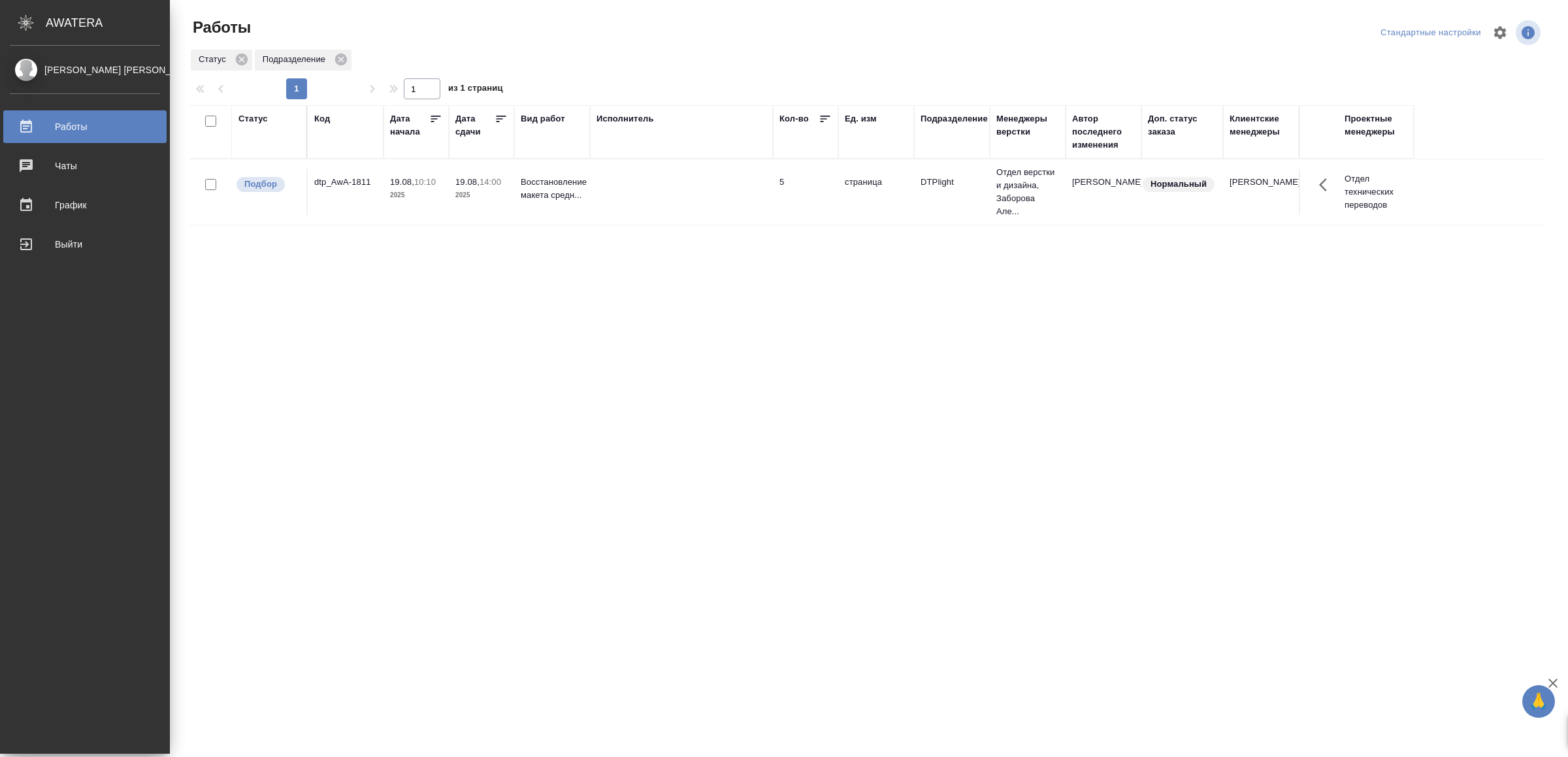
click at [757, 422] on div "Статус Код Дата начала Дата сдачи Вид работ Исполнитель Кол-во Ед. изм Подразде…" at bounding box center [867, 340] width 1354 height 471
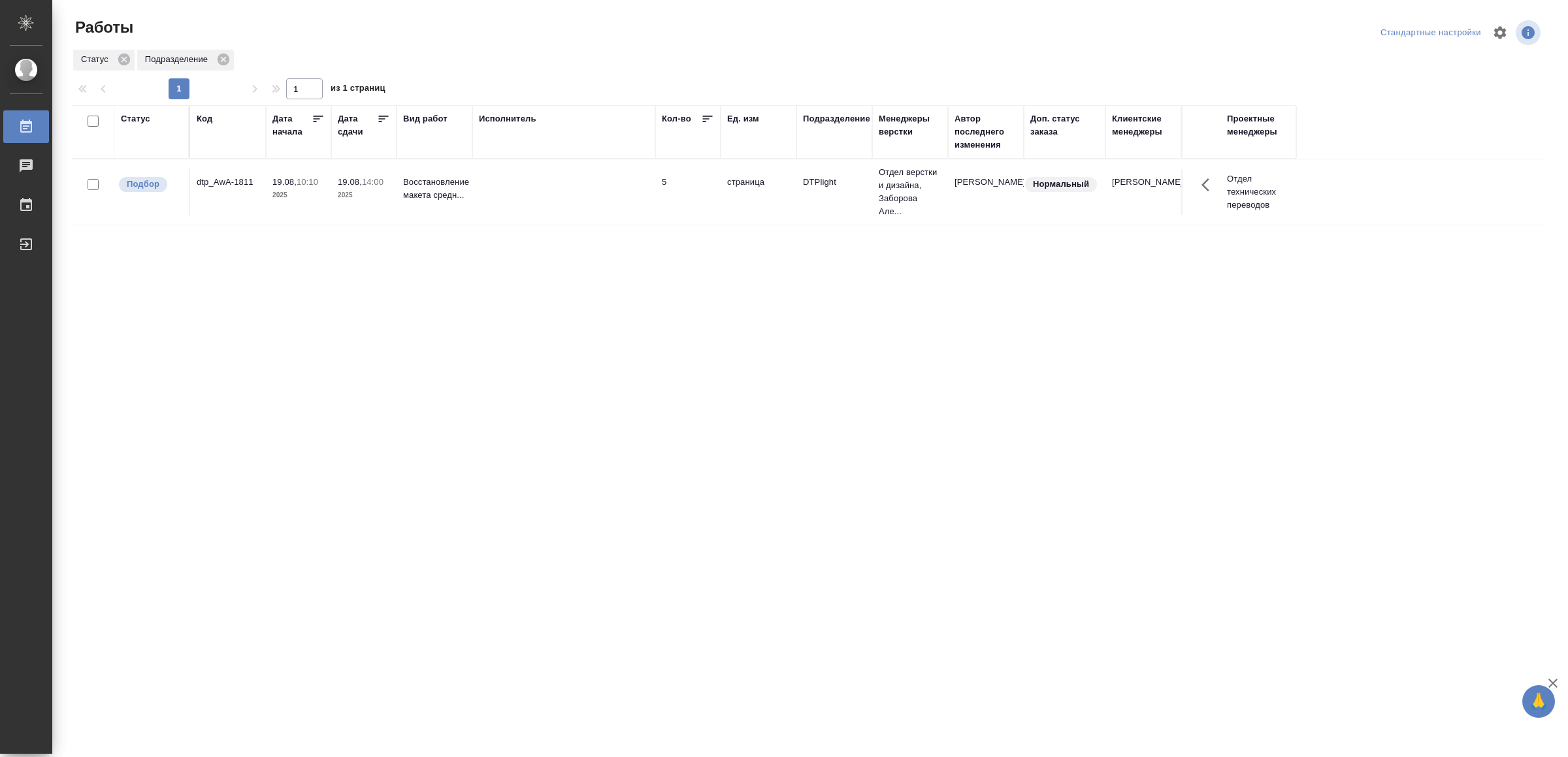
click at [888, 443] on div "Статус Код Дата начала Дата сдачи Вид работ Исполнитель Кол-во Ед. изм Подразде…" at bounding box center [807, 340] width 1471 height 471
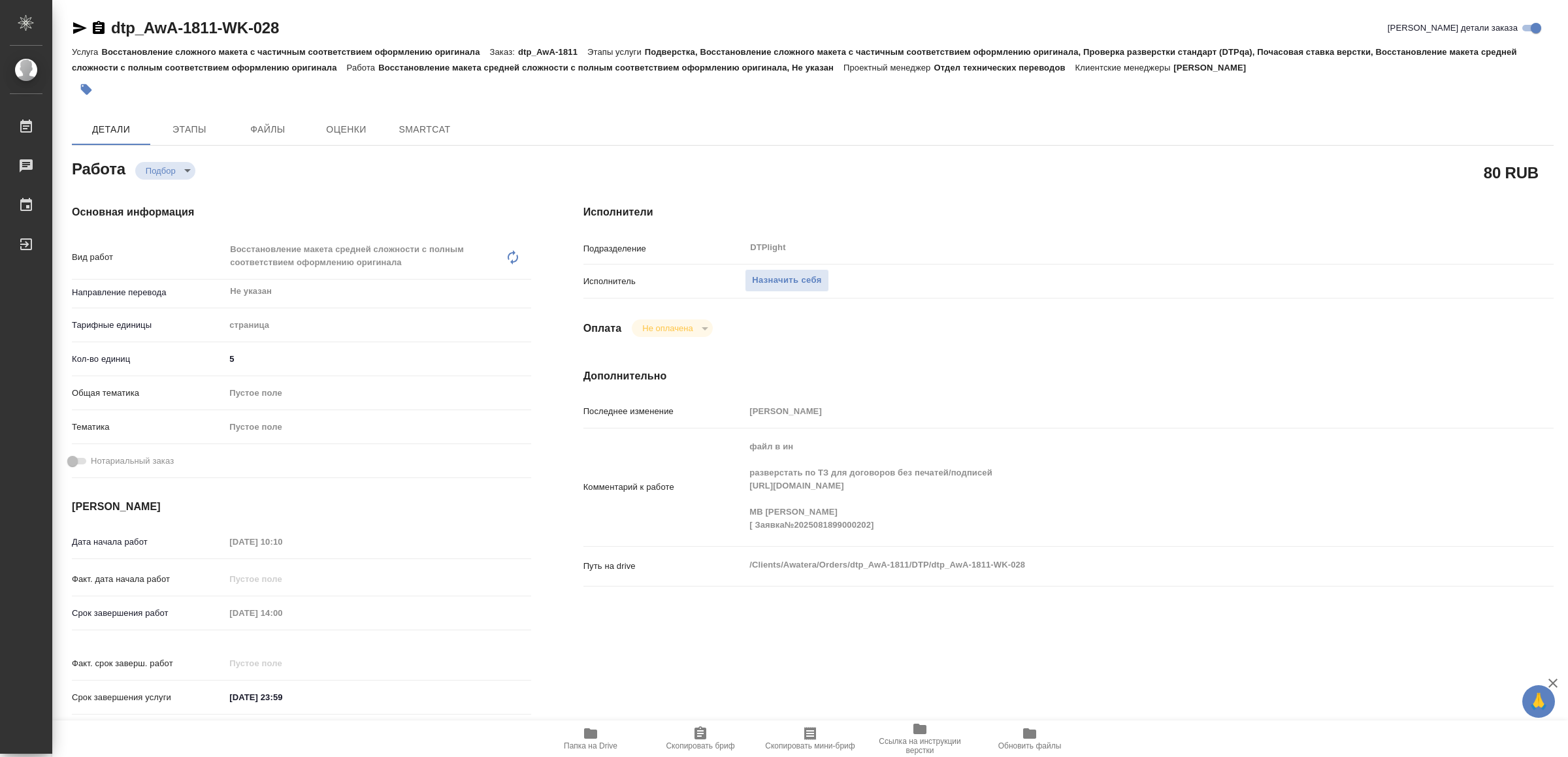
type textarea "x"
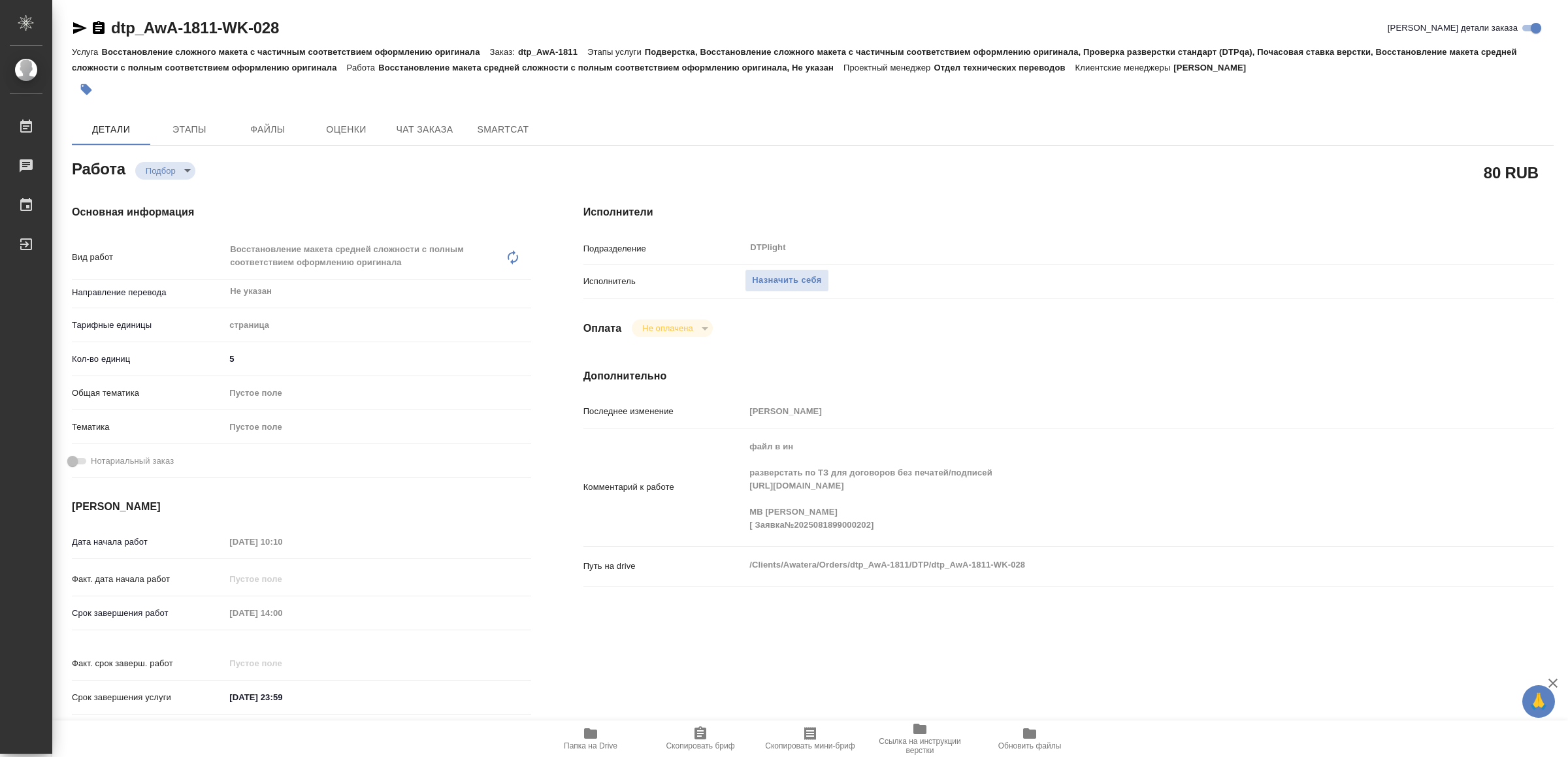
type textarea "x"
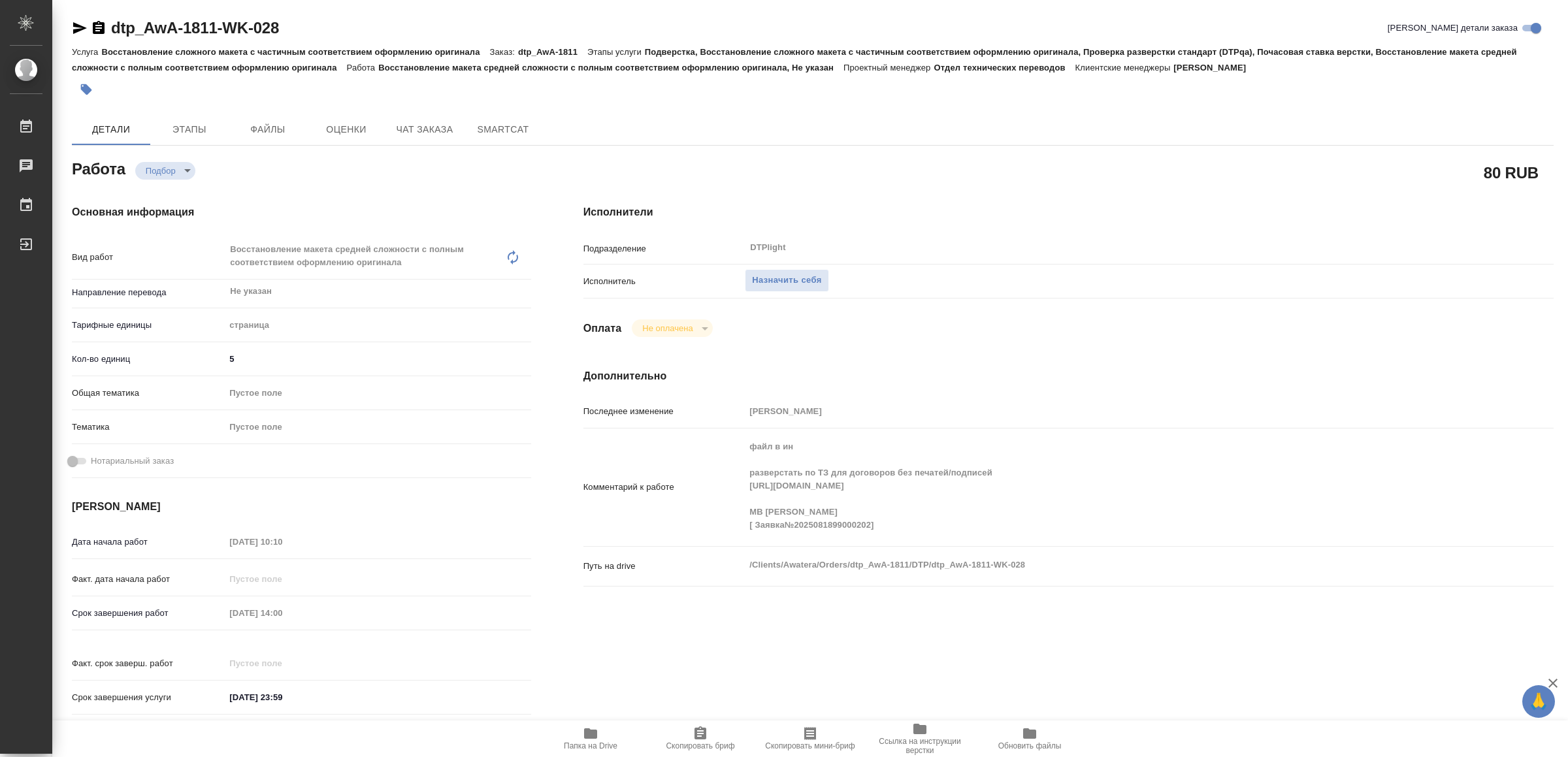
type textarea "x"
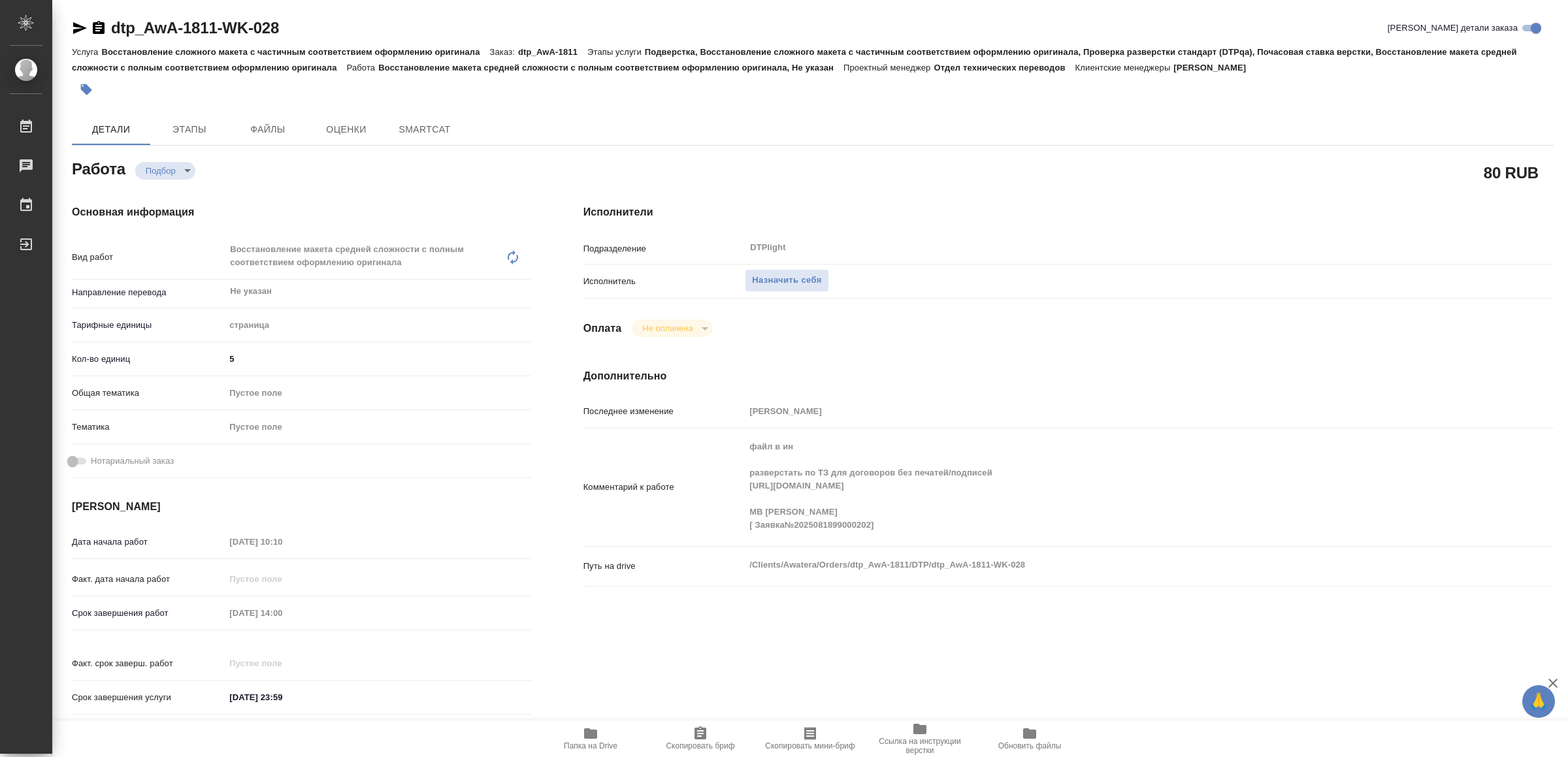
type textarea "x"
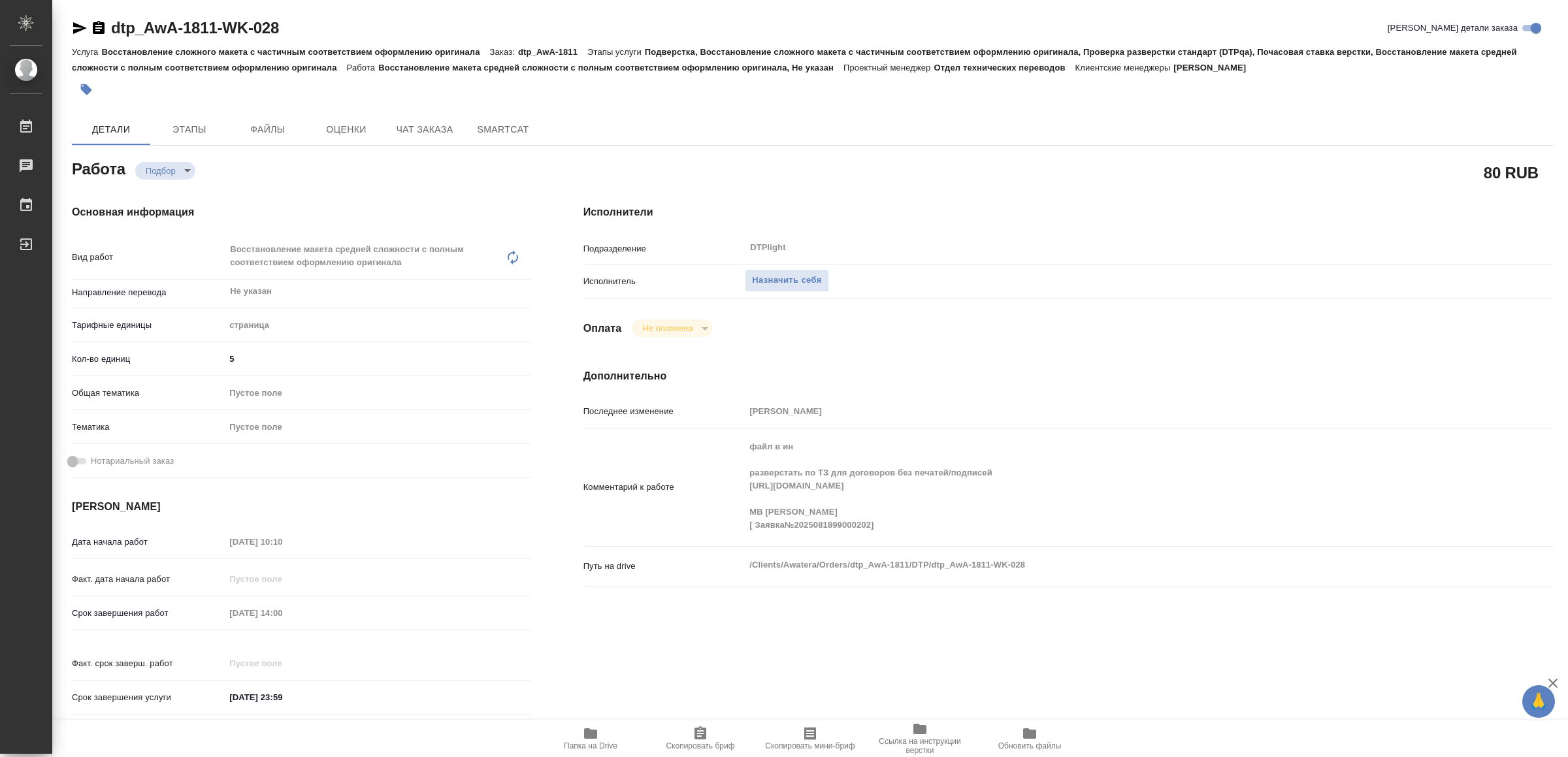
type textarea "x"
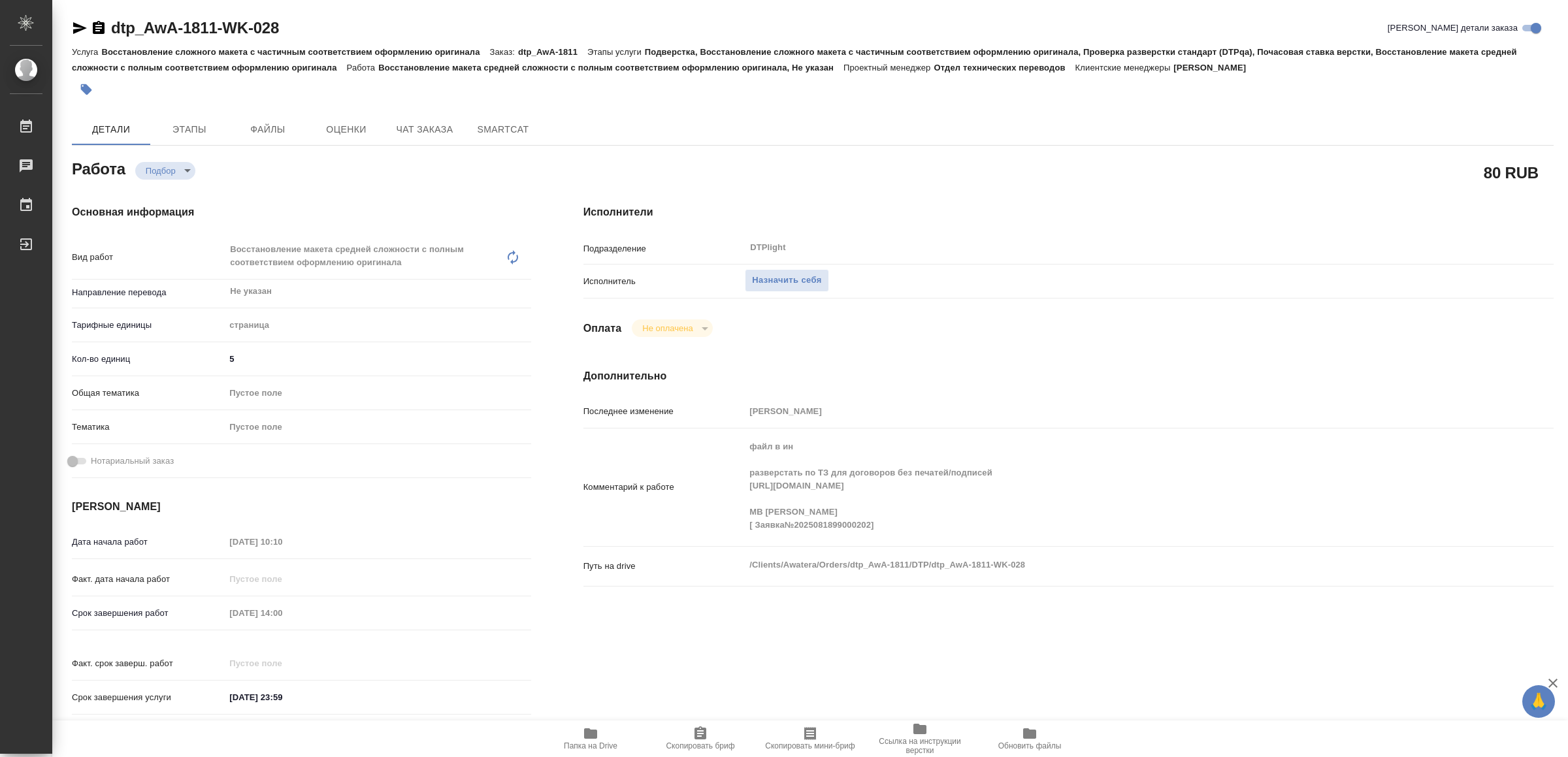
type textarea "x"
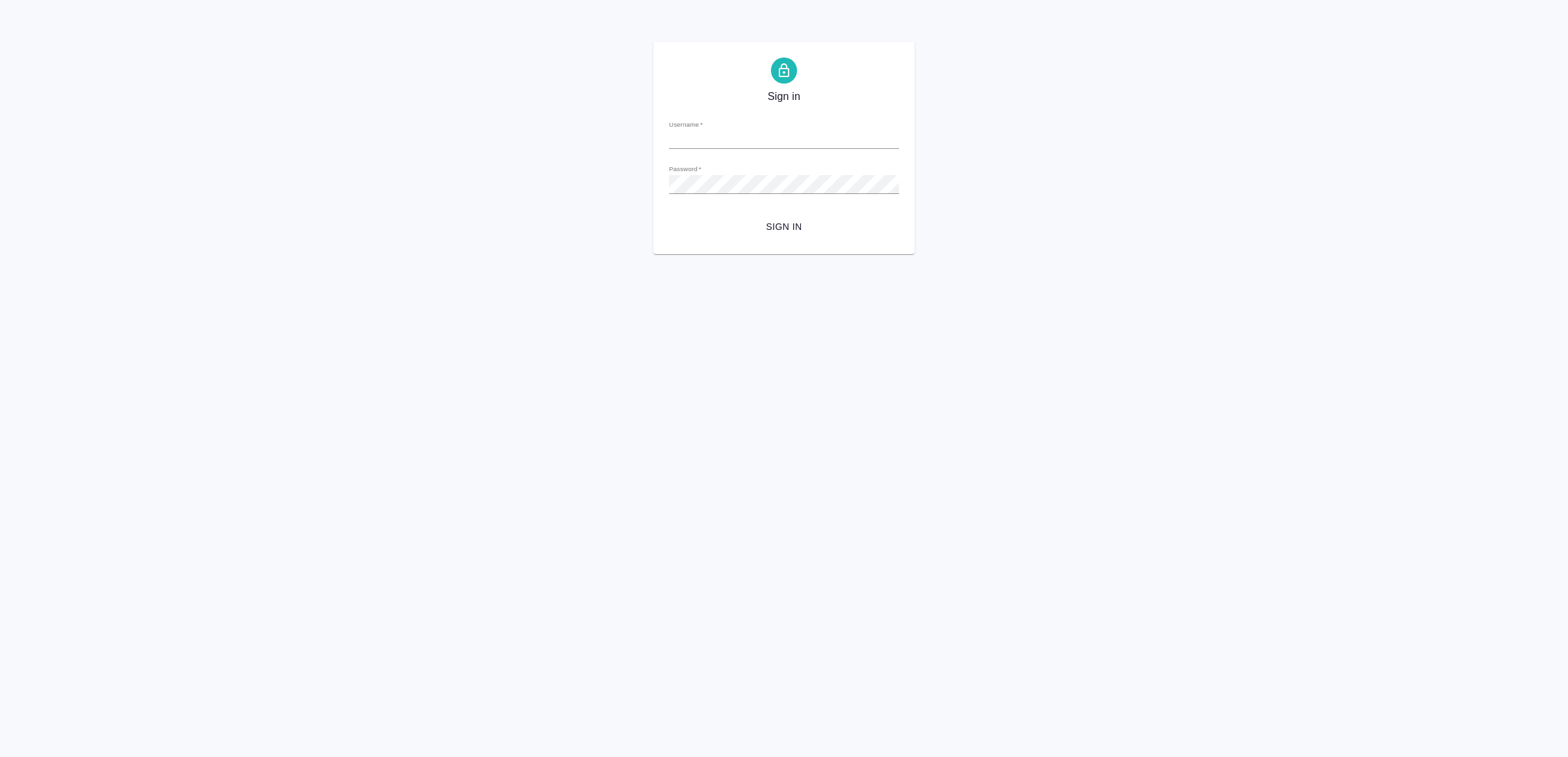
type input "v.yamkovenko@awatera.com"
click at [749, 231] on span "Sign in" at bounding box center [784, 227] width 209 height 17
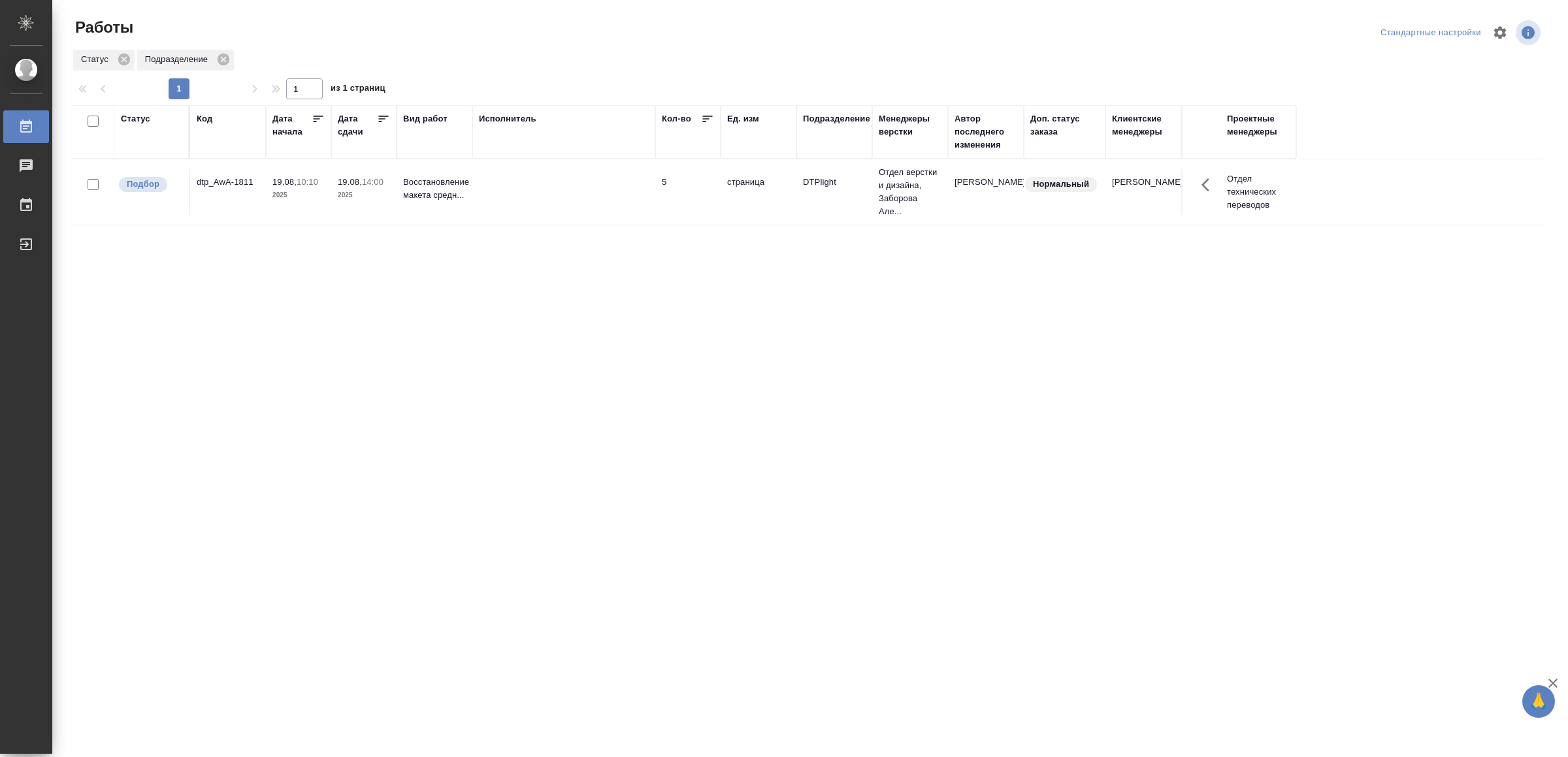
click at [536, 192] on td at bounding box center [564, 192] width 183 height 46
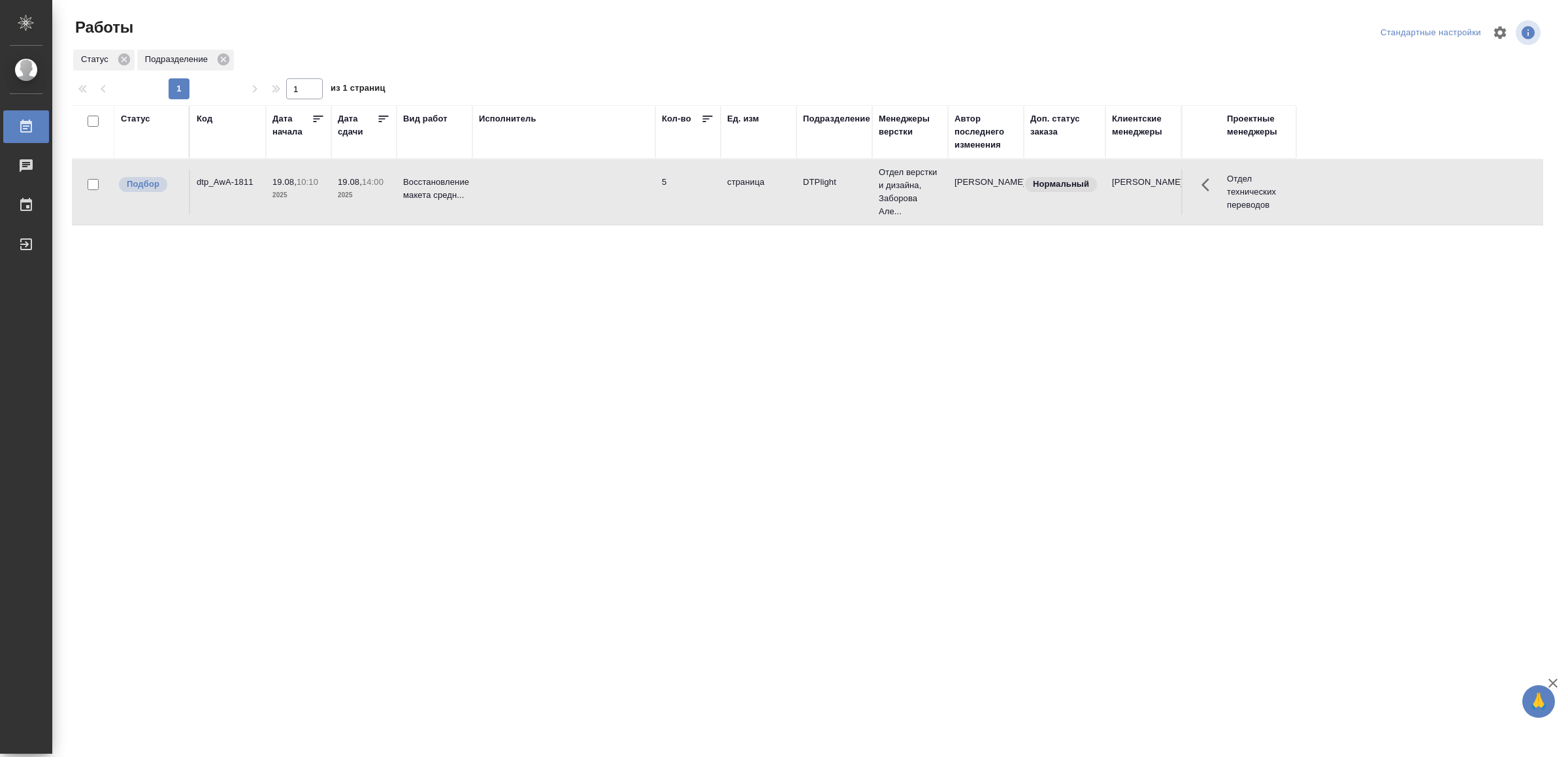
click at [536, 192] on td at bounding box center [564, 192] width 183 height 46
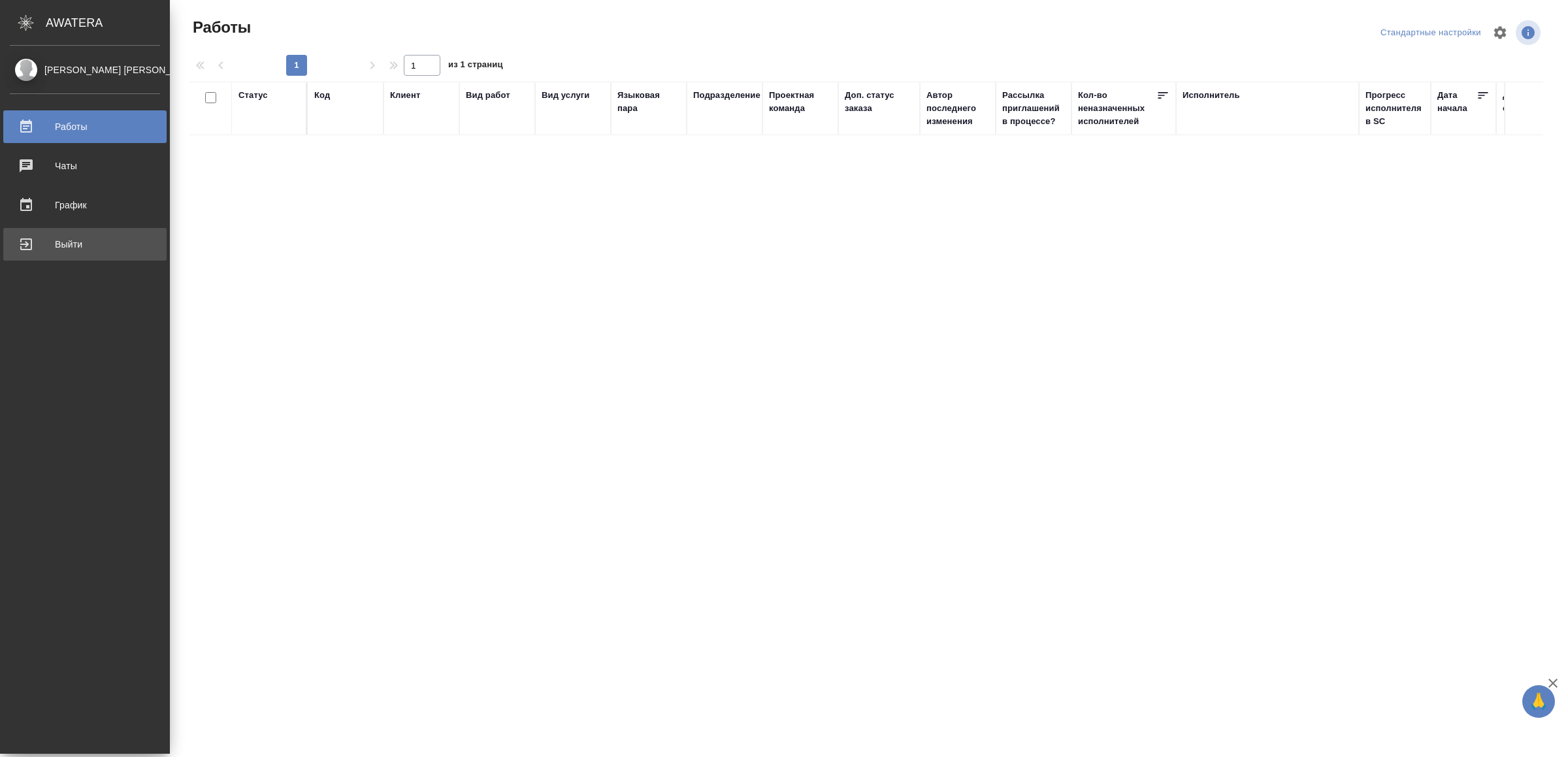
click at [39, 233] on link "Выйти" at bounding box center [85, 245] width 164 height 33
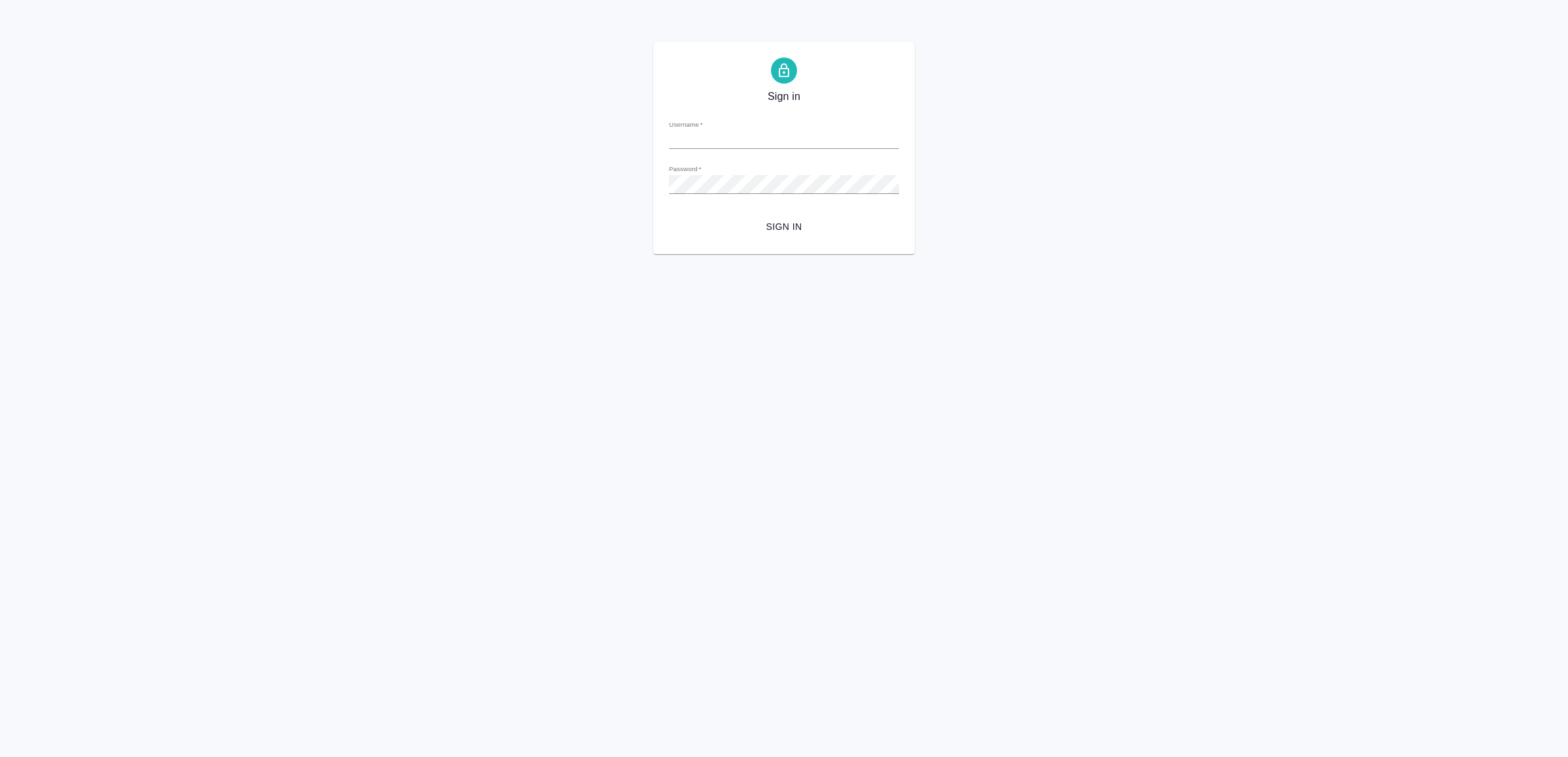
type input "v.yamkovenko@awatera.com"
click at [804, 230] on span "Sign in" at bounding box center [784, 227] width 209 height 17
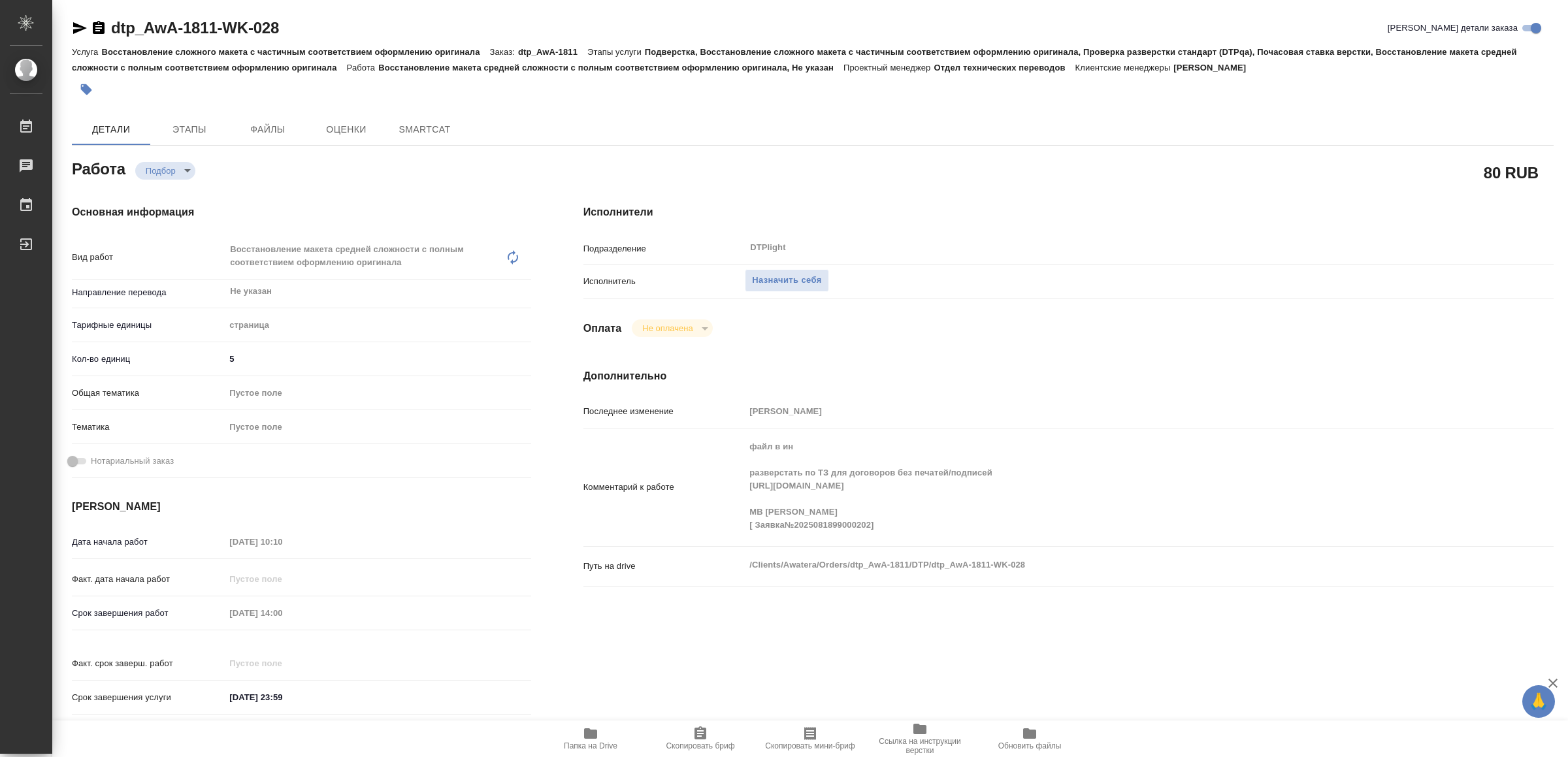
type textarea "x"
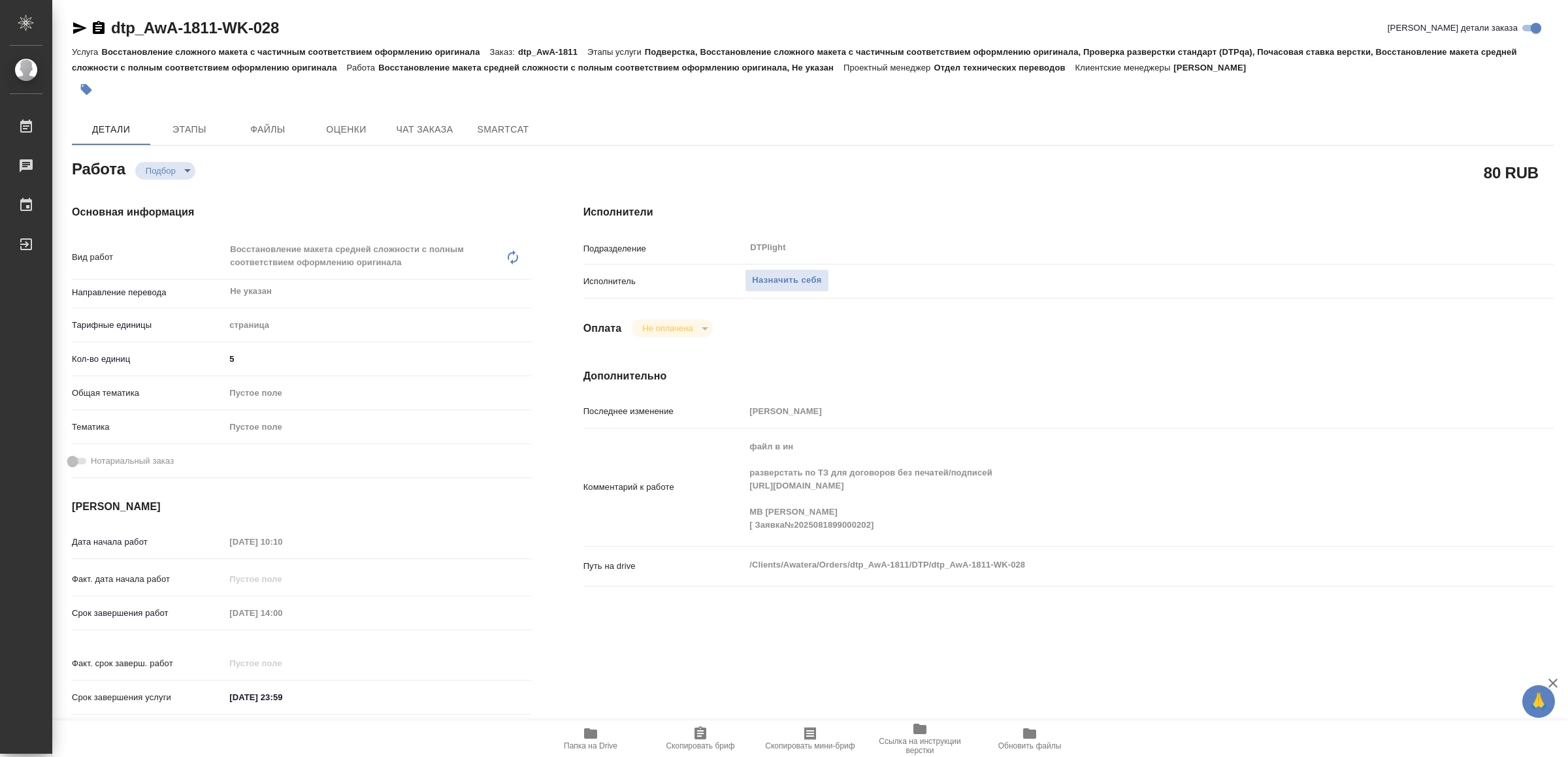
type textarea "x"
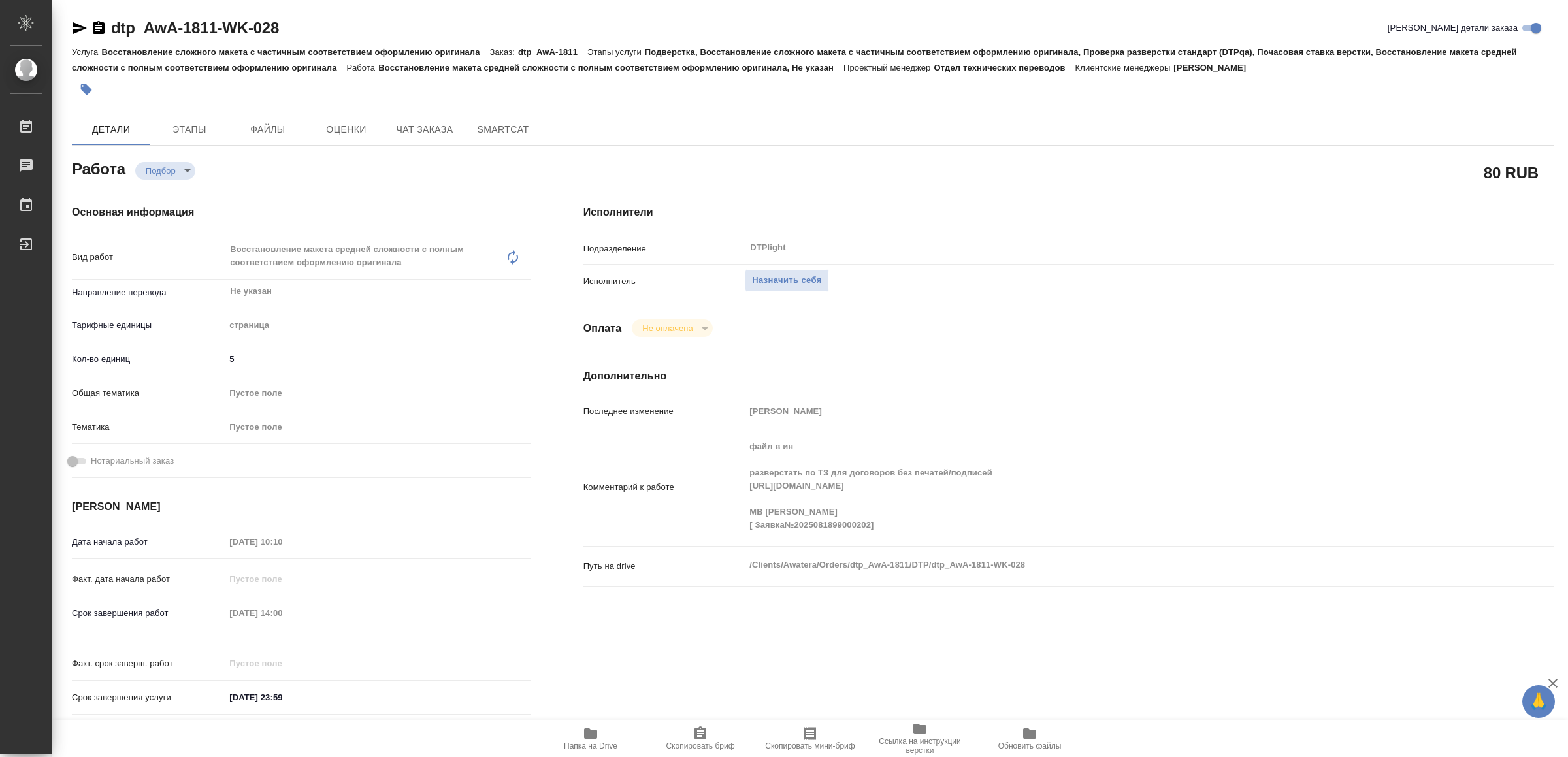
type textarea "x"
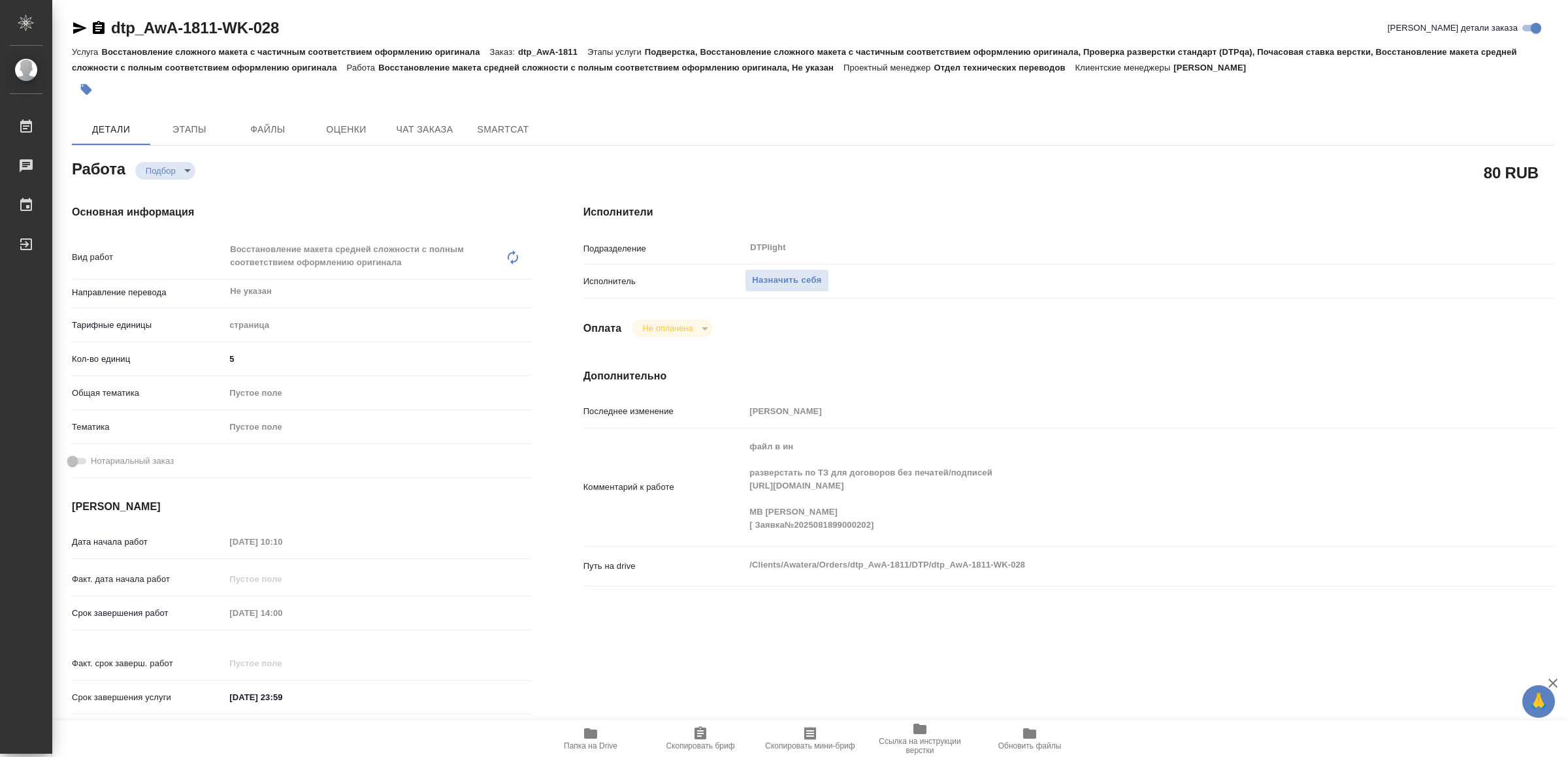
type textarea "x"
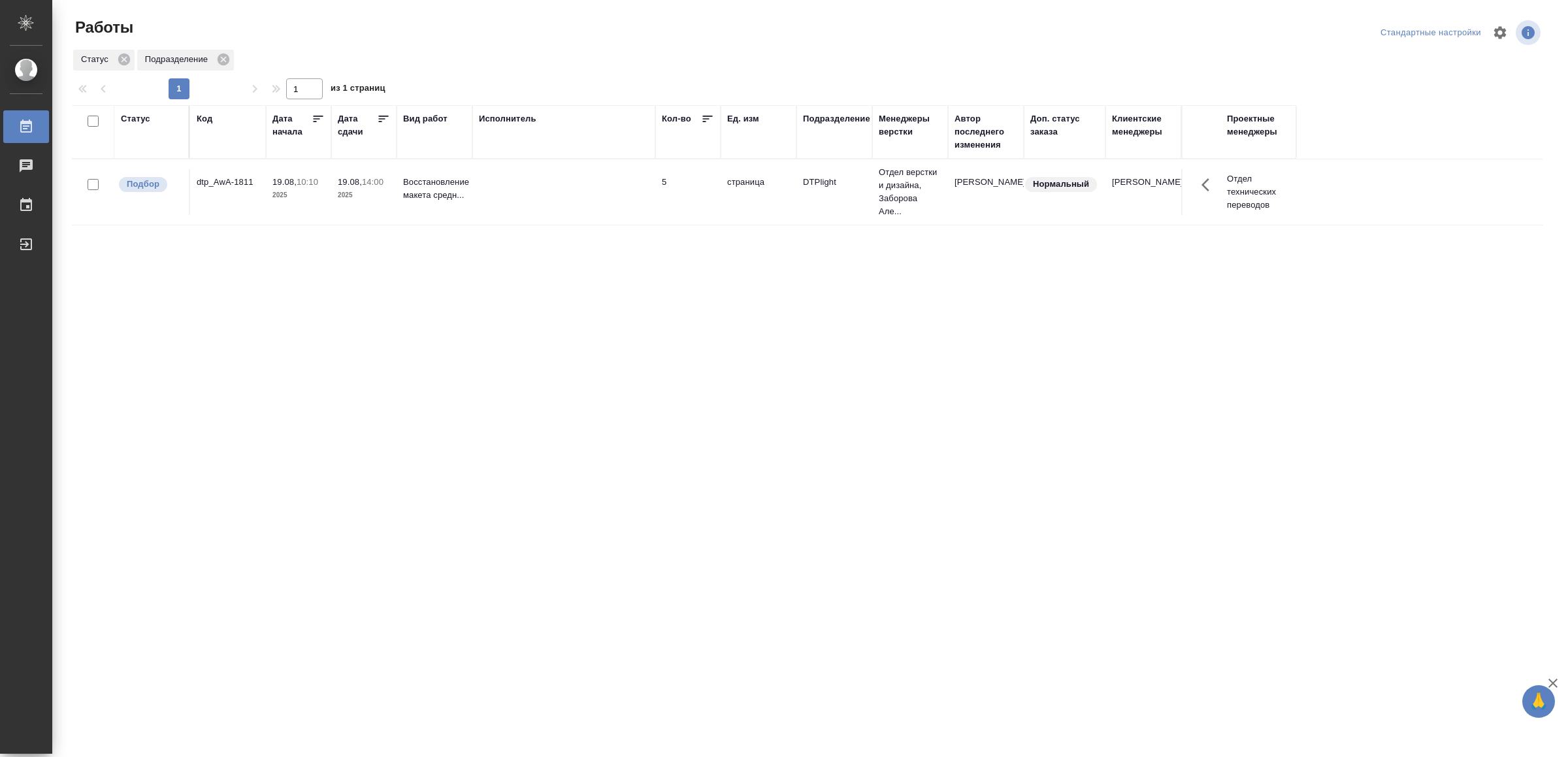
drag, startPoint x: 342, startPoint y: 380, endPoint x: 346, endPoint y: 360, distance: 20.4
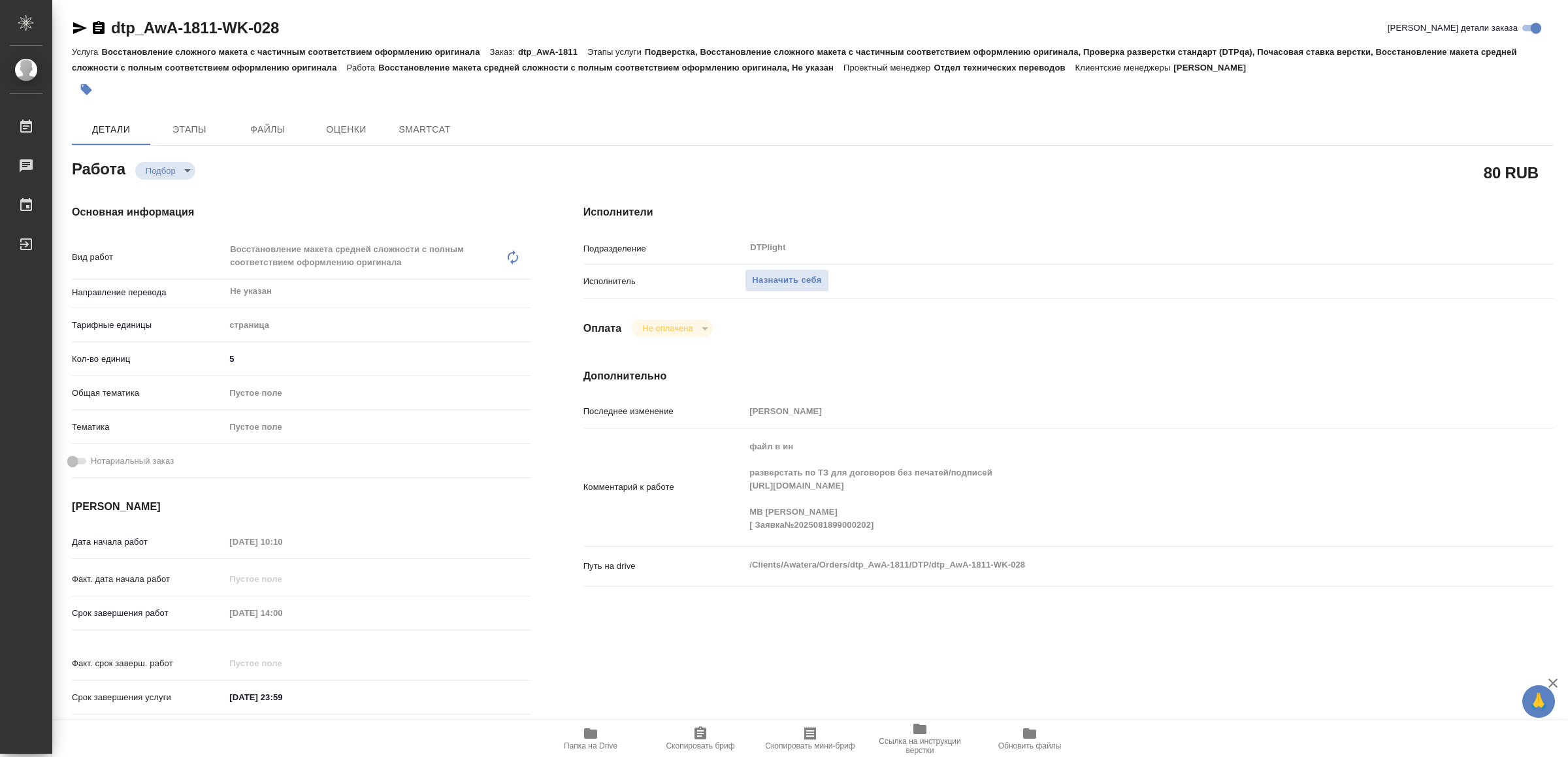
type textarea "x"
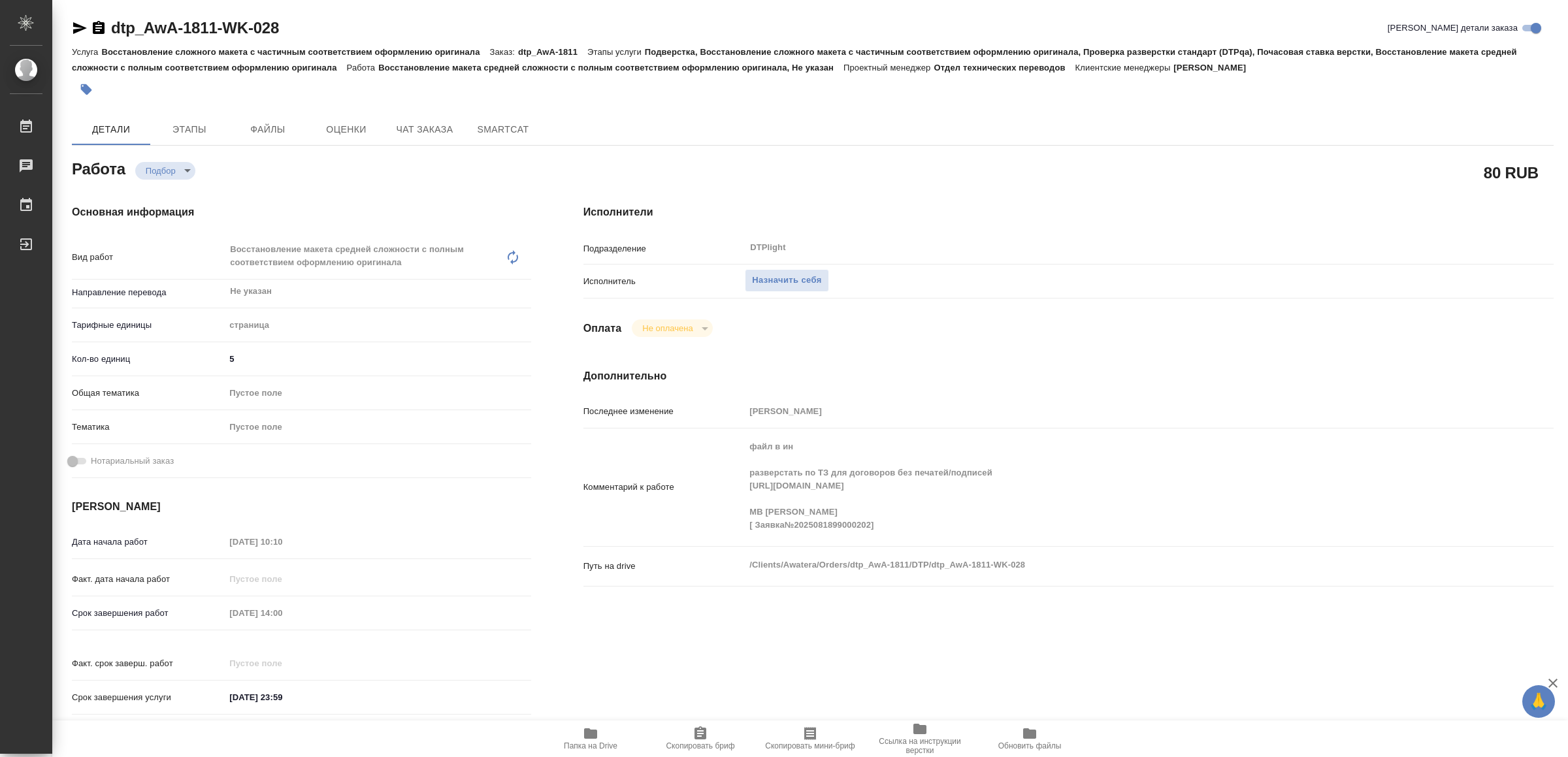
type textarea "x"
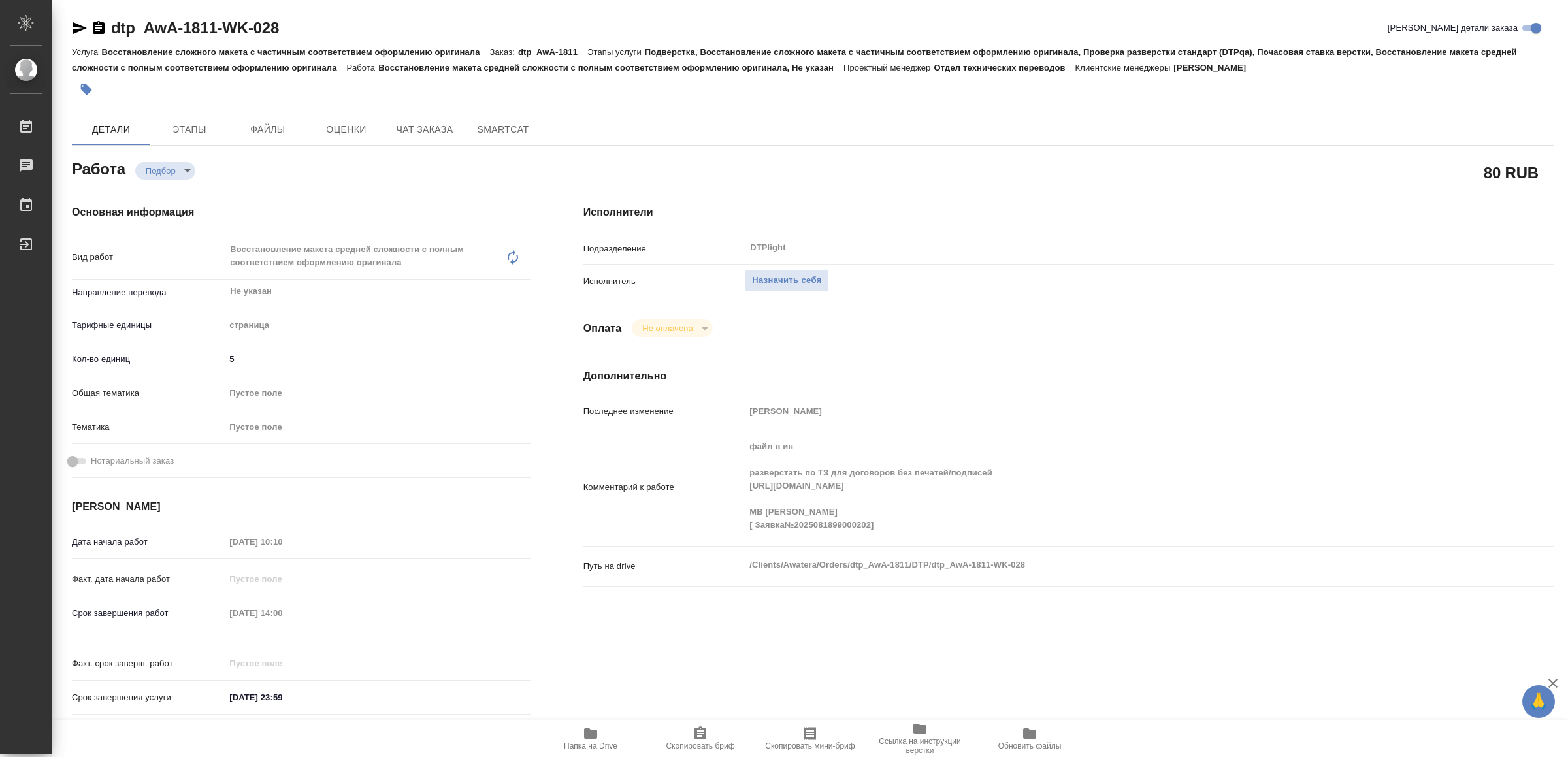
type textarea "x"
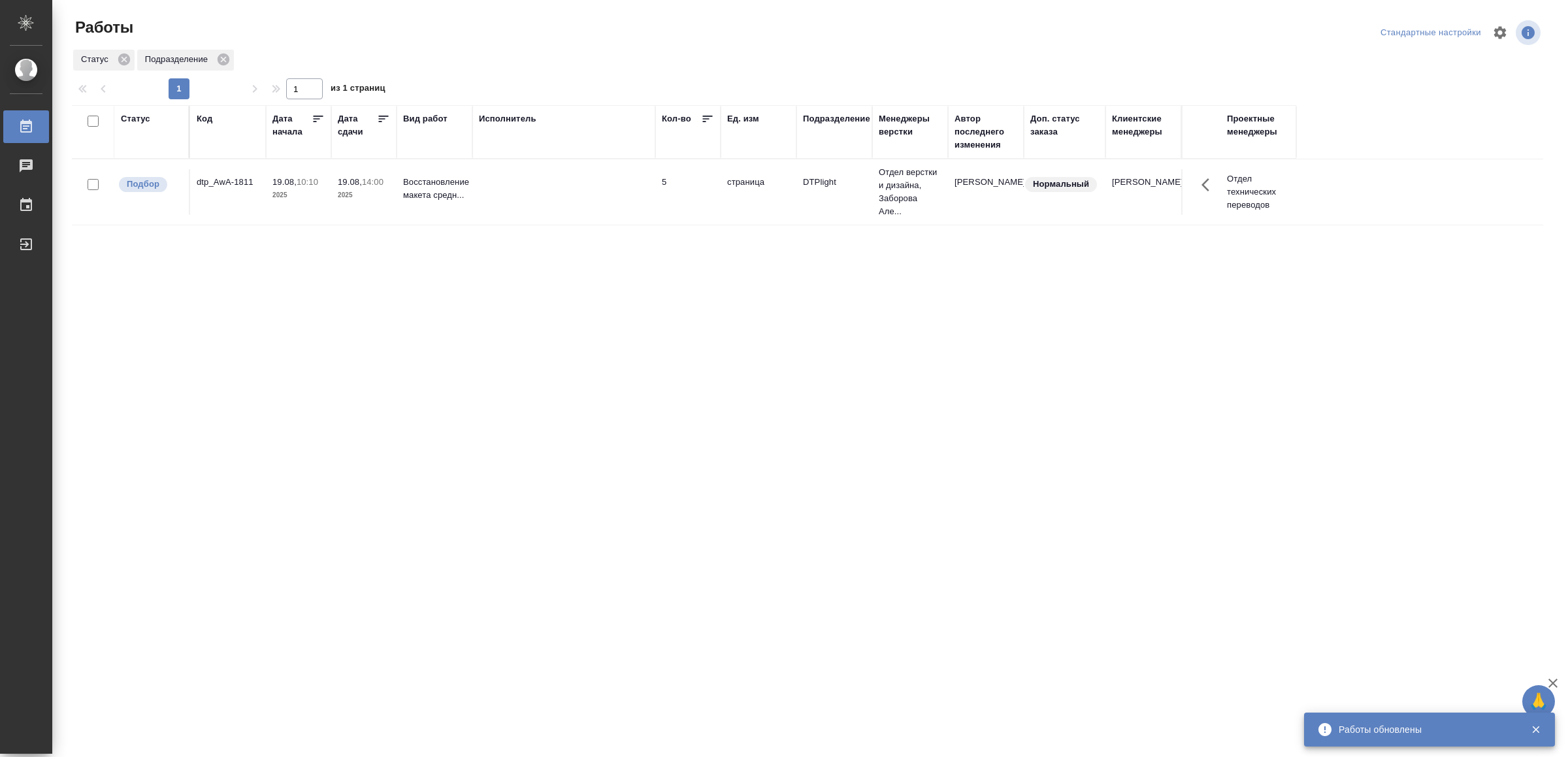
drag, startPoint x: 228, startPoint y: 350, endPoint x: 237, endPoint y: 346, distance: 9.8
drag, startPoint x: 594, startPoint y: 399, endPoint x: 602, endPoint y: 388, distance: 13.6
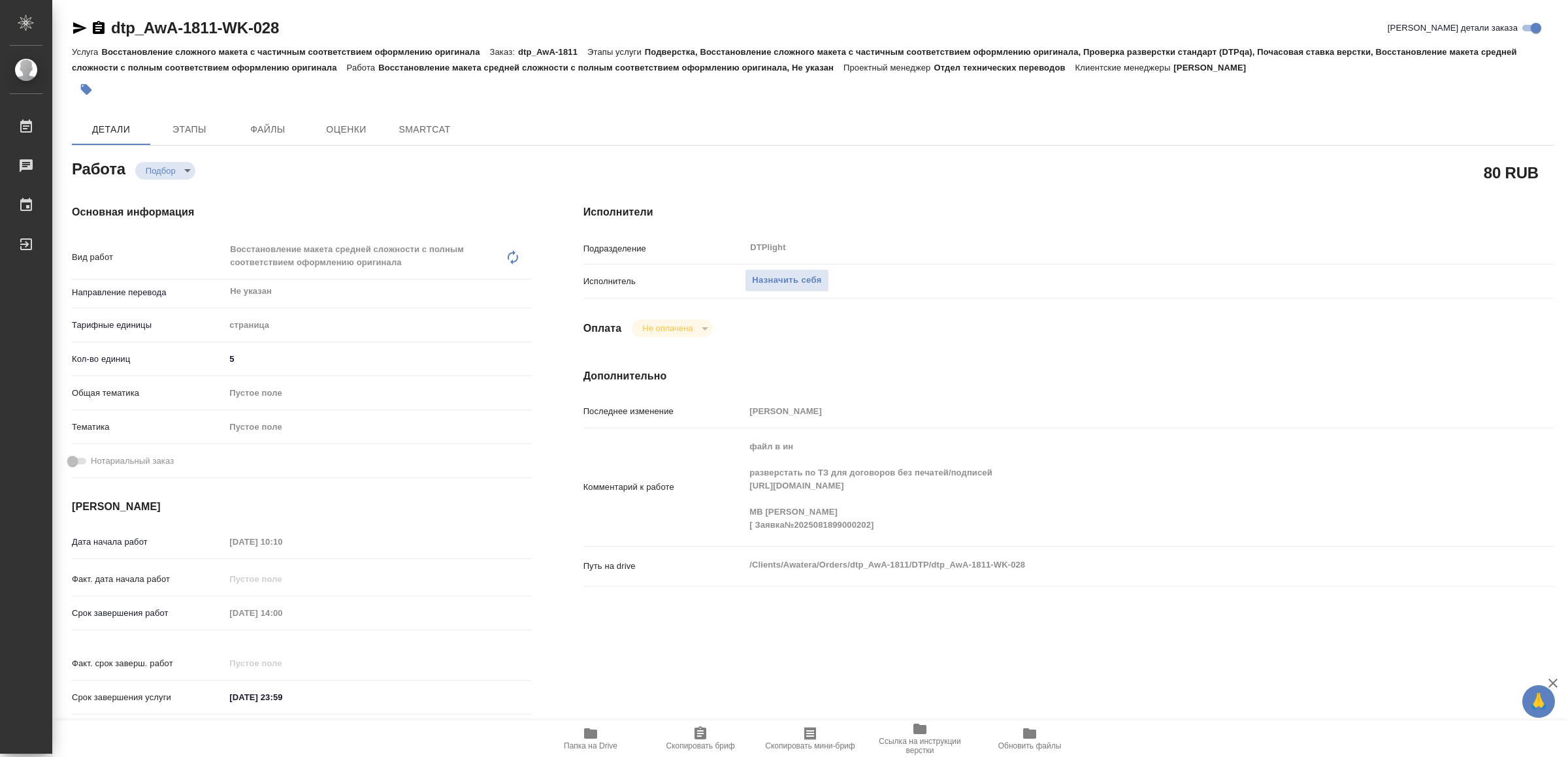
type textarea "x"
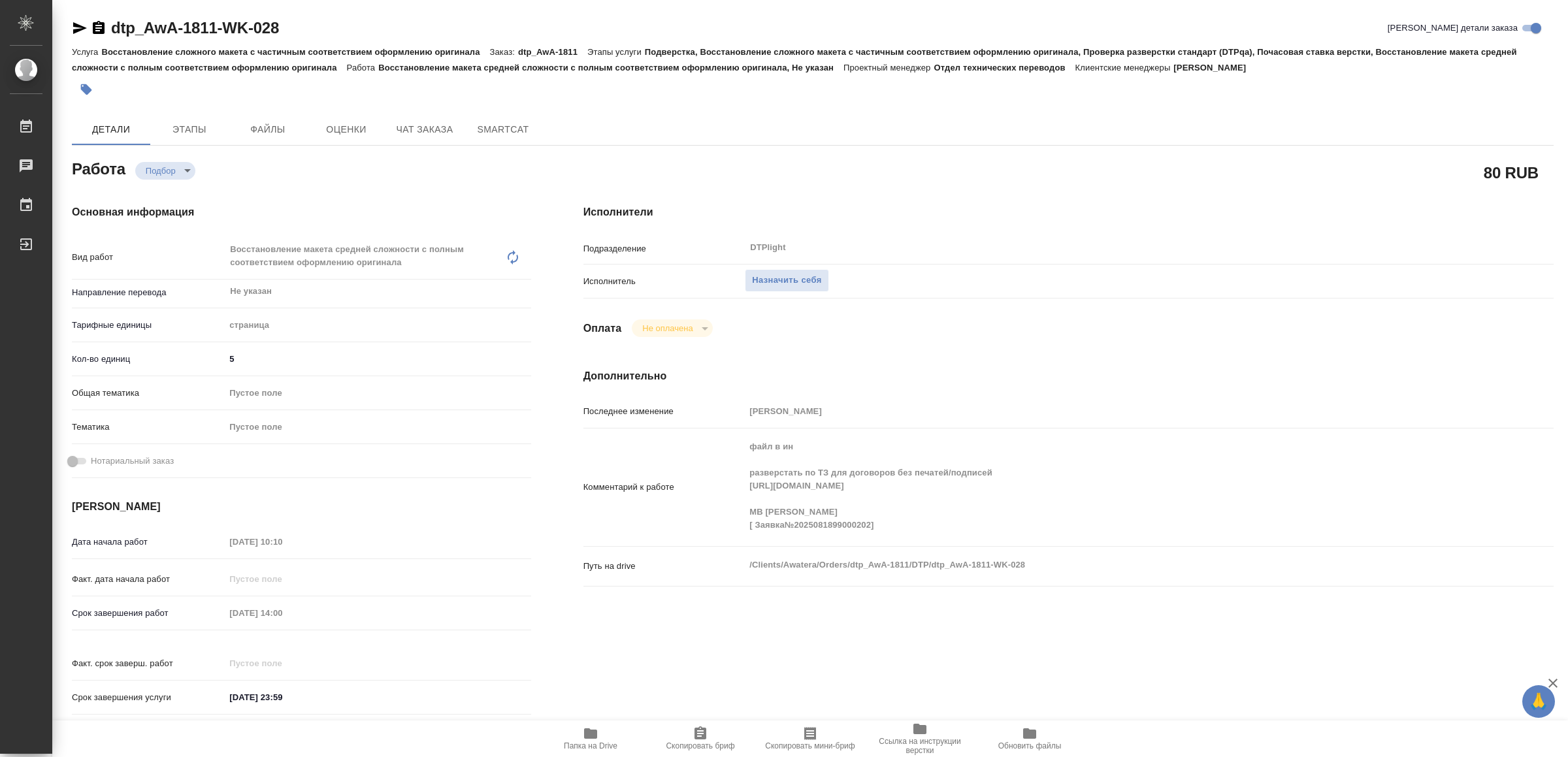
type textarea "x"
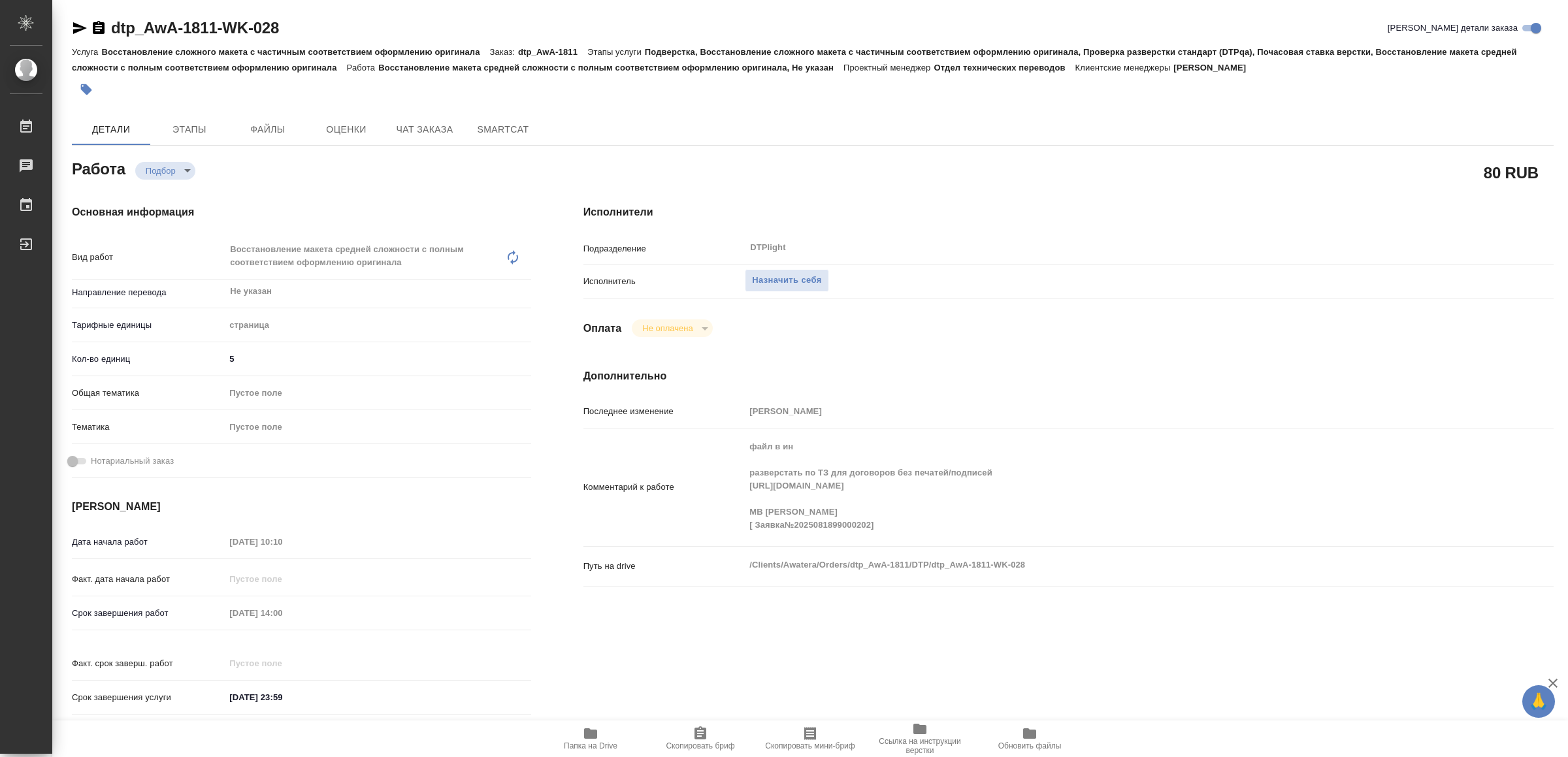
type textarea "x"
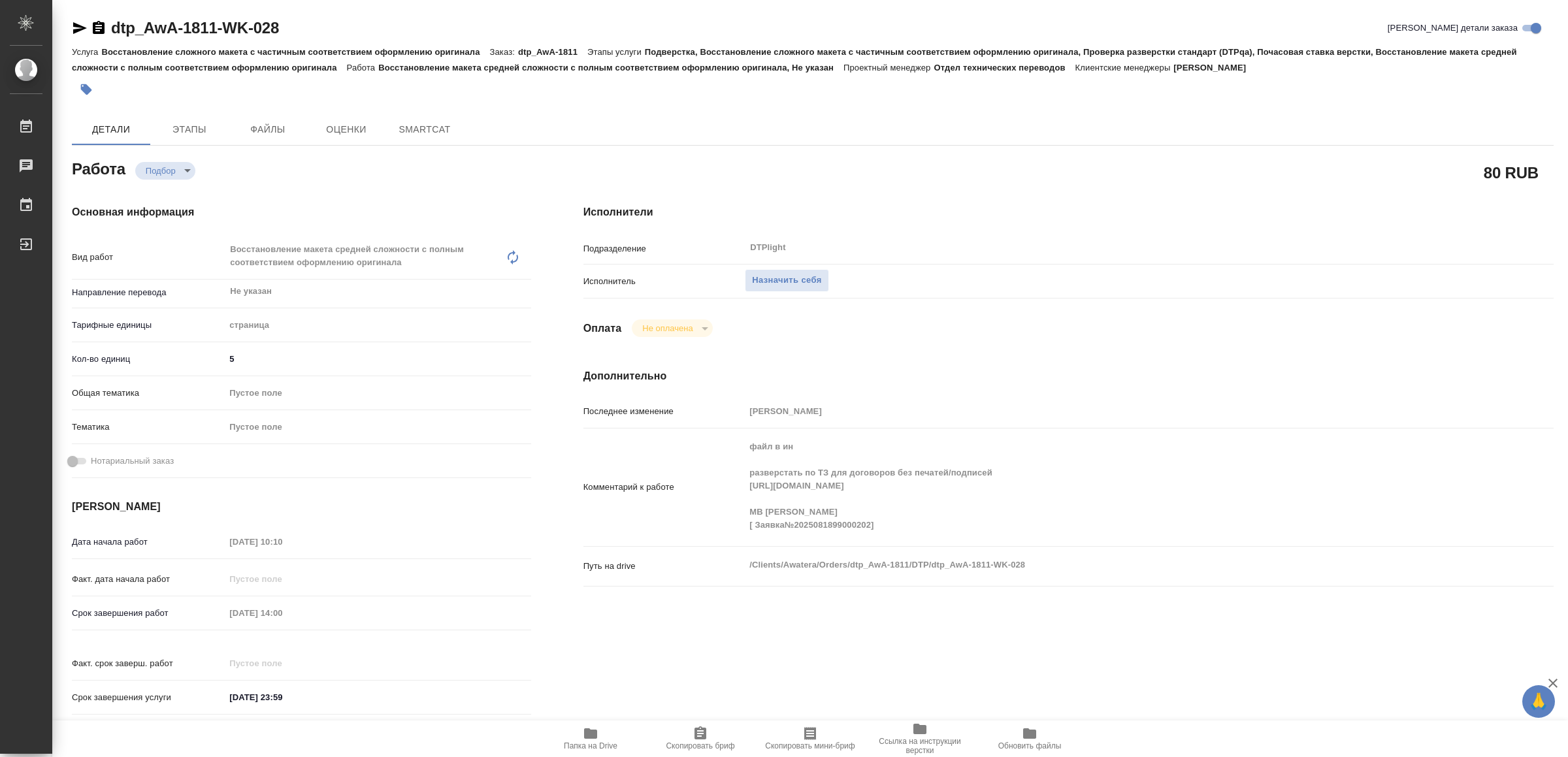
type textarea "x"
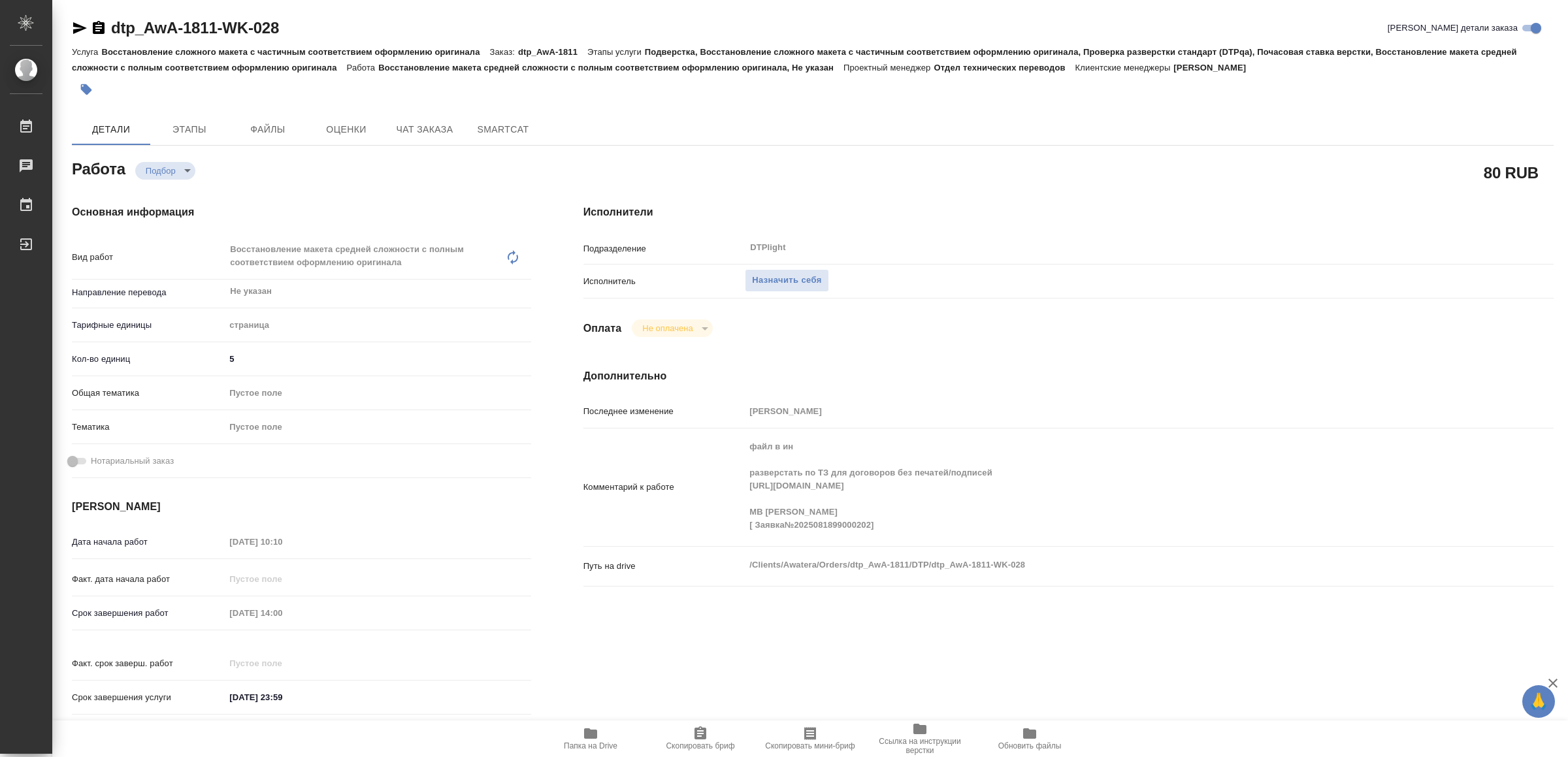
type textarea "x"
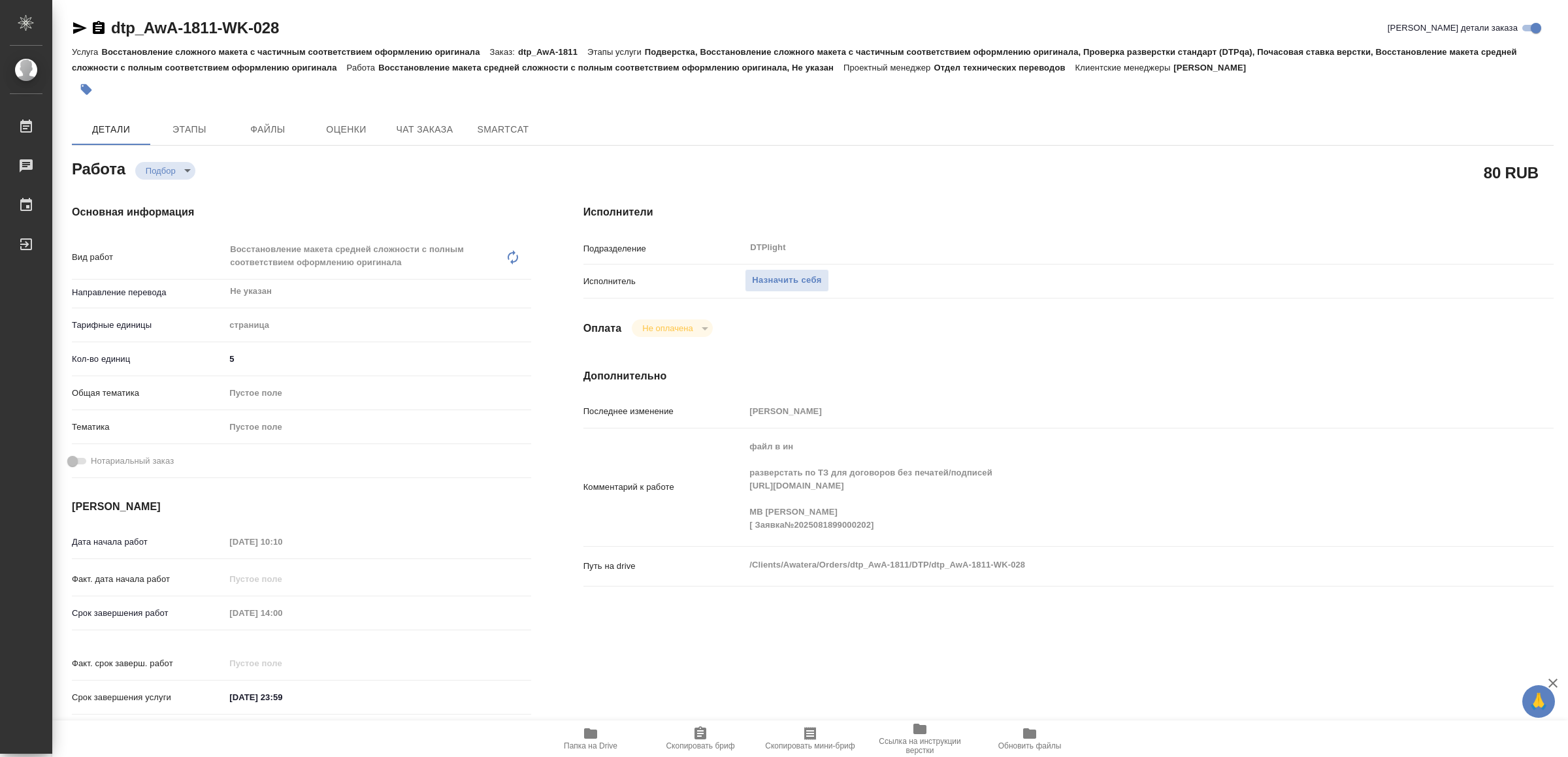
type textarea "x"
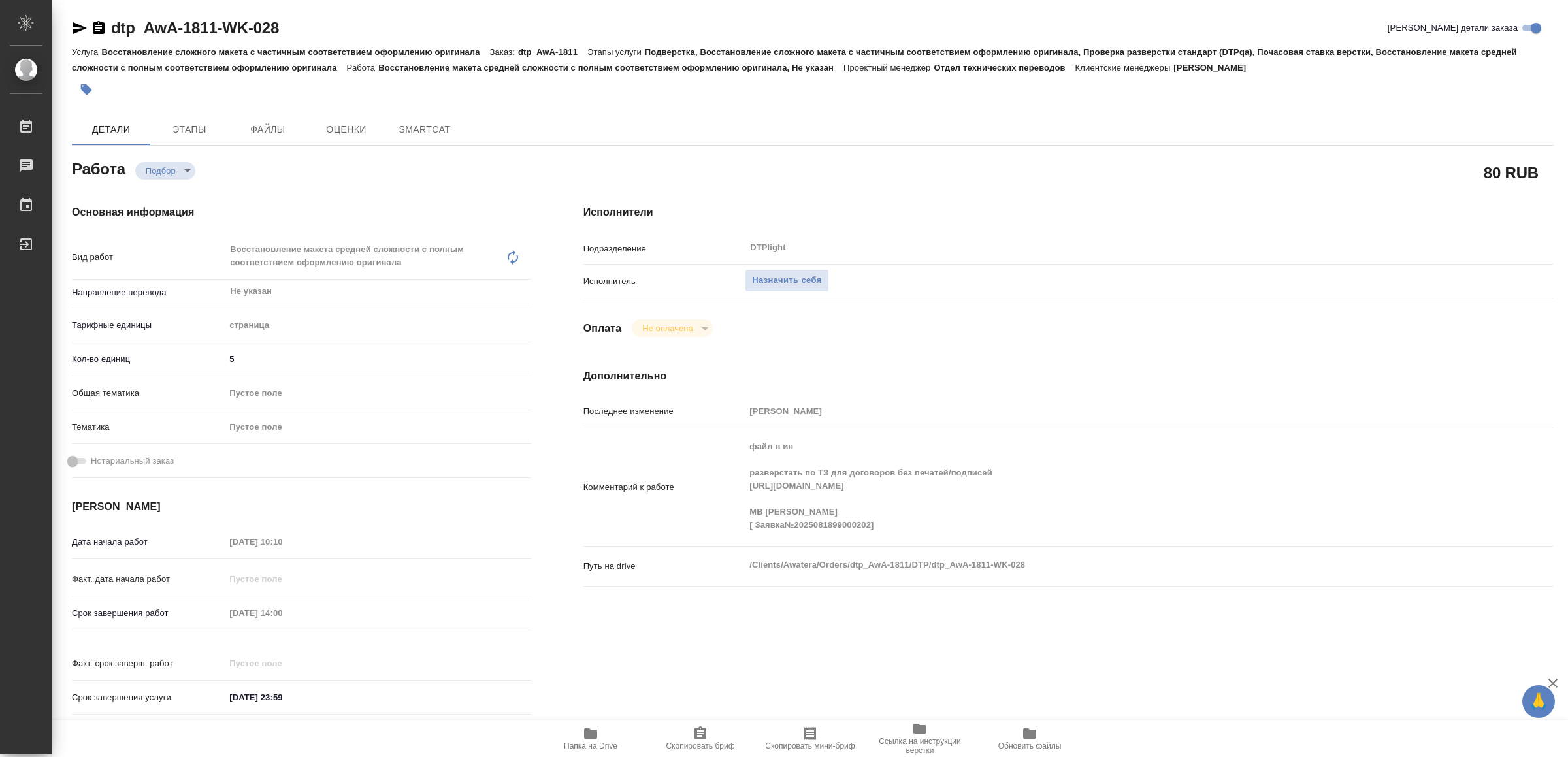
type textarea "x"
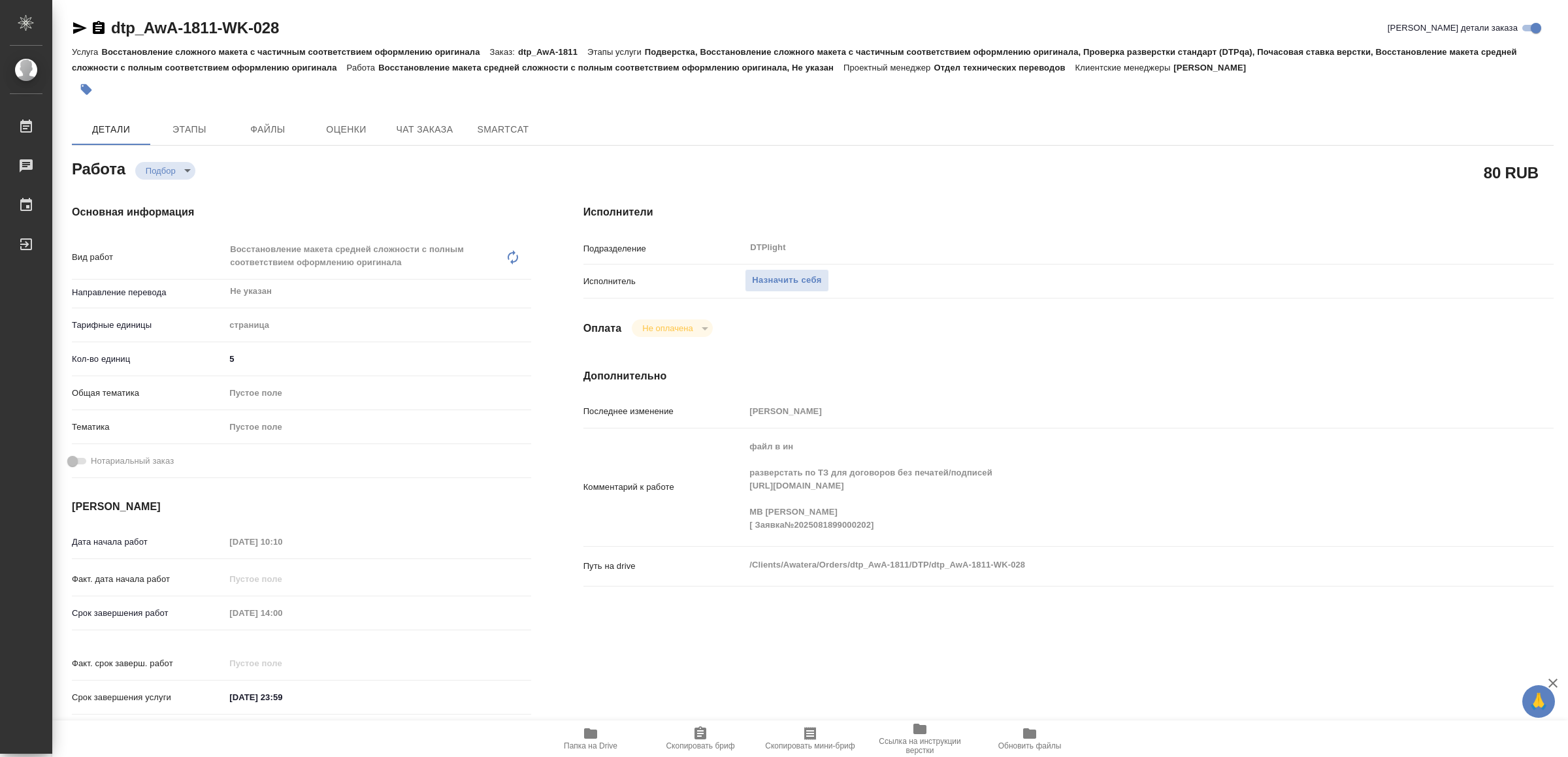
type textarea "x"
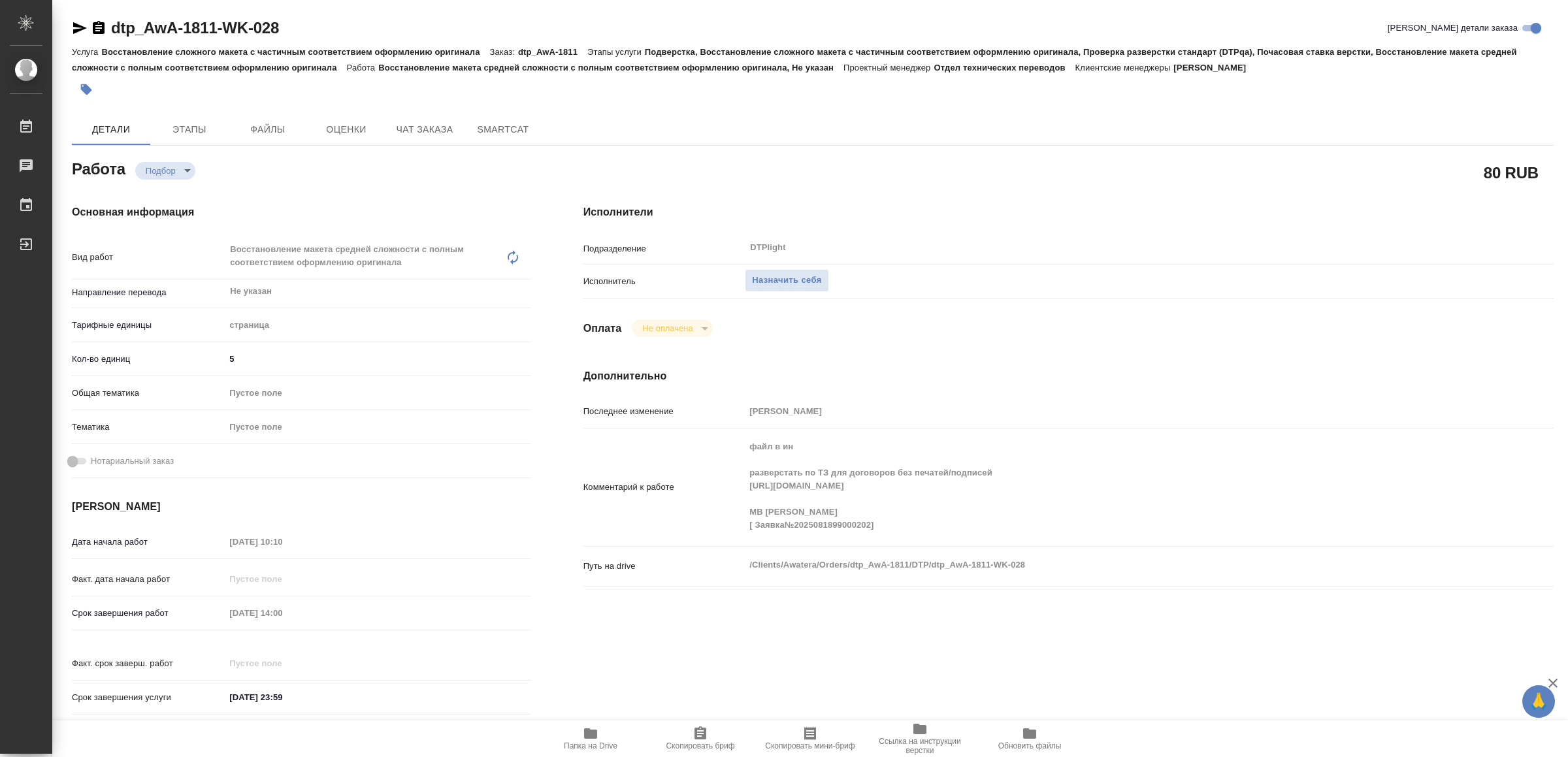
type textarea "x"
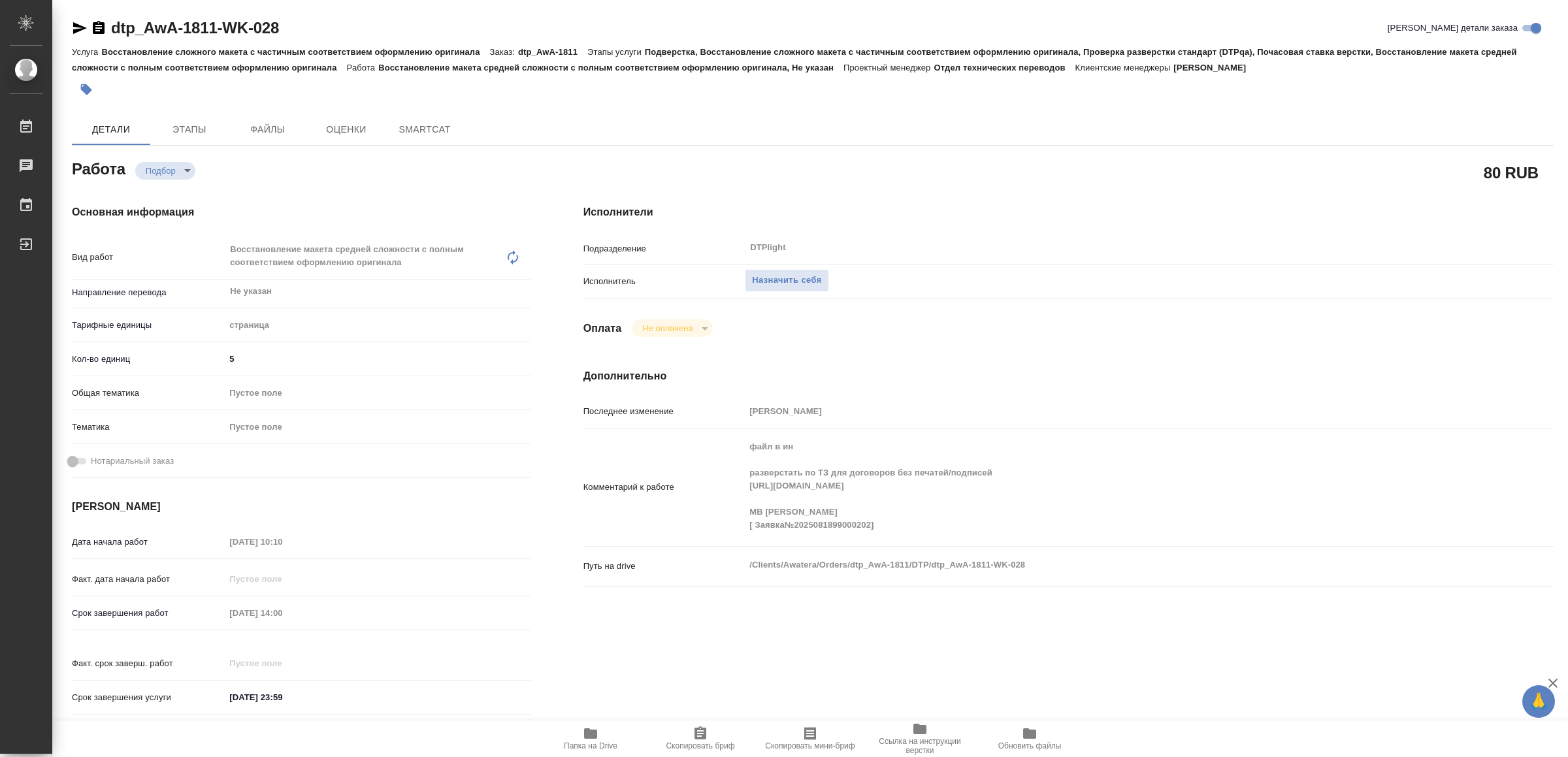
type textarea "x"
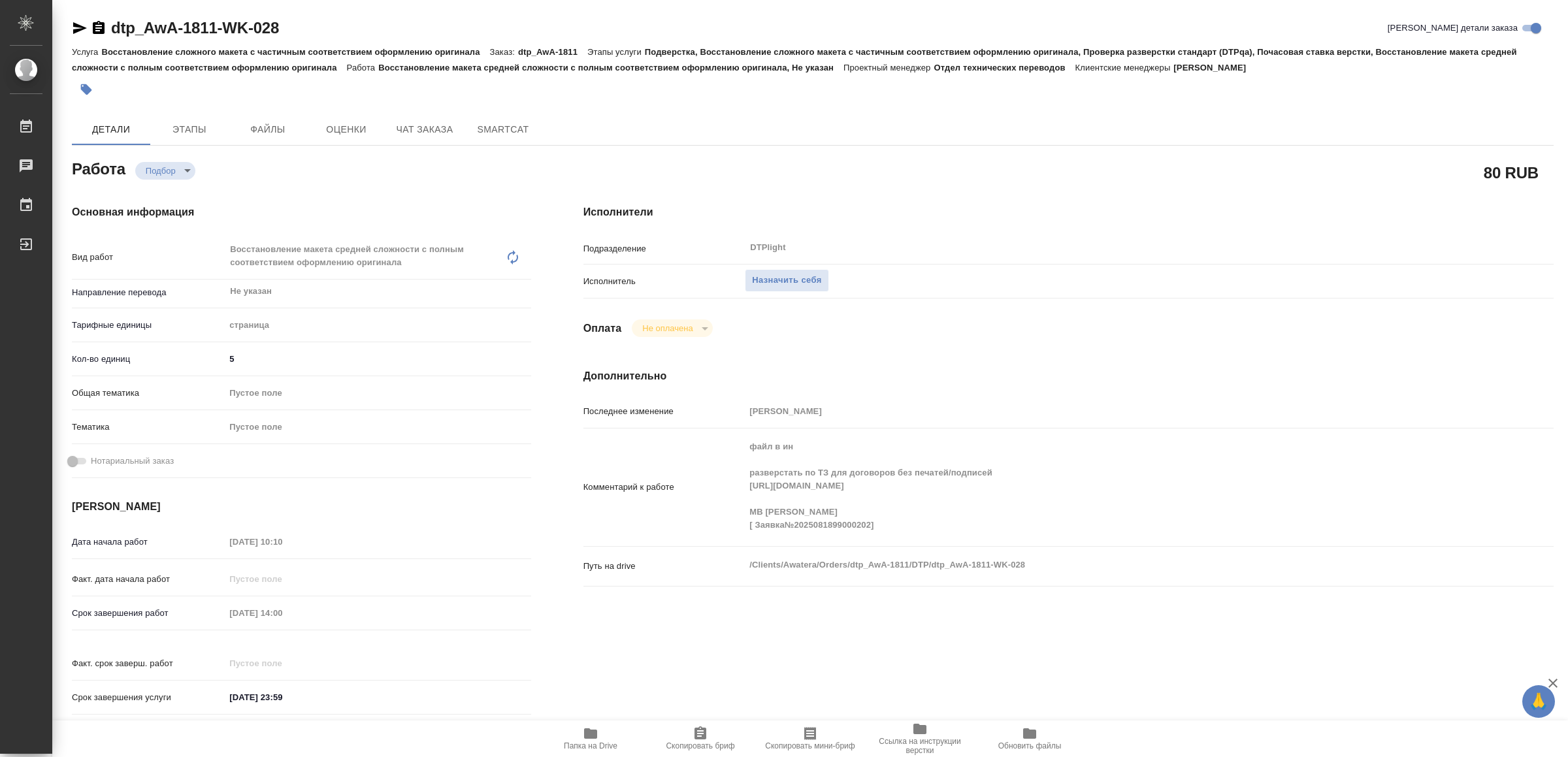
type textarea "x"
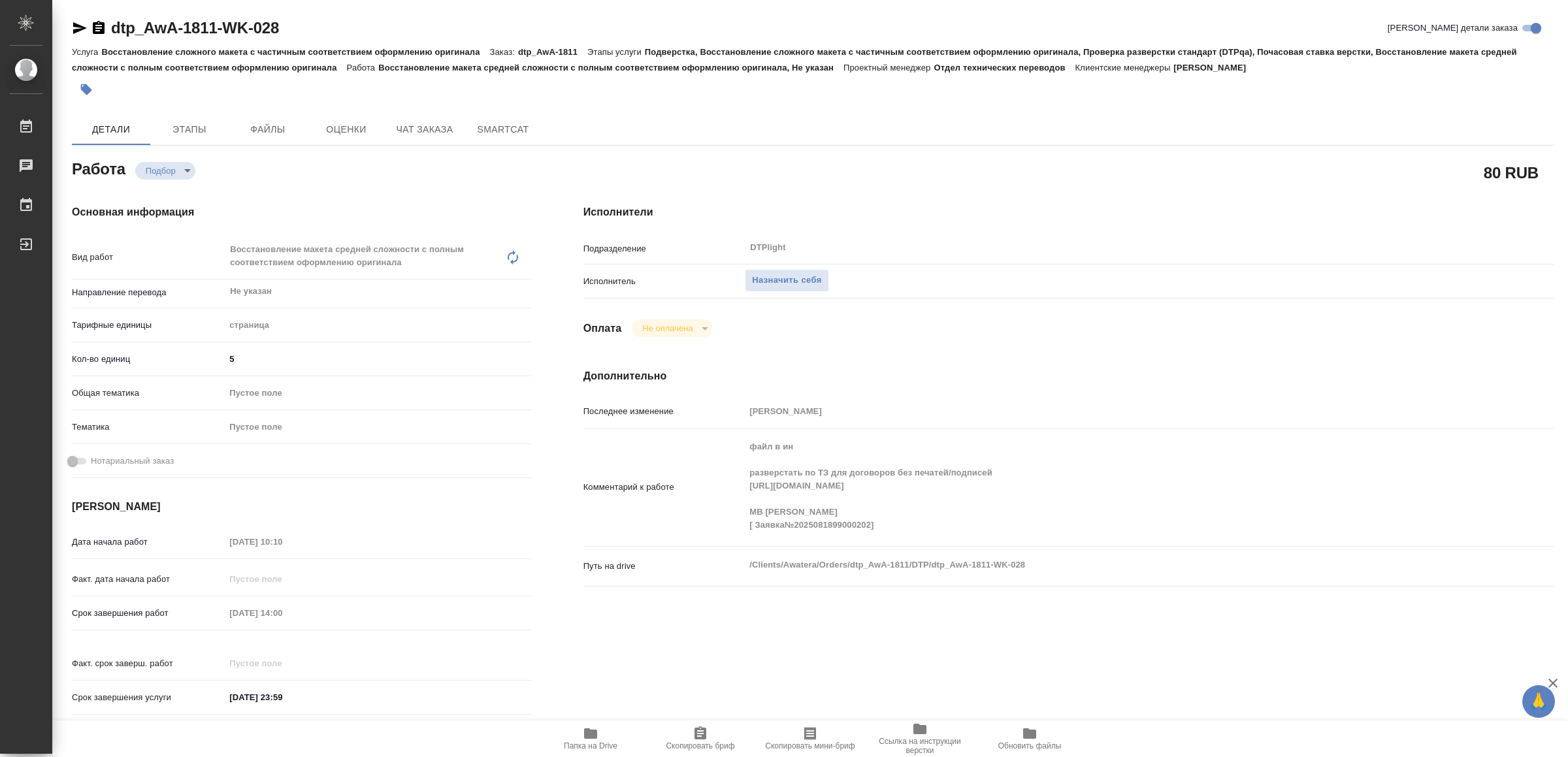
type textarea "x"
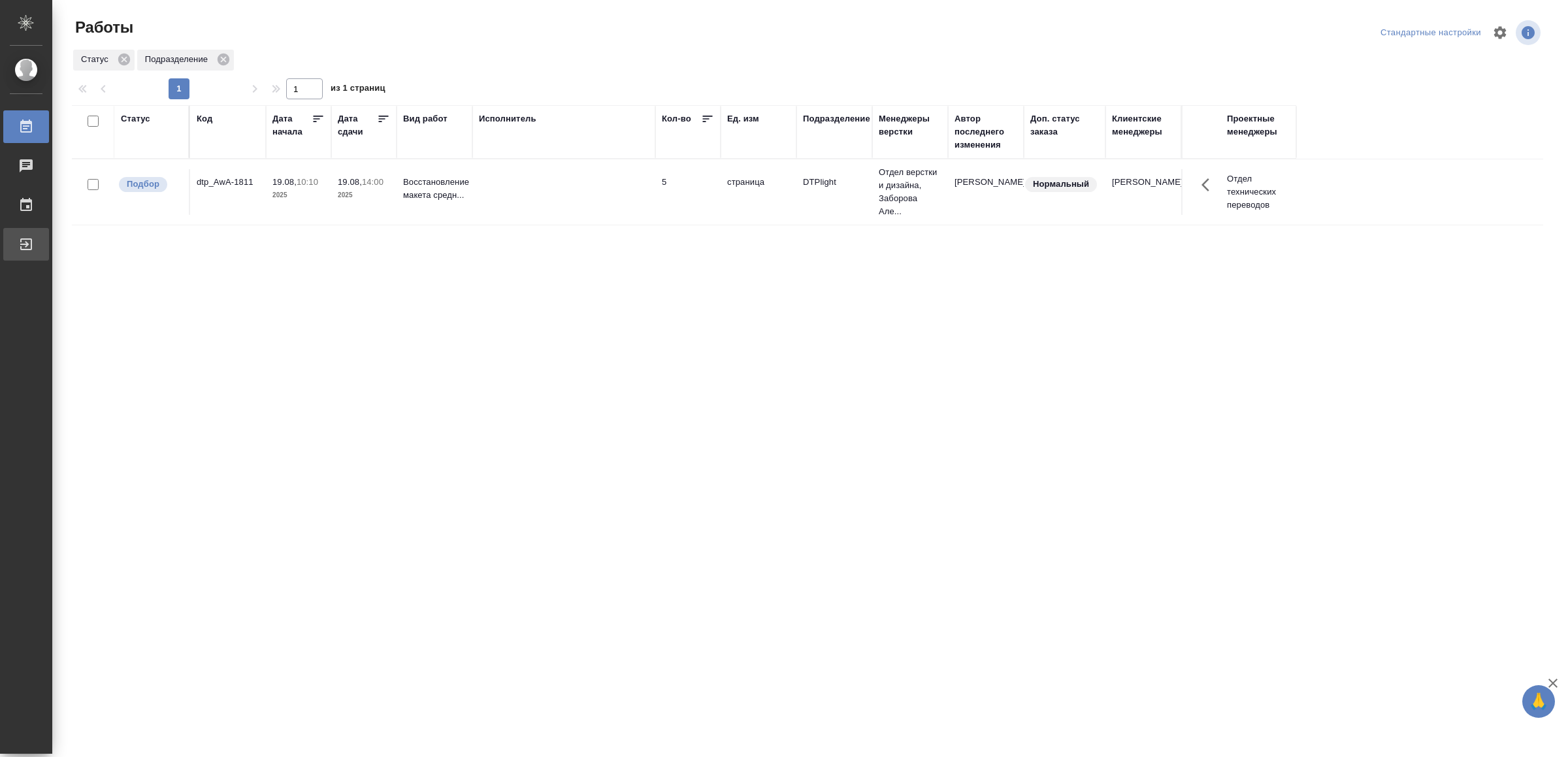
click at [33, 244] on icon at bounding box center [26, 245] width 16 height 16
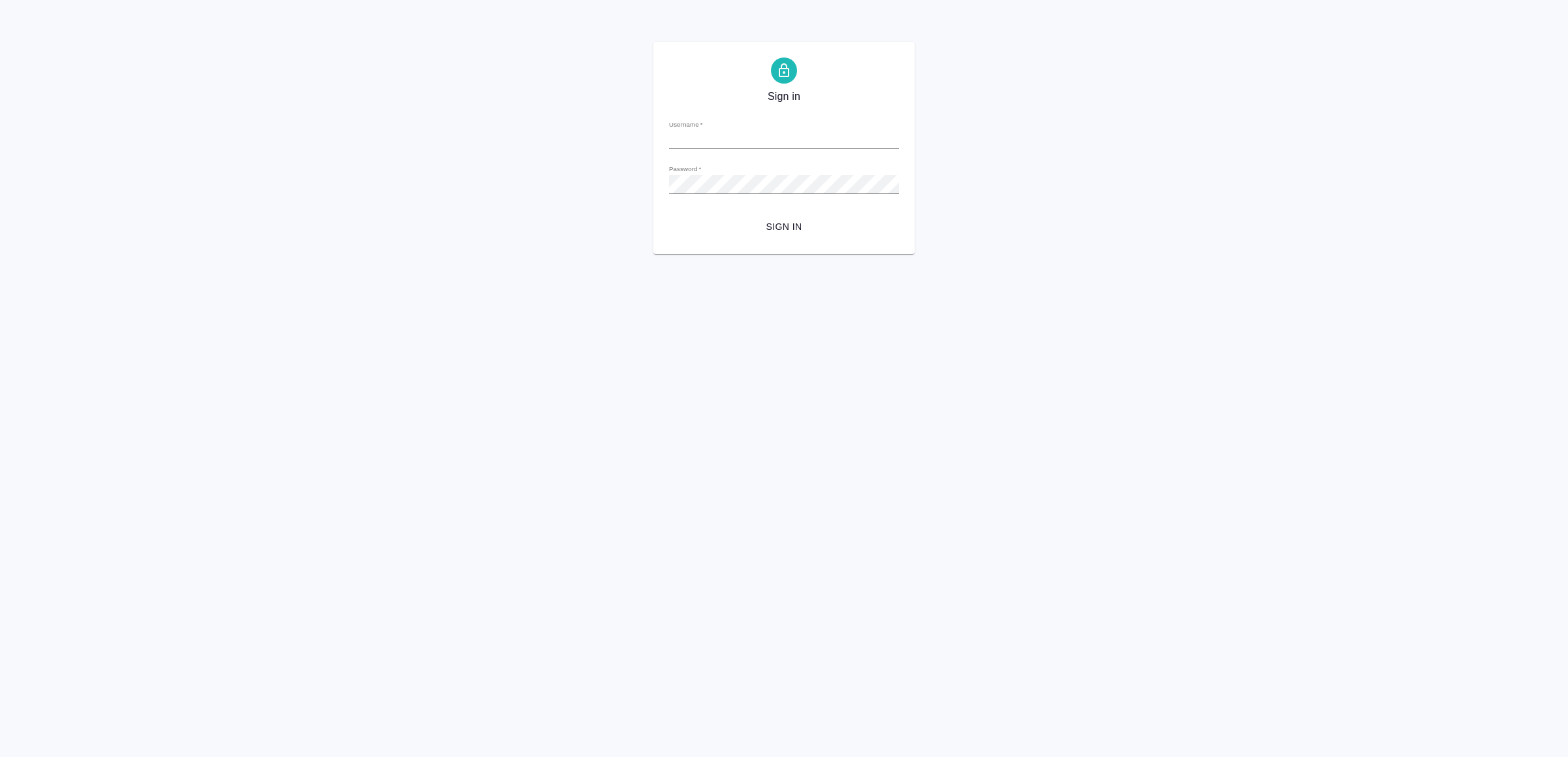
type input "[EMAIL_ADDRESS][DOMAIN_NAME]"
click at [812, 220] on span "Sign in" at bounding box center [784, 227] width 209 height 17
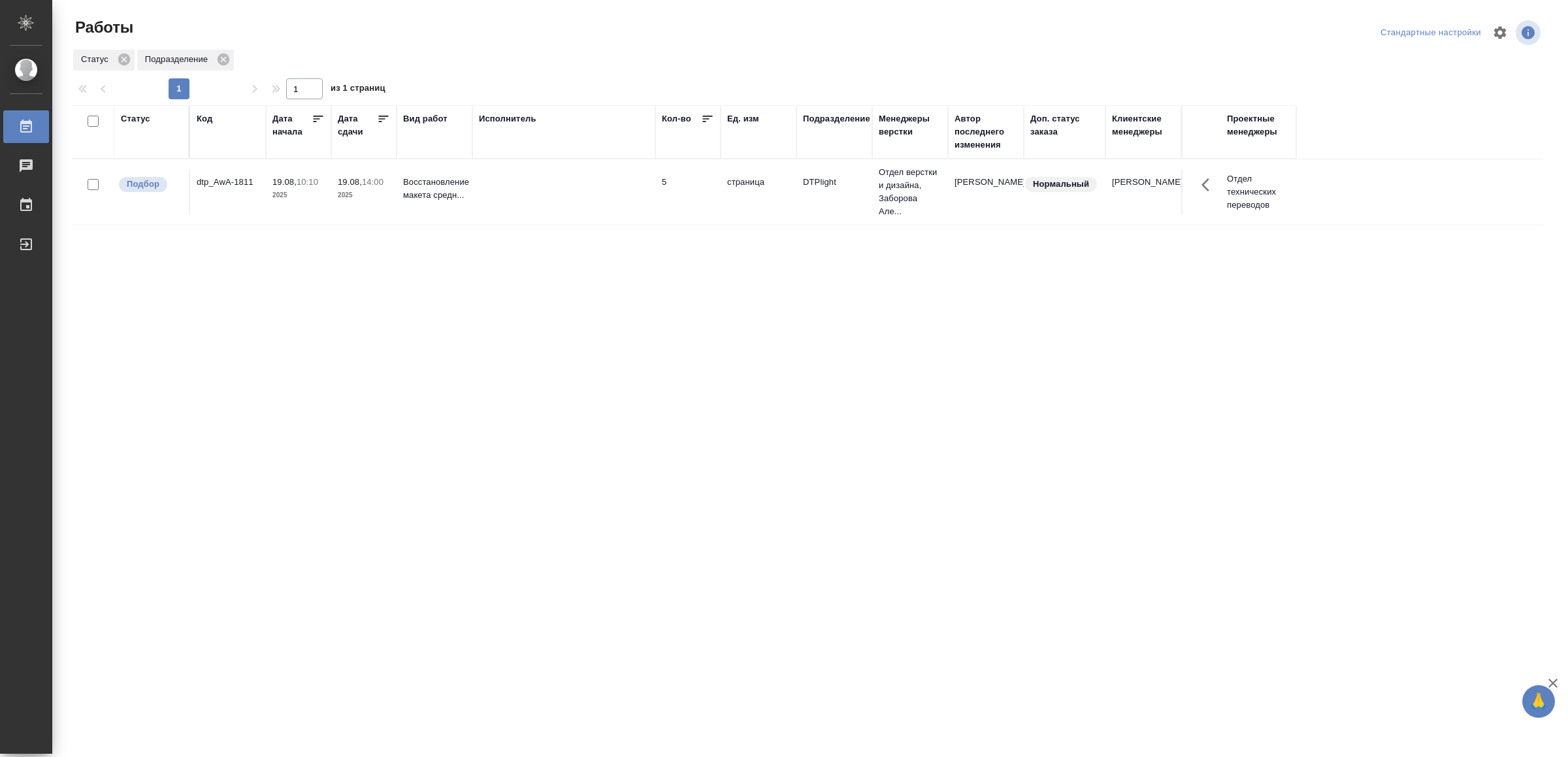
drag, startPoint x: 776, startPoint y: 261, endPoint x: 770, endPoint y: 271, distance: 11.7
